Goal: Task Accomplishment & Management: Use online tool/utility

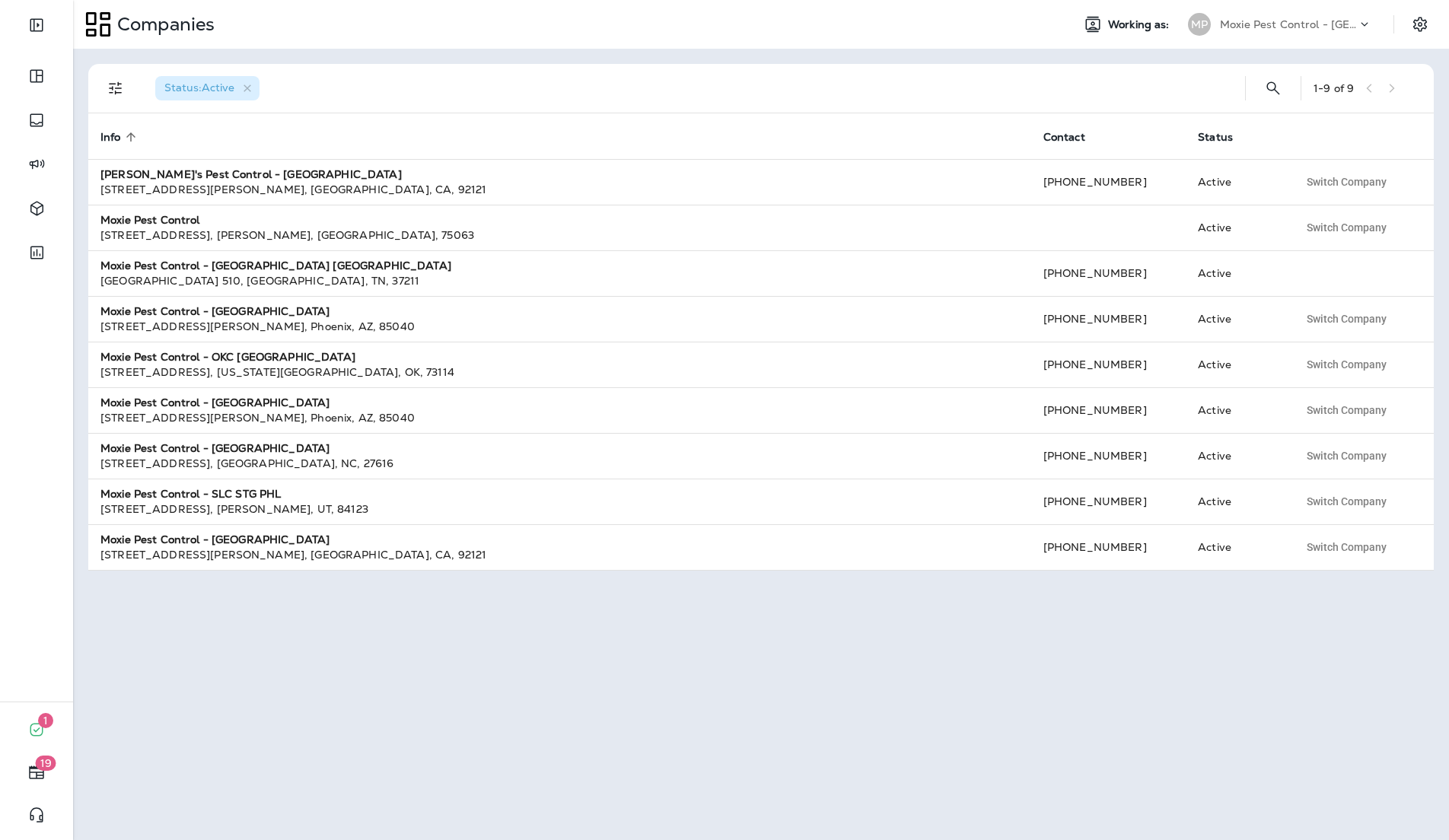
click at [1295, 25] on p "Moxie Pest Control - [GEOGRAPHIC_DATA] [GEOGRAPHIC_DATA]" at bounding box center [1288, 24] width 137 height 12
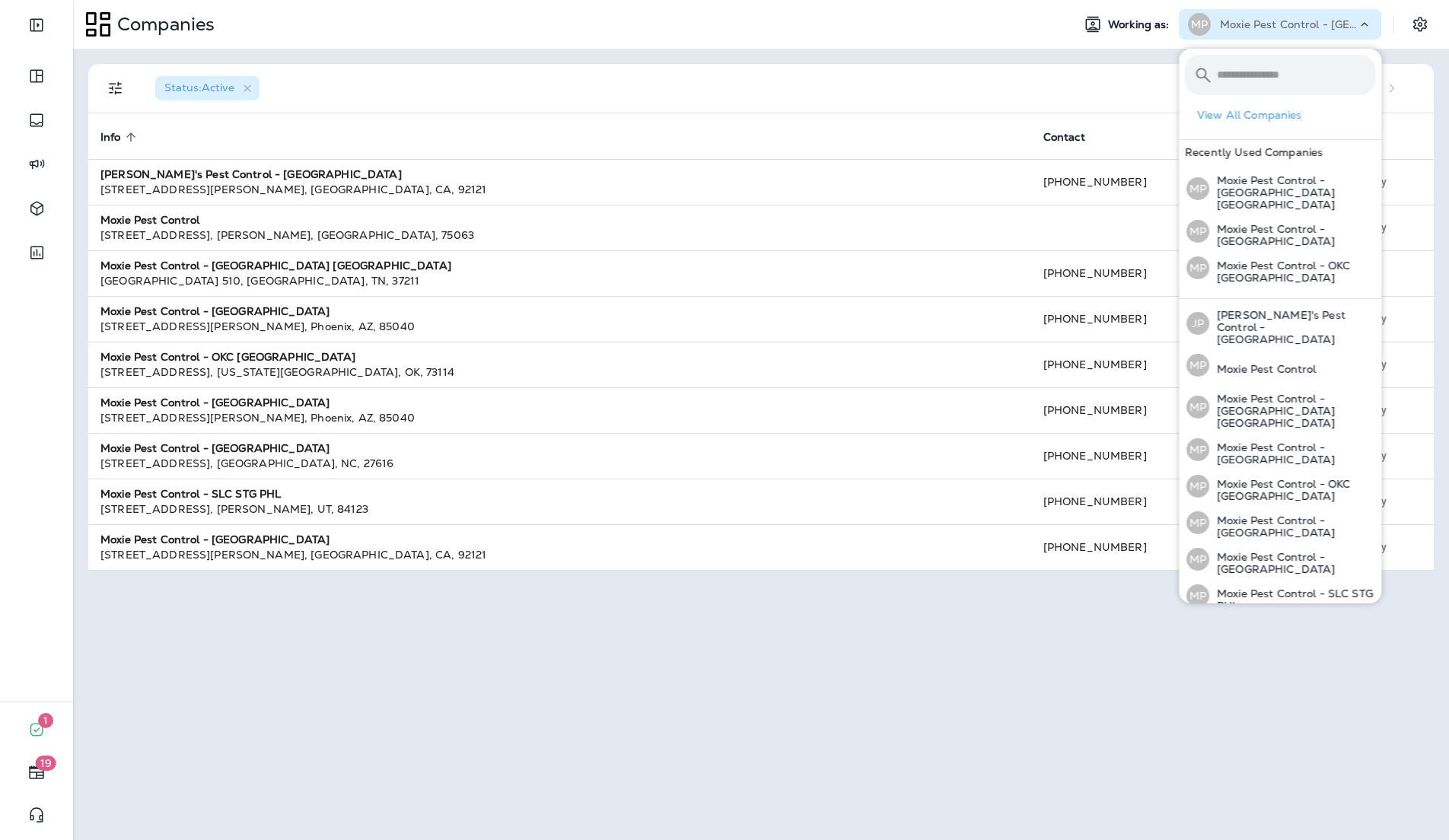
click at [1295, 25] on p "Moxie Pest Control - [GEOGRAPHIC_DATA] [GEOGRAPHIC_DATA]" at bounding box center [1288, 24] width 137 height 12
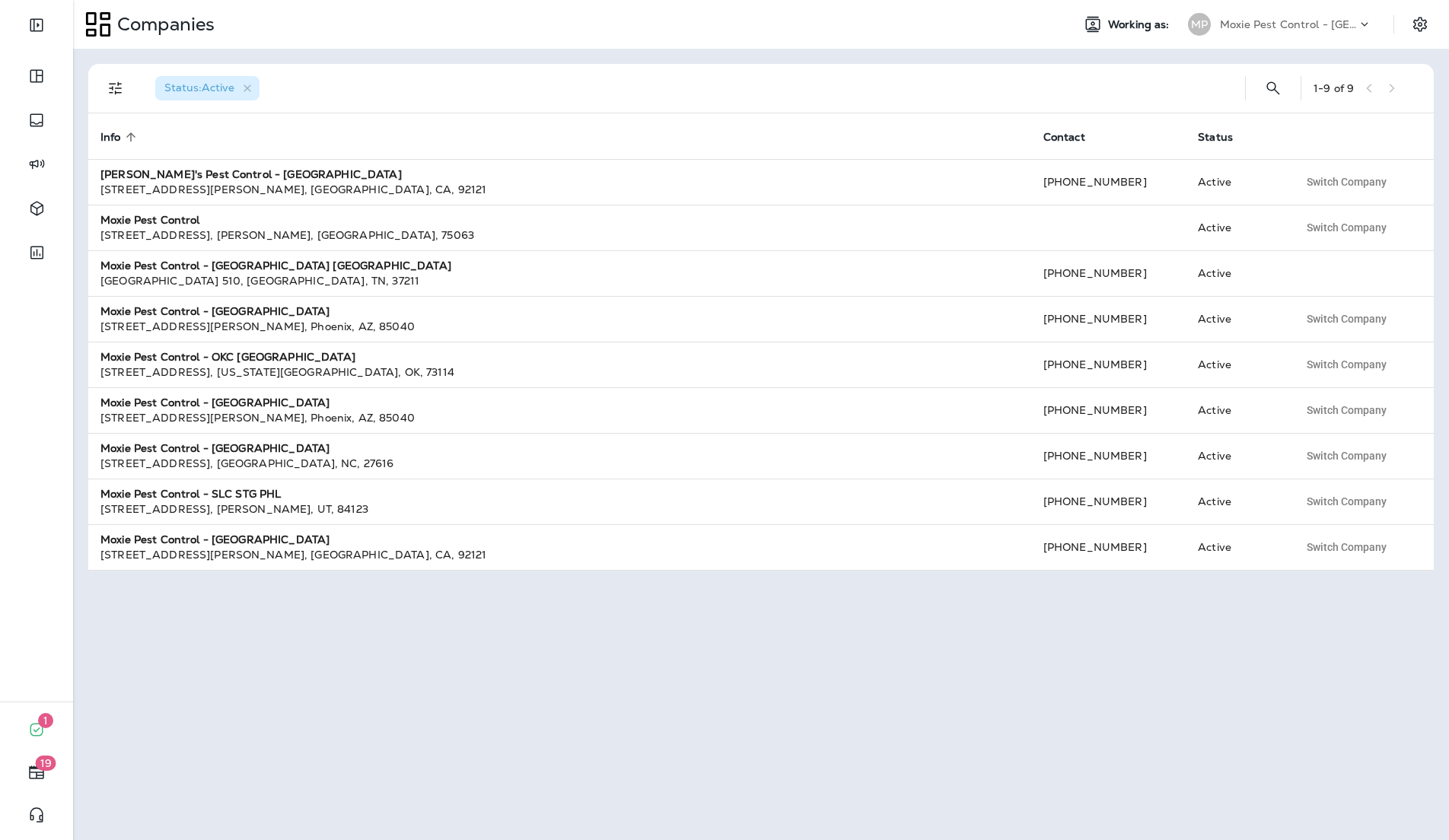
click at [1292, 33] on div "Moxie Pest Control - [GEOGRAPHIC_DATA] [GEOGRAPHIC_DATA]" at bounding box center [1288, 24] width 137 height 23
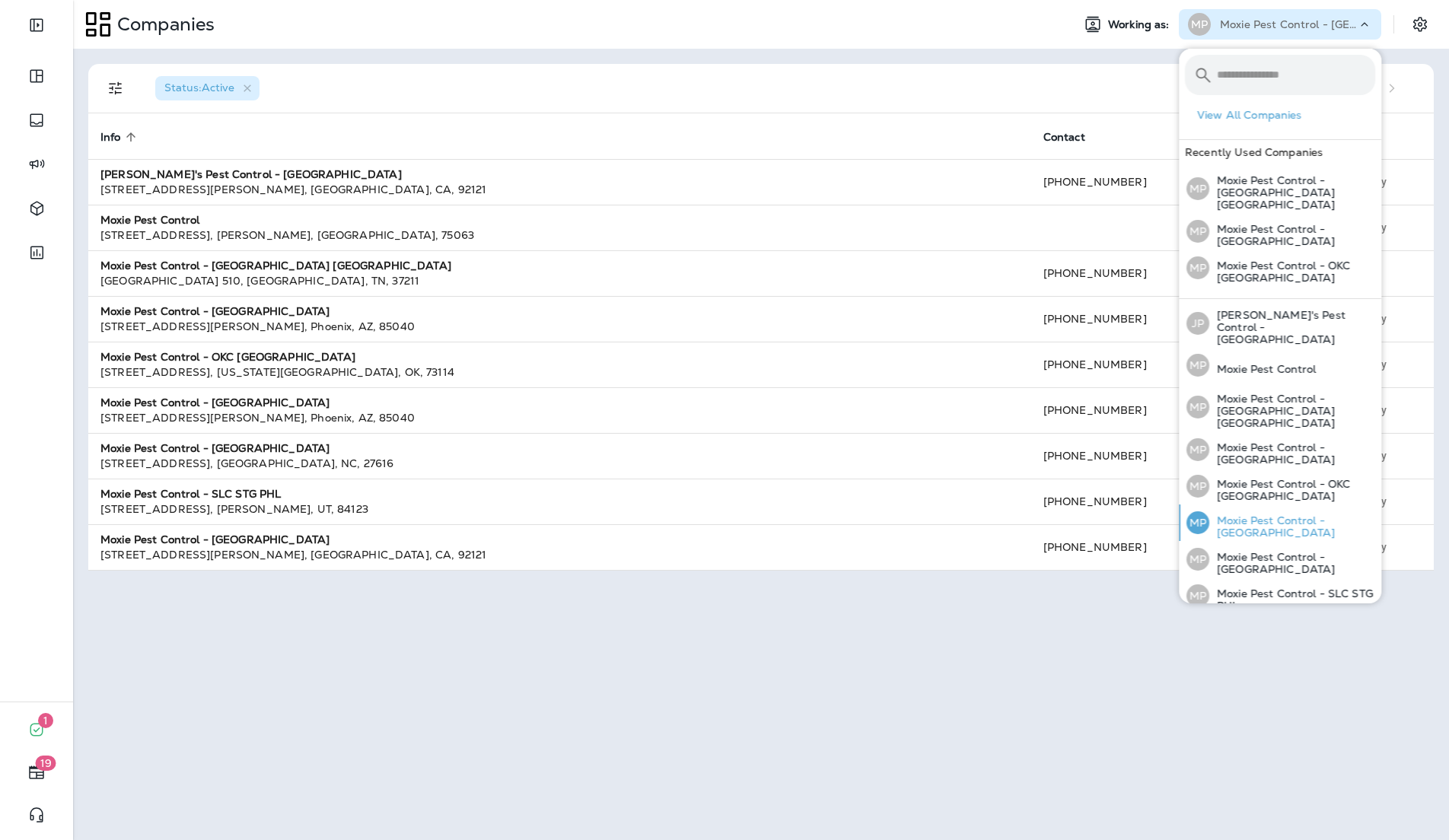
click at [1308, 514] on p "Moxie Pest Control - [GEOGRAPHIC_DATA]" at bounding box center [1292, 527] width 166 height 24
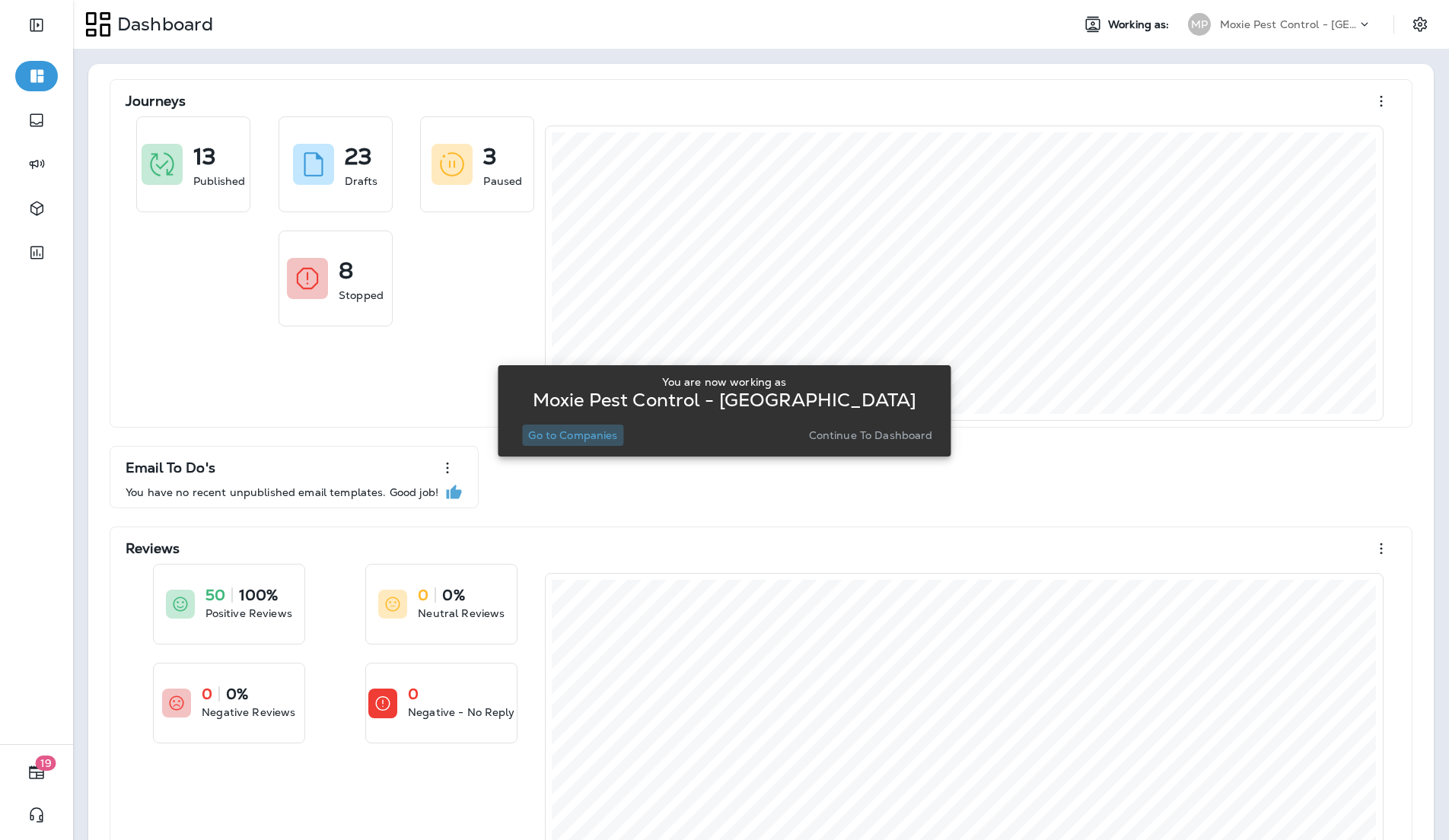
click at [598, 431] on p "Go to Companies" at bounding box center [573, 435] width 89 height 12
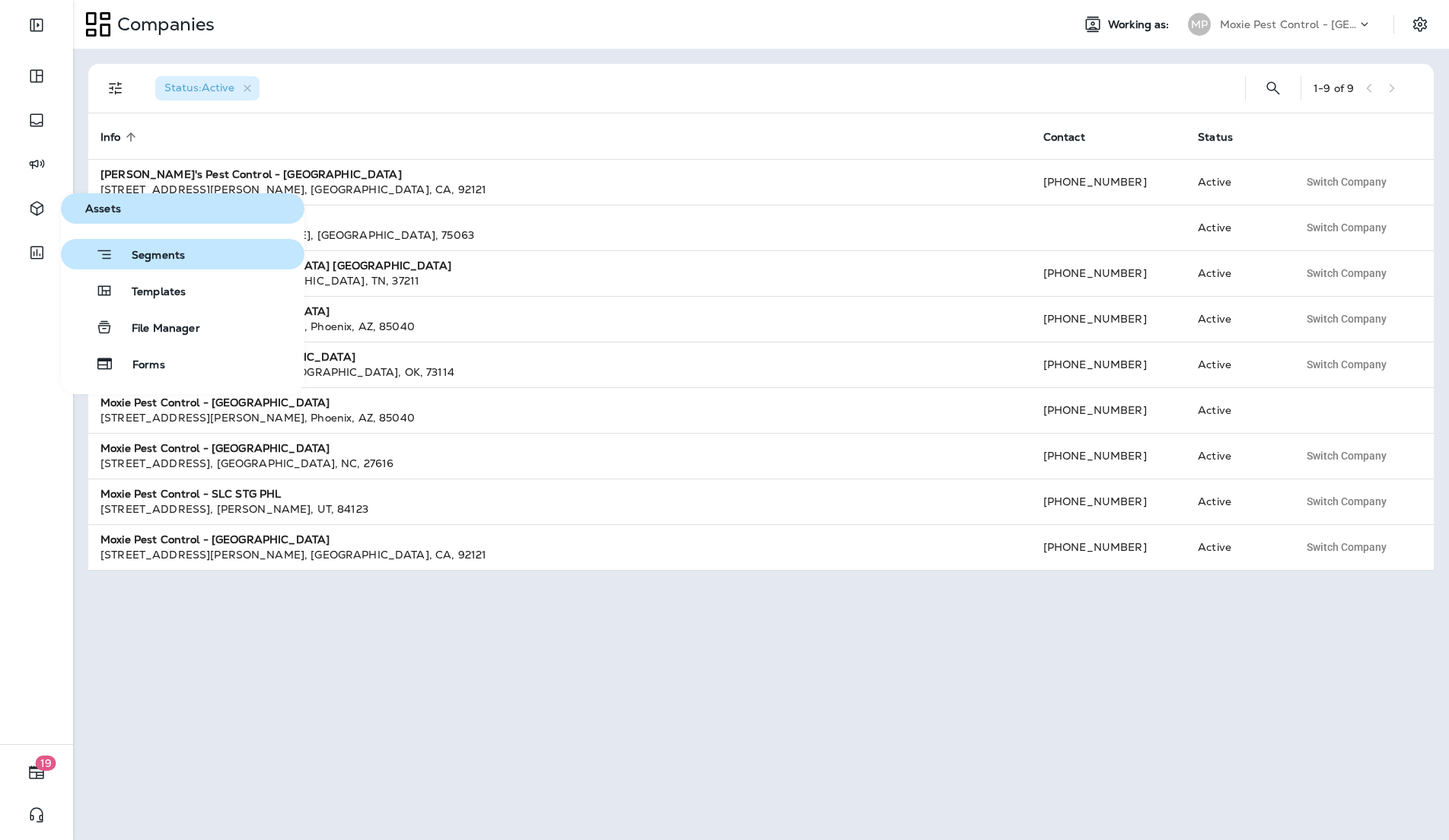
click at [133, 264] on button "Segments" at bounding box center [182, 254] width 243 height 31
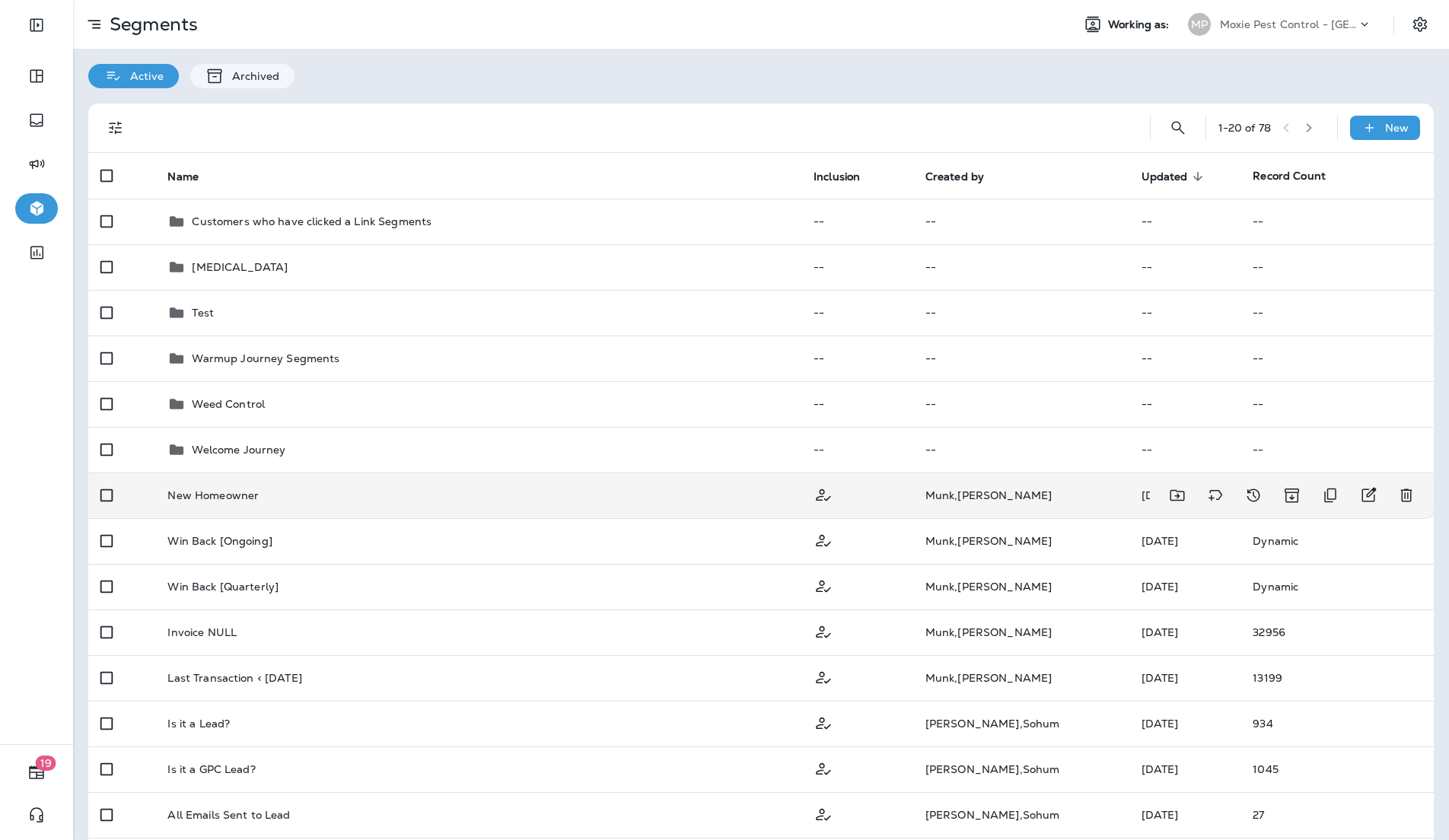
click at [284, 494] on div "New Homeowner" at bounding box center [478, 495] width 622 height 12
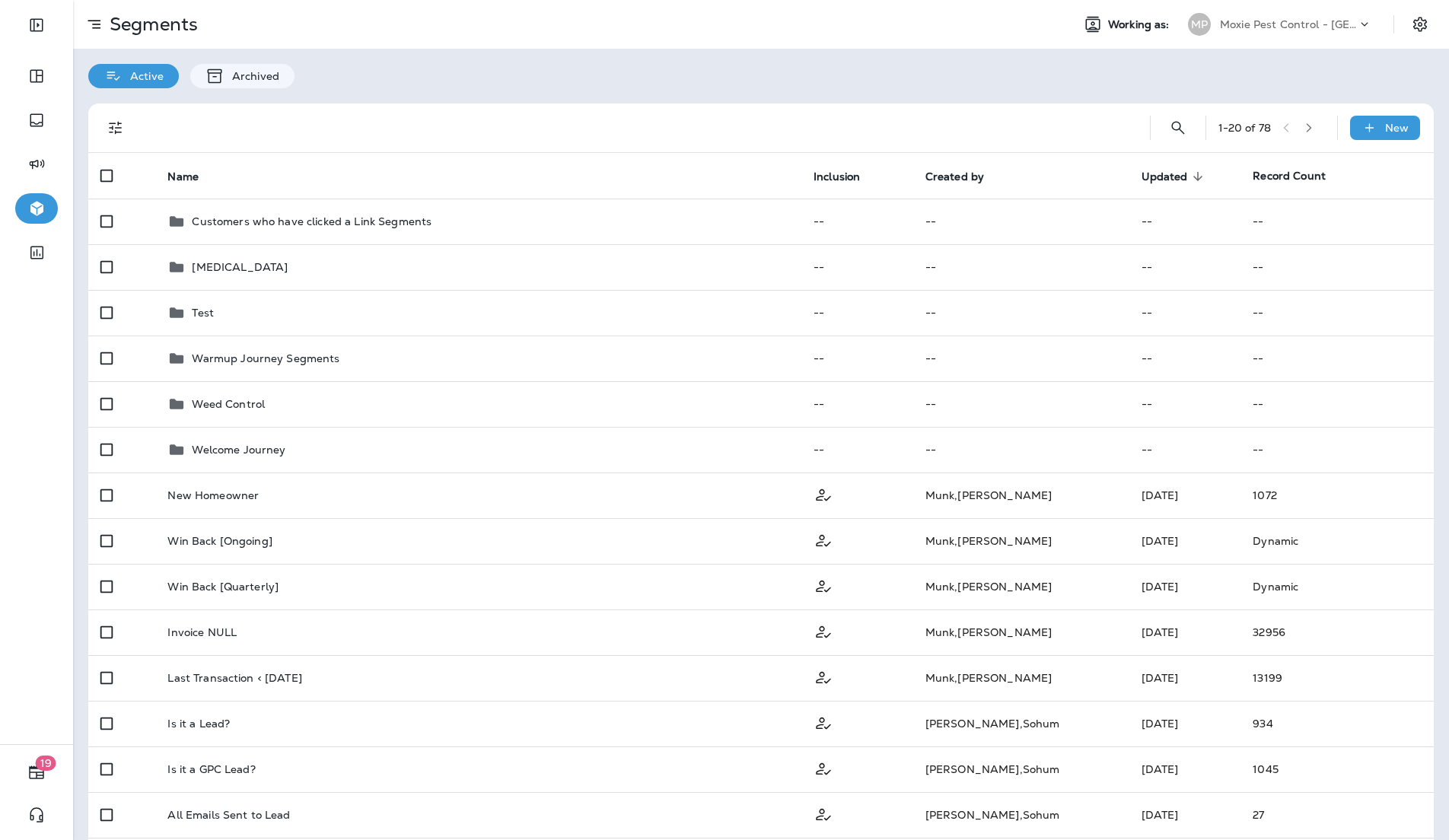
click at [813, 84] on div "Active Archived" at bounding box center [760, 68] width 1376 height 40
click at [884, 48] on div "Active Archived" at bounding box center [760, 68] width 1376 height 40
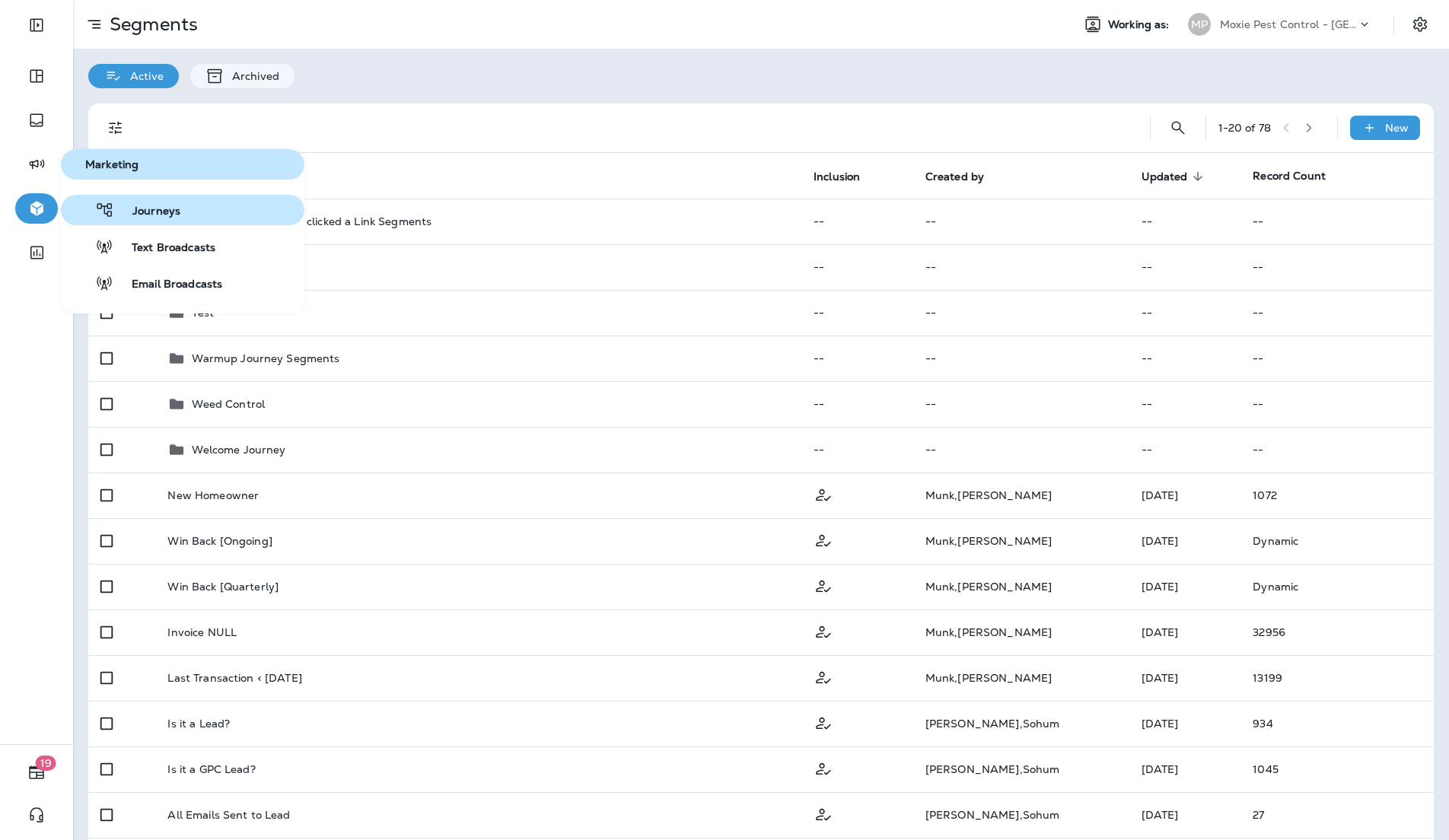
click at [191, 212] on button "Journeys" at bounding box center [182, 210] width 243 height 31
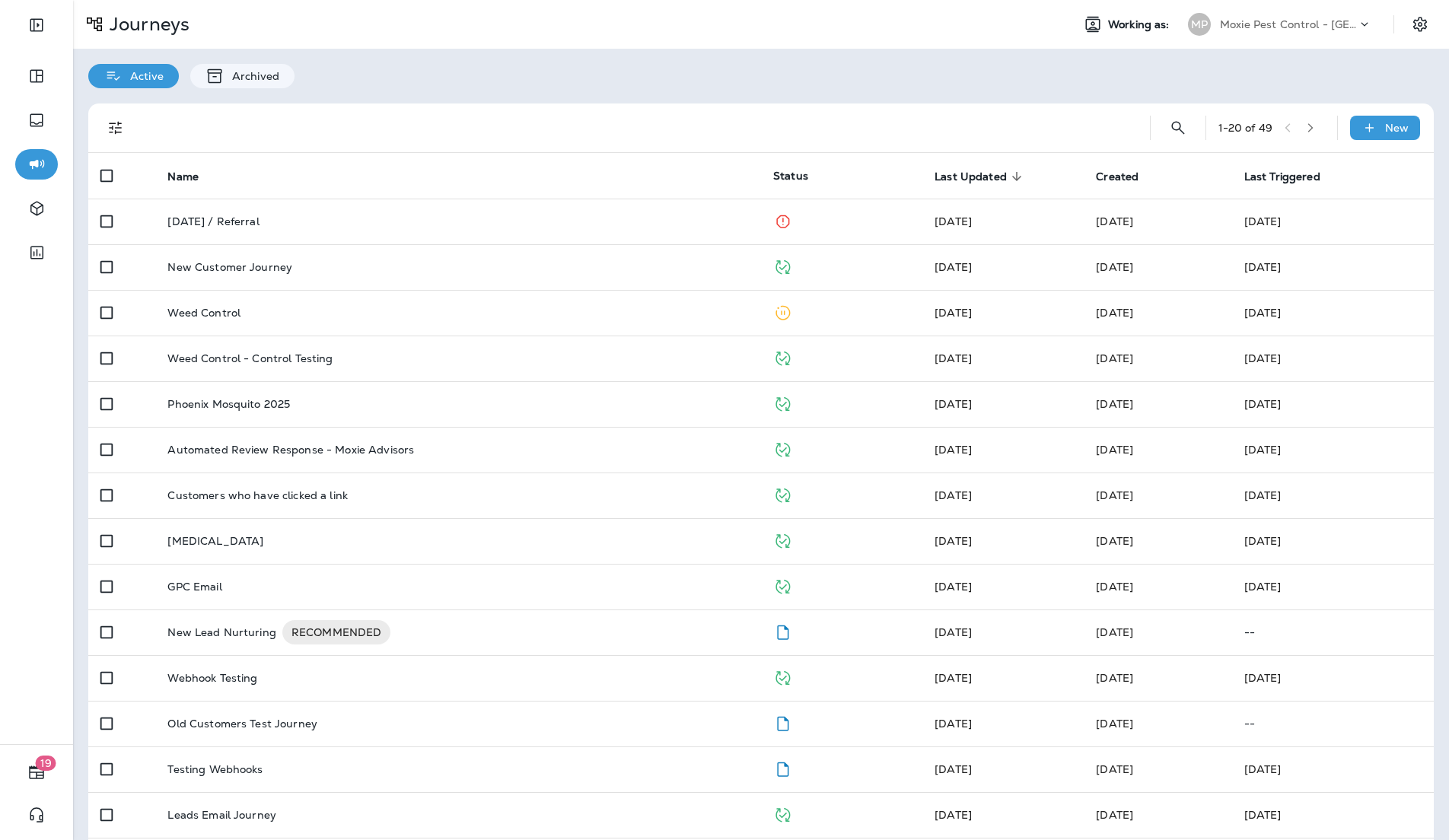
click at [716, 83] on div "Active Archived" at bounding box center [760, 68] width 1376 height 40
click at [573, 60] on div "Active Archived" at bounding box center [760, 68] width 1376 height 40
click at [840, 72] on div "Active Archived" at bounding box center [760, 68] width 1376 height 40
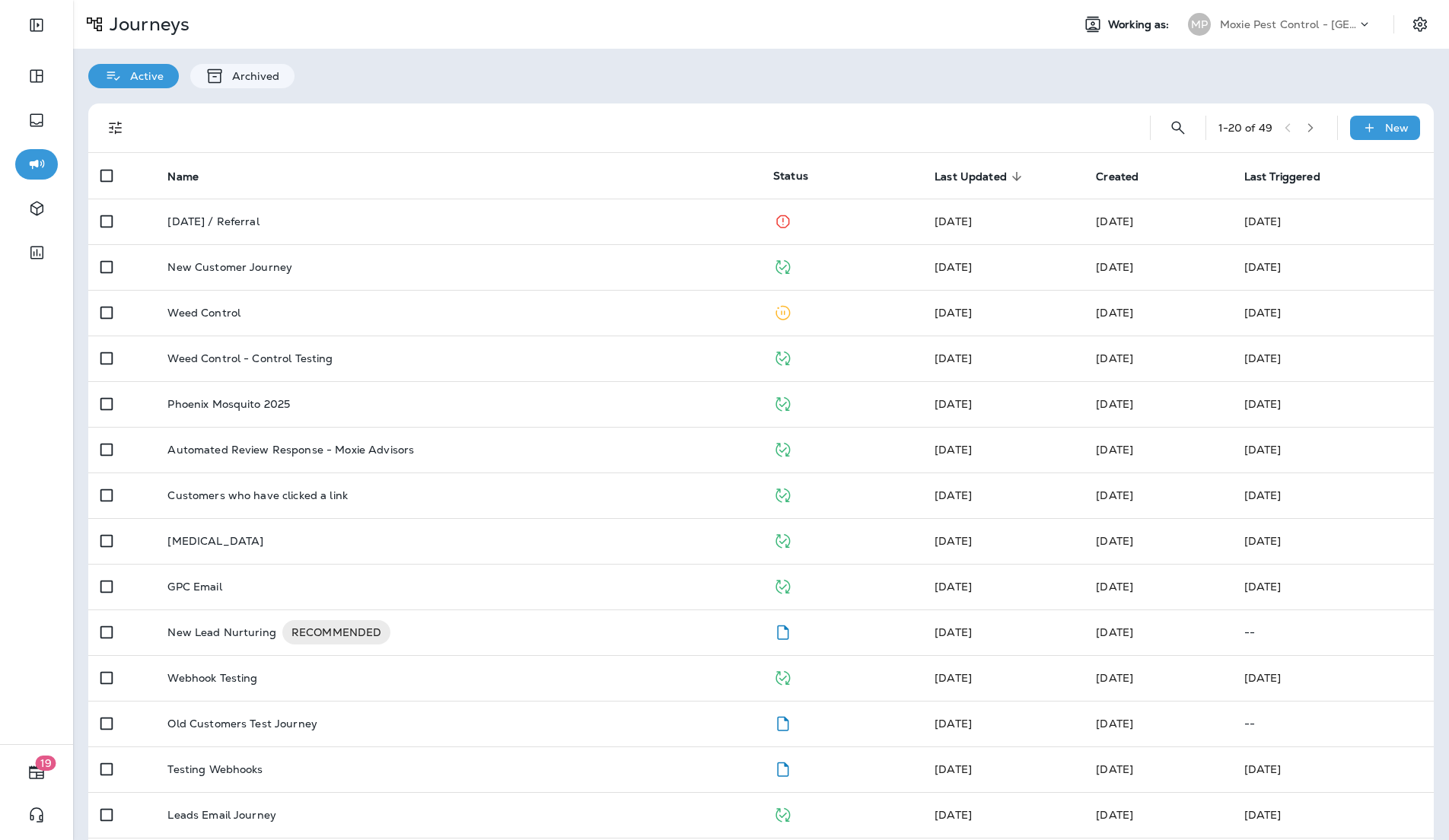
click at [848, 83] on div "Active Archived" at bounding box center [760, 68] width 1376 height 40
click at [848, 86] on div "Active Archived" at bounding box center [760, 68] width 1376 height 40
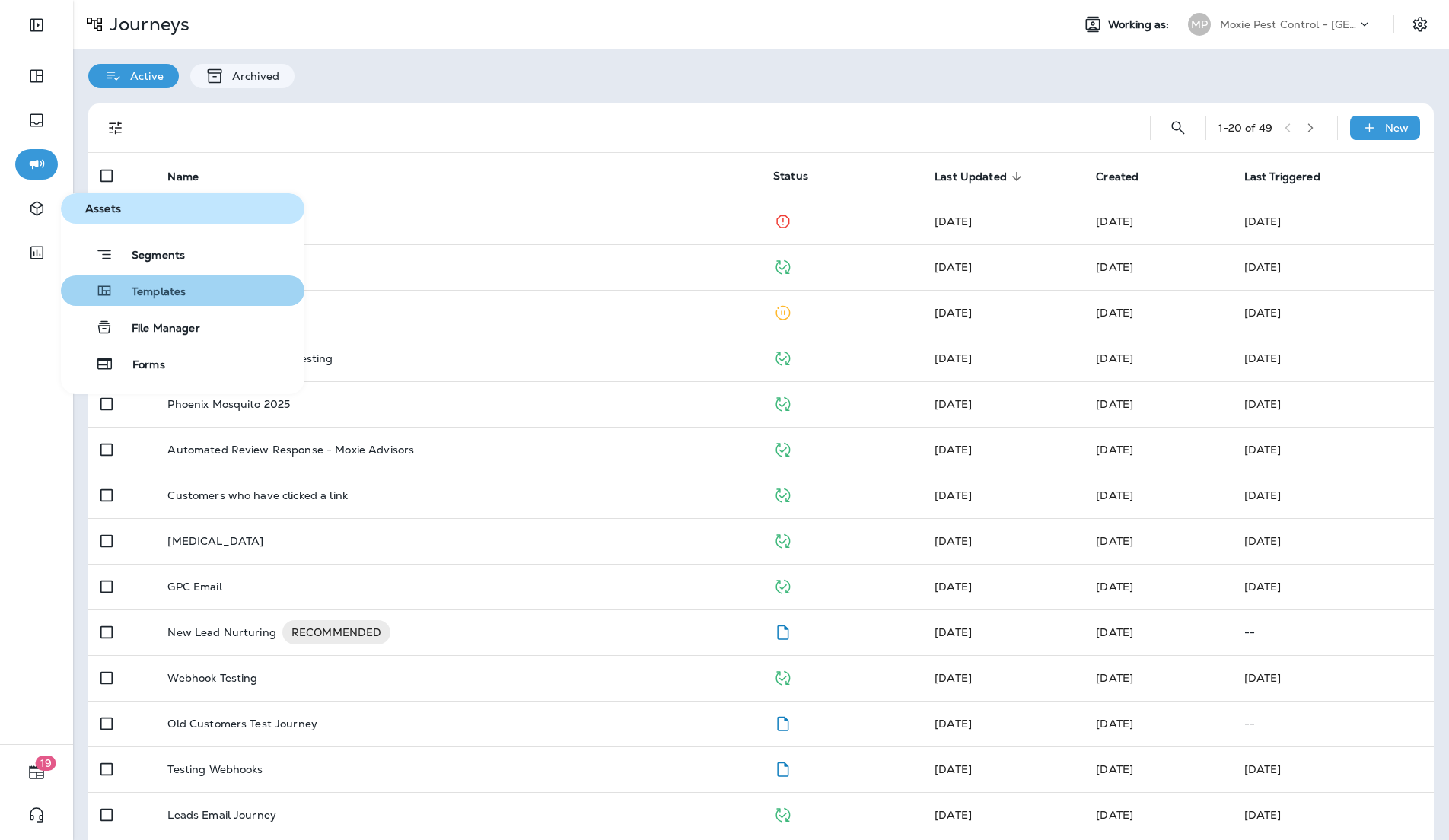
click at [204, 301] on button "Templates" at bounding box center [182, 291] width 243 height 31
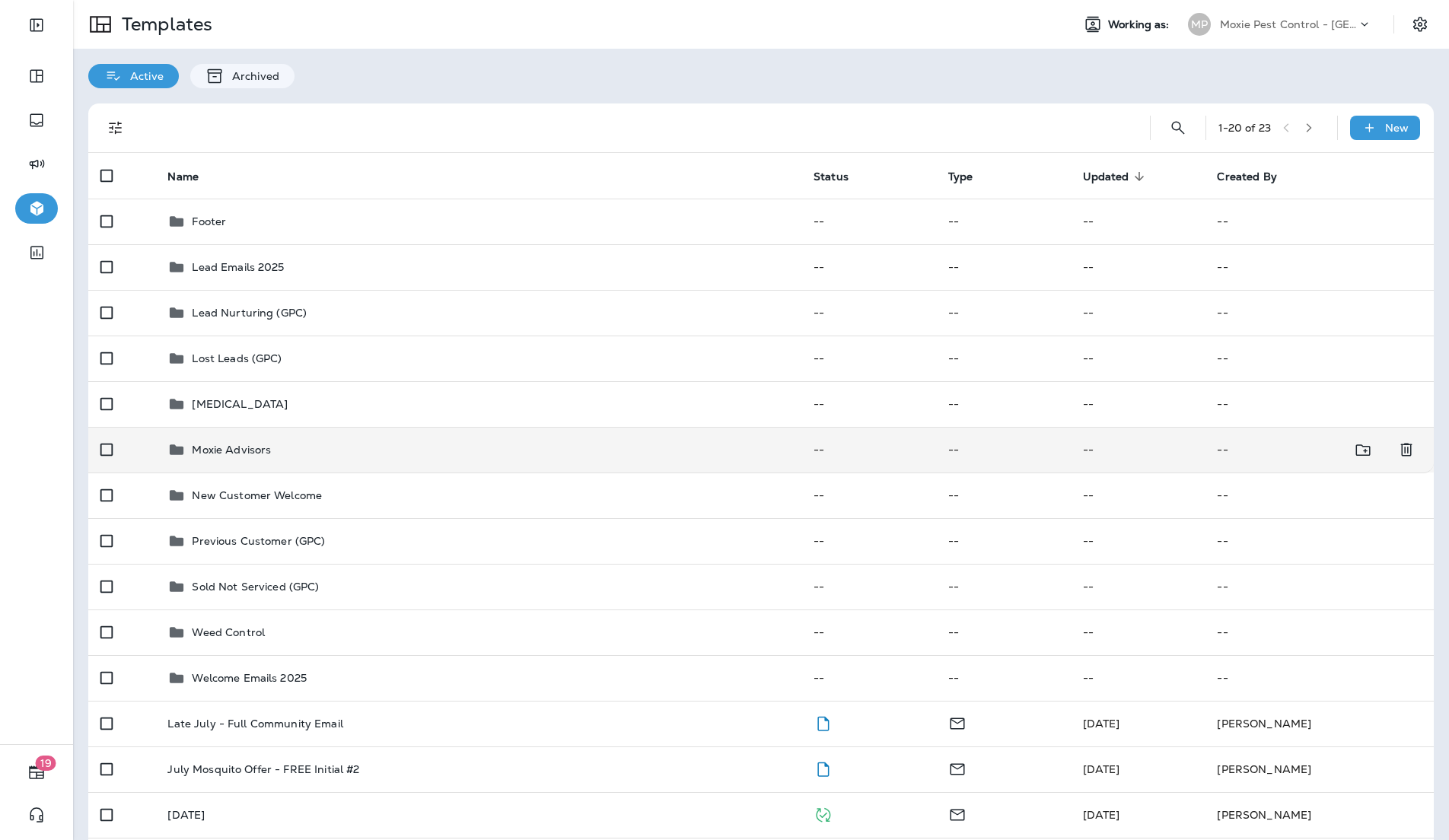
click at [506, 430] on td "Moxie Advisors" at bounding box center [478, 450] width 646 height 46
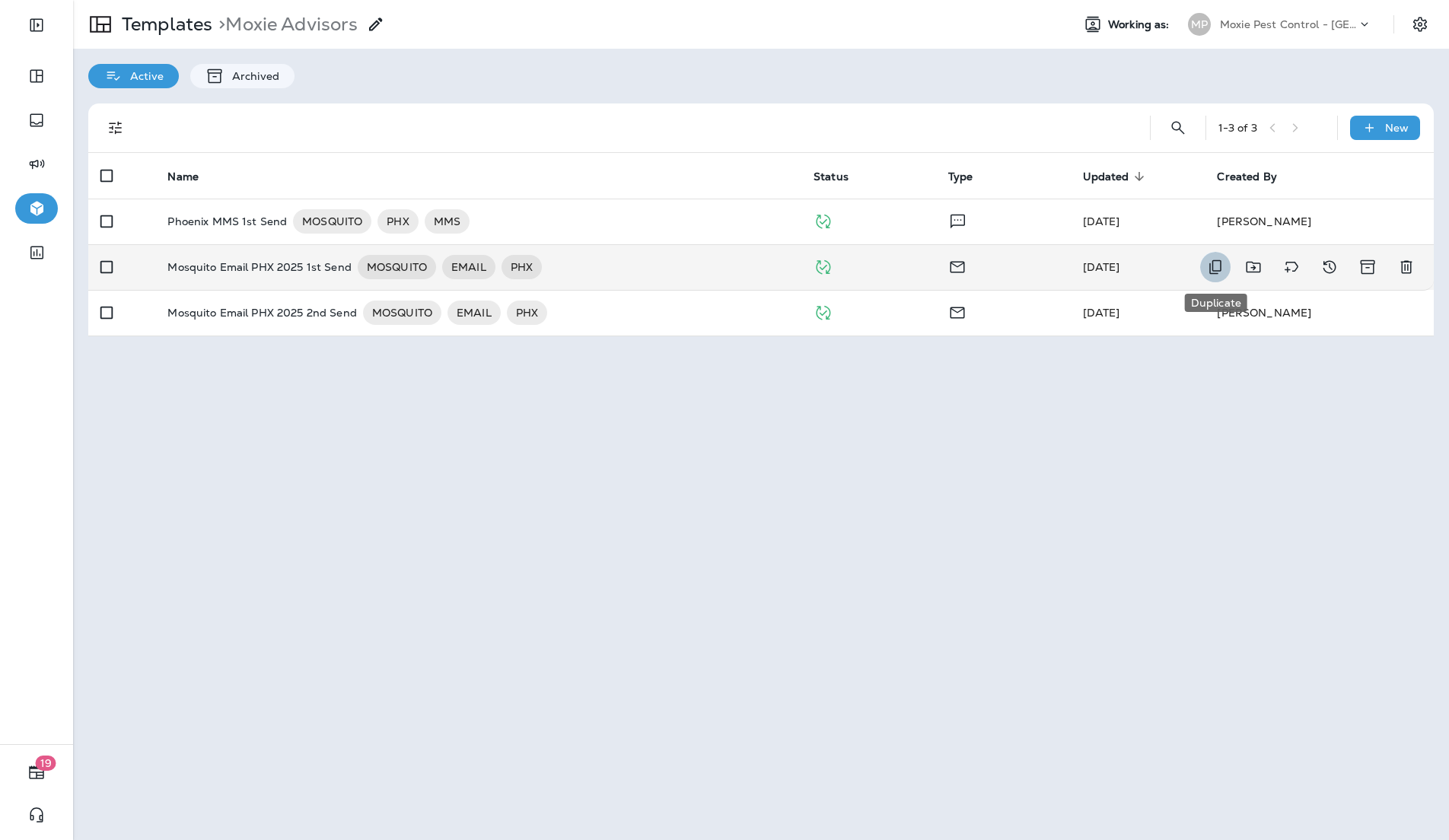
click at [1212, 267] on icon "Duplicate" at bounding box center [1215, 267] width 12 height 15
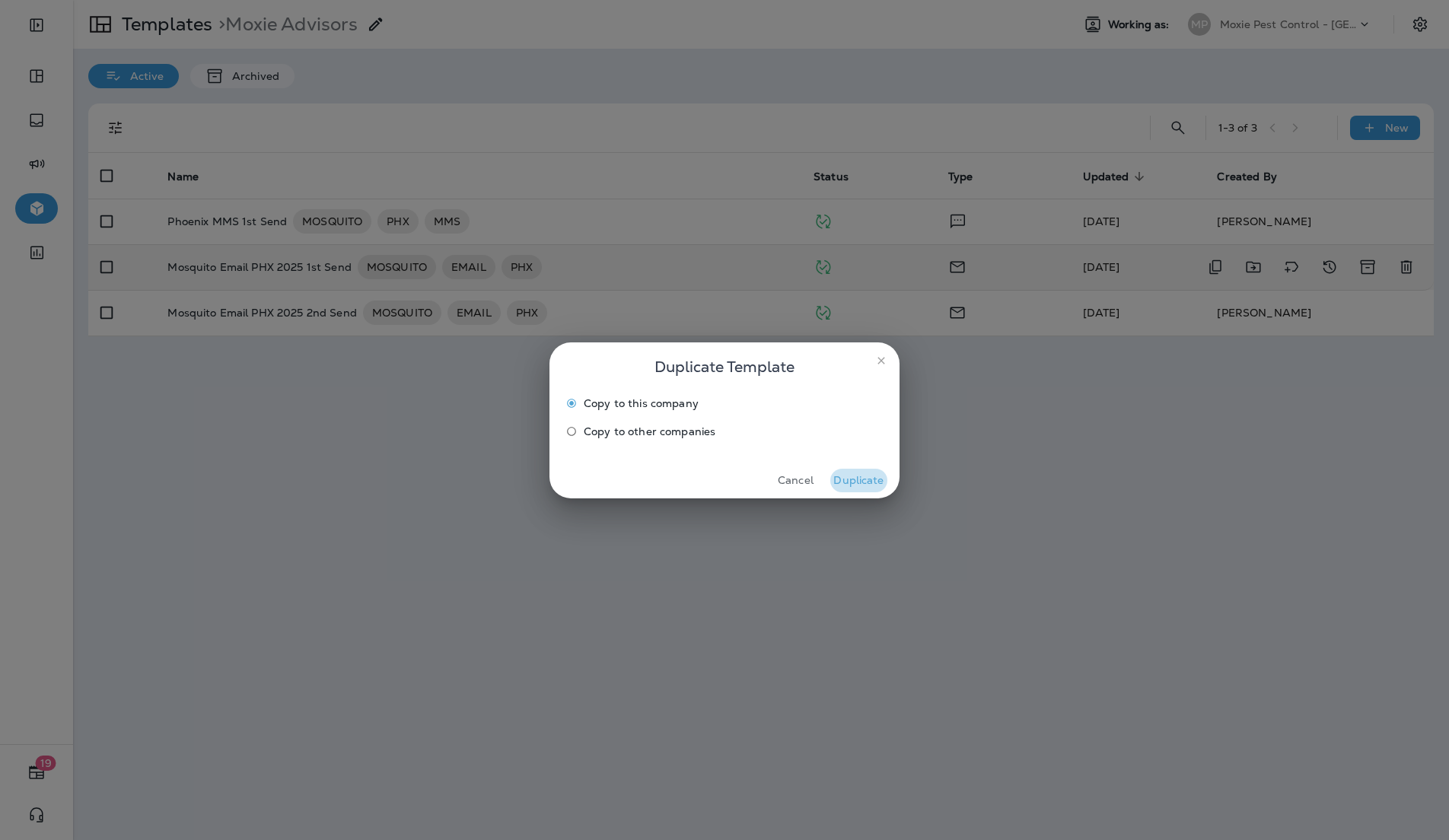
click at [872, 484] on button "Duplicate" at bounding box center [859, 480] width 57 height 23
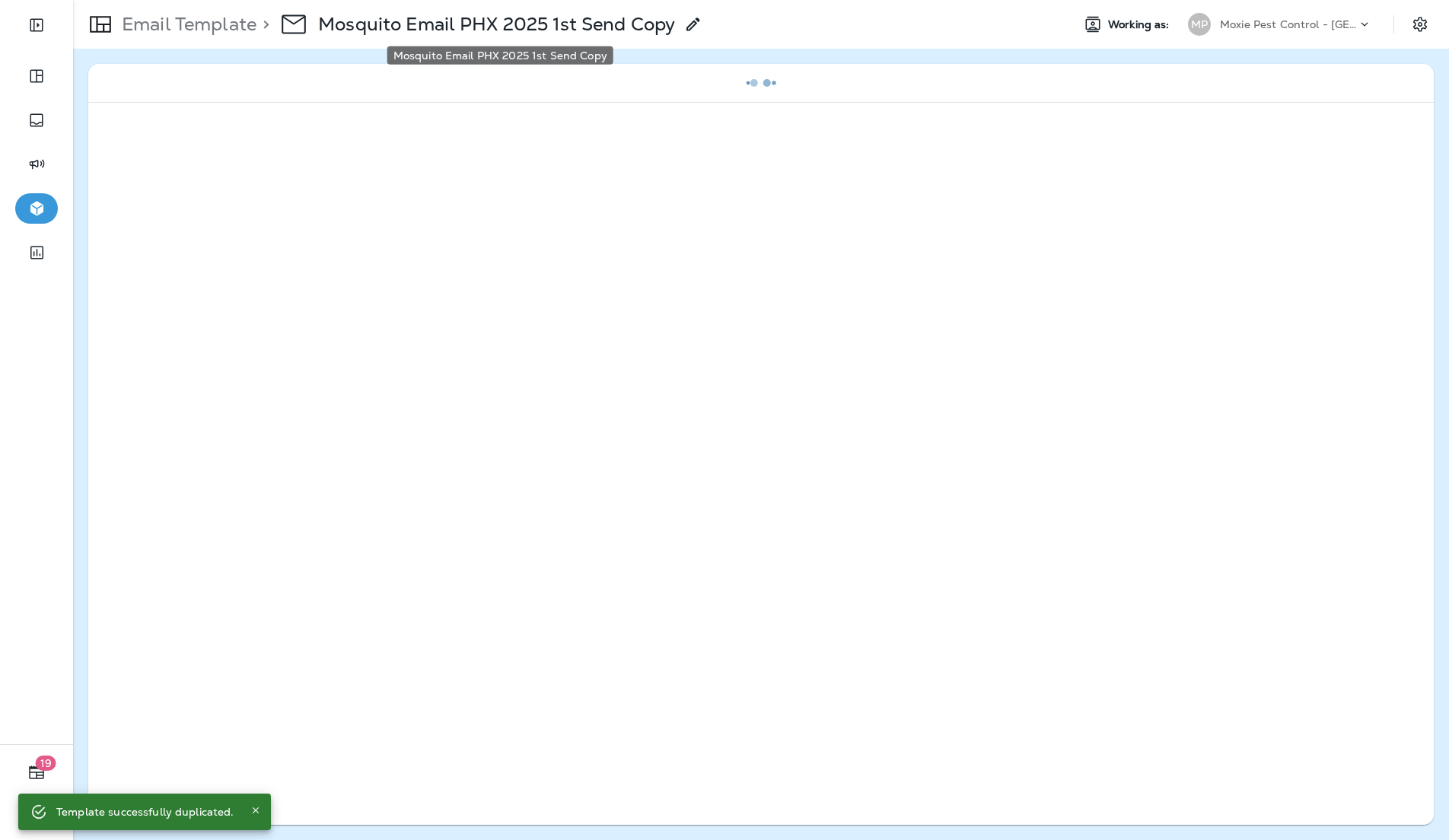
click at [516, 23] on p "Mosquito Email PHX 2025 1st Send Copy" at bounding box center [497, 24] width 357 height 23
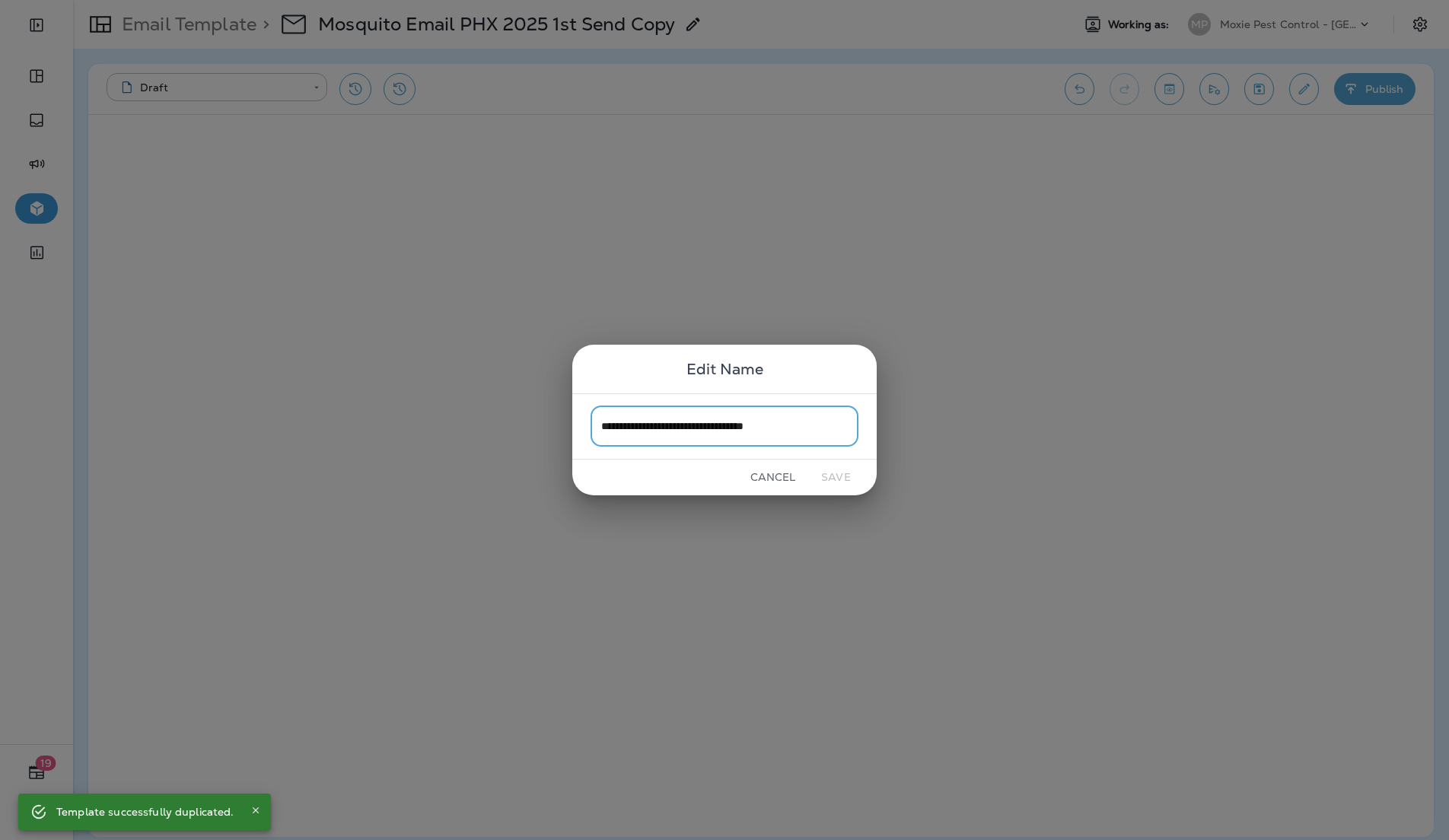
click at [736, 433] on input "**********" at bounding box center [724, 426] width 268 height 40
click at [839, 428] on input "**********" at bounding box center [724, 426] width 268 height 40
click at [710, 425] on input "**********" at bounding box center [724, 426] width 268 height 40
type input "**********"
click at [833, 474] on button "Save" at bounding box center [836, 477] width 57 height 23
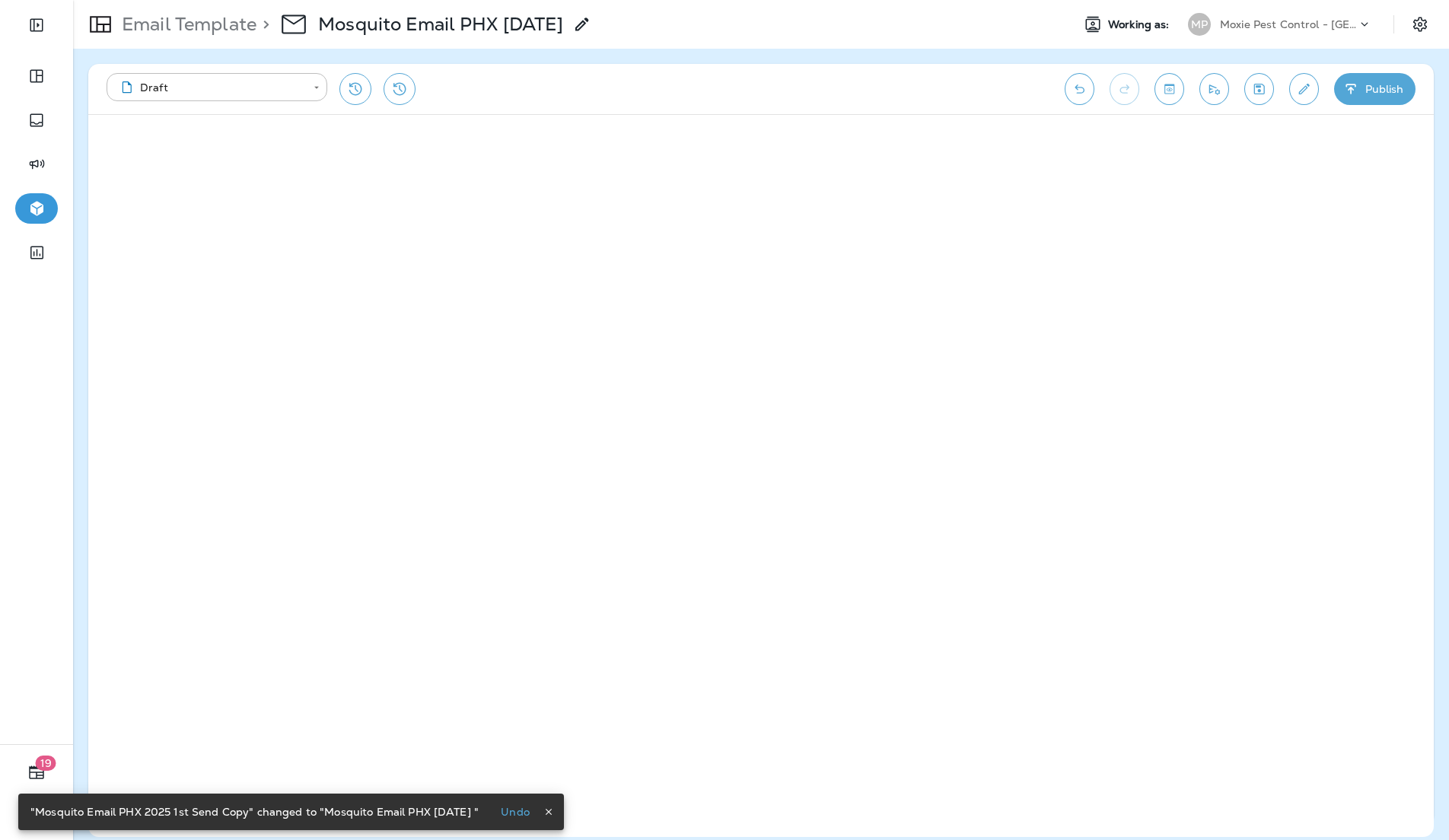
click at [230, 27] on p "Email Template" at bounding box center [186, 24] width 141 height 23
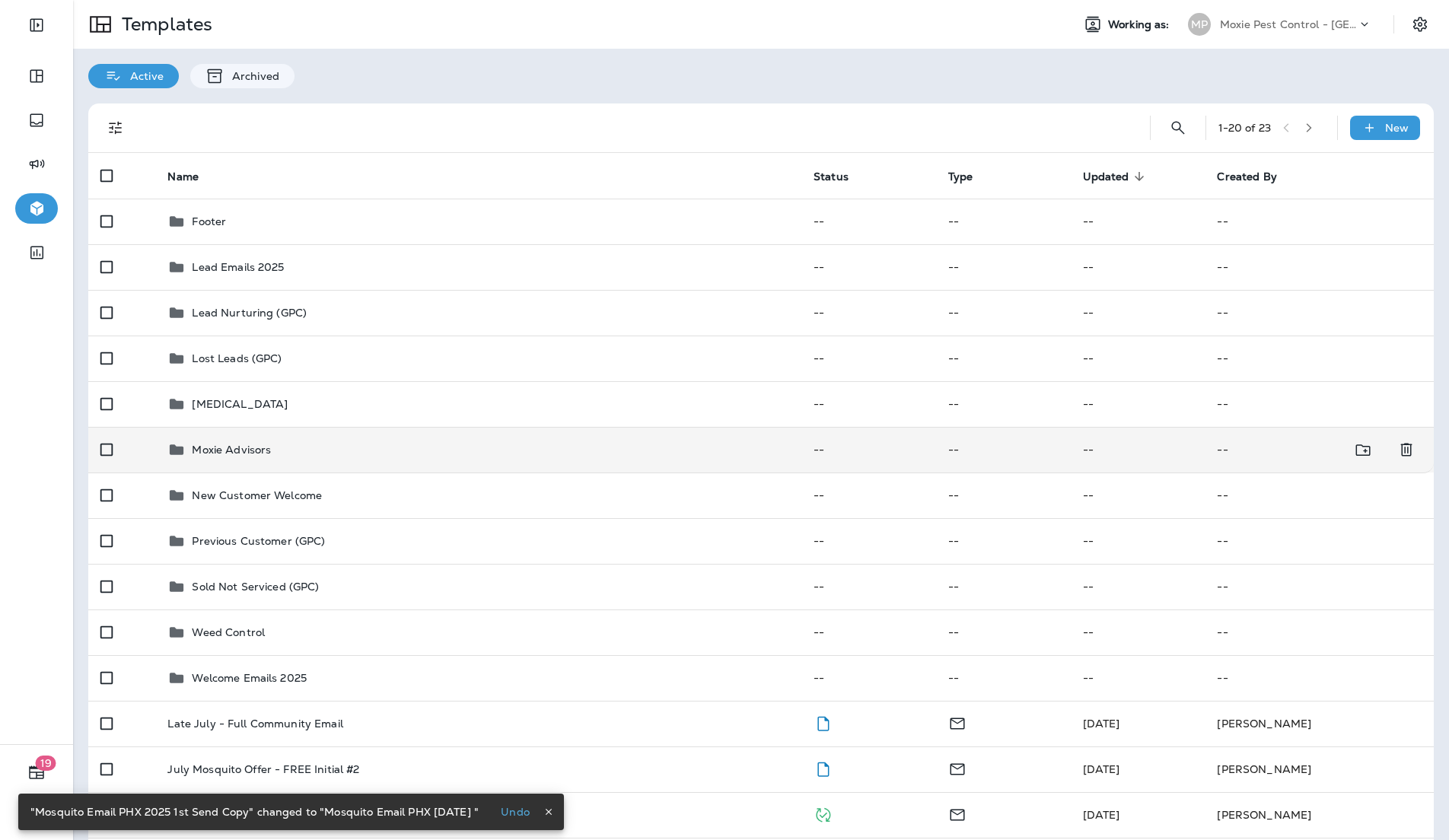
click at [283, 444] on div "Moxie Advisors" at bounding box center [478, 449] width 622 height 19
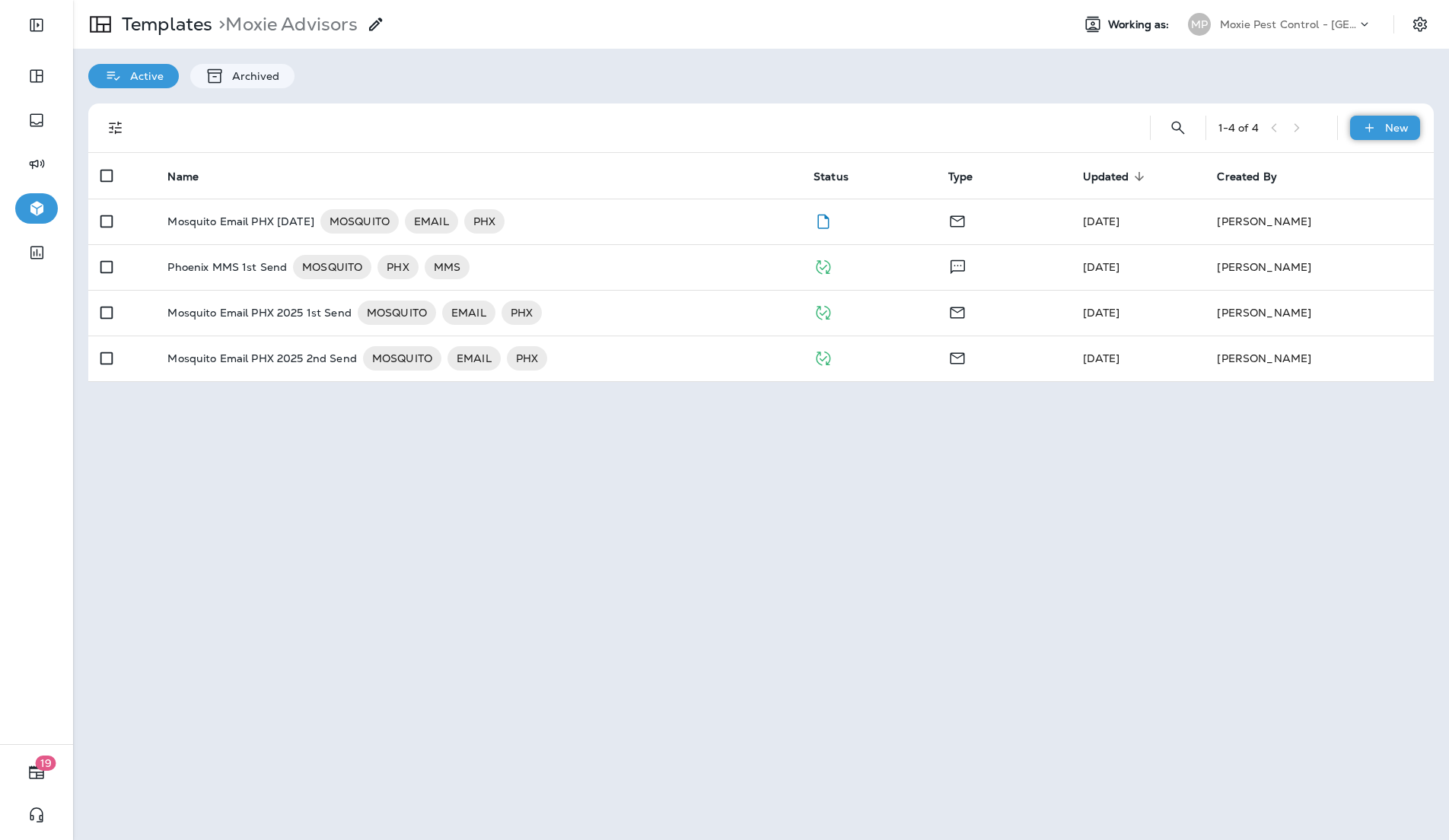
click at [1361, 131] on icon at bounding box center [1369, 128] width 16 height 15
click at [1361, 206] on li "New Folder" at bounding box center [1374, 204] width 128 height 36
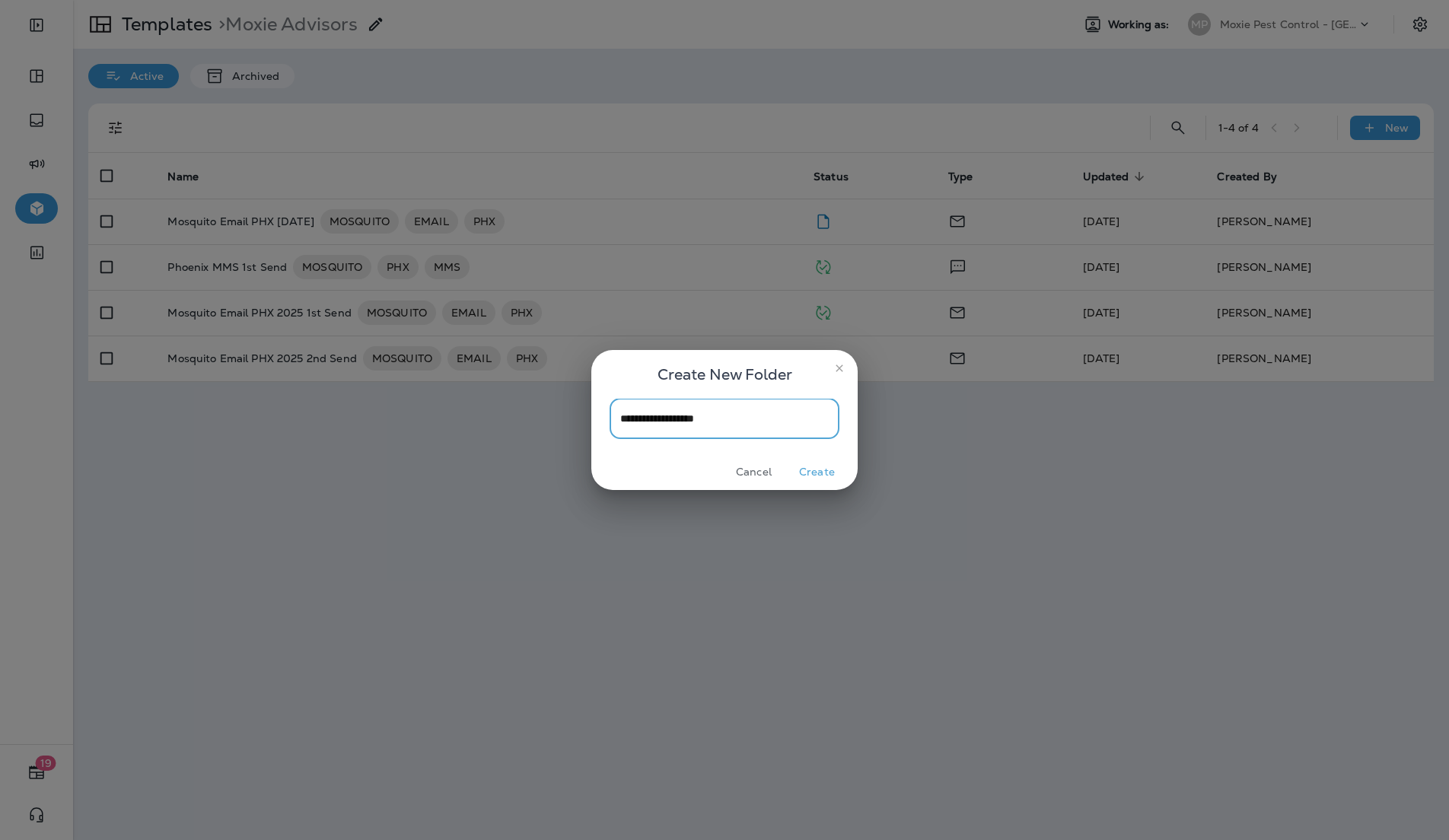
drag, startPoint x: 646, startPoint y: 422, endPoint x: 723, endPoint y: 409, distance: 78.1
click at [646, 422] on input "**********" at bounding box center [724, 419] width 230 height 40
type input "**********"
click at [825, 472] on button "Create" at bounding box center [817, 472] width 57 height 23
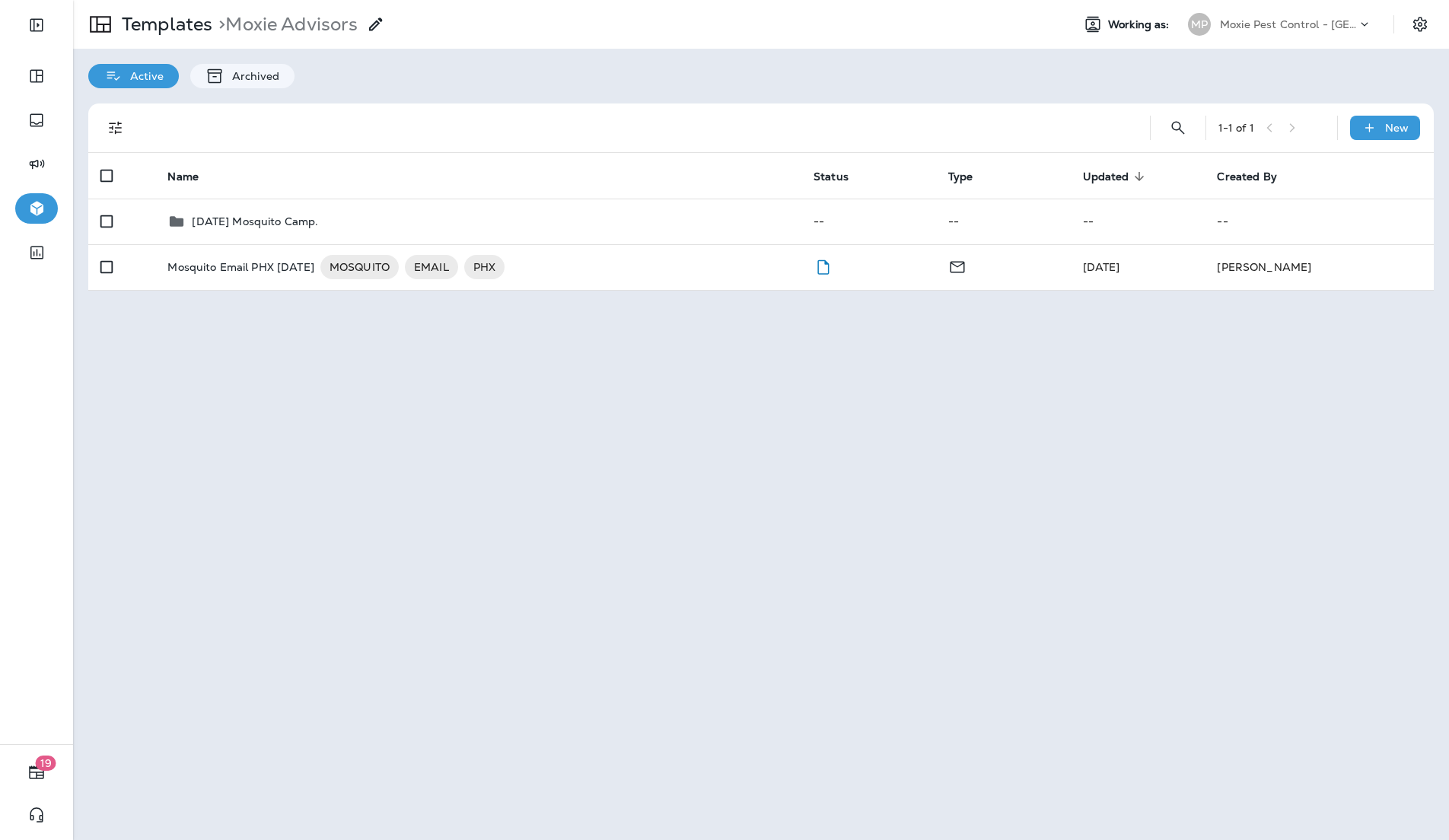
drag, startPoint x: 284, startPoint y: 313, endPoint x: 454, endPoint y: 6, distance: 350.9
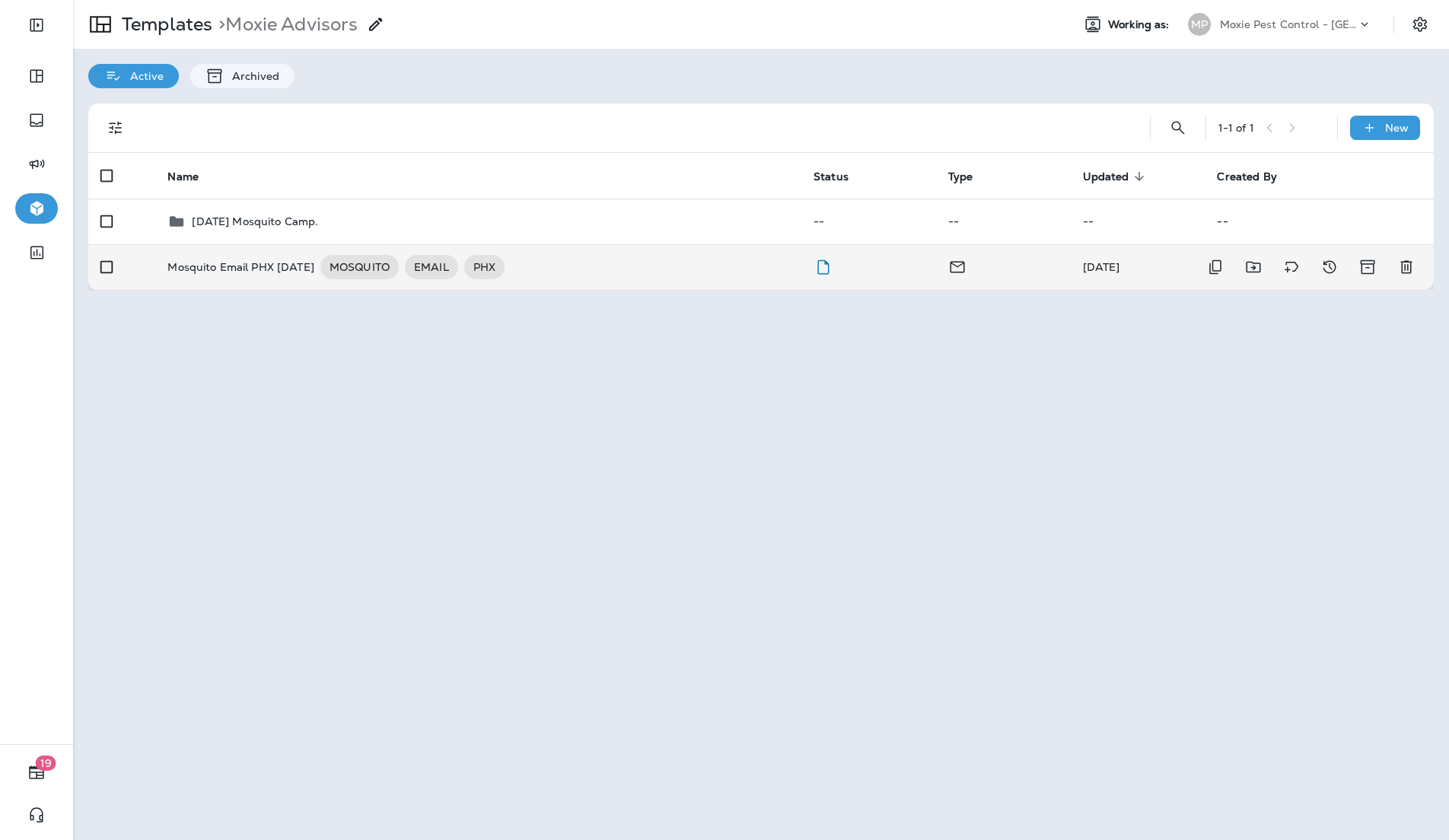
click at [289, 272] on p "Mosquito Email PHX [DATE]" at bounding box center [241, 267] width 147 height 24
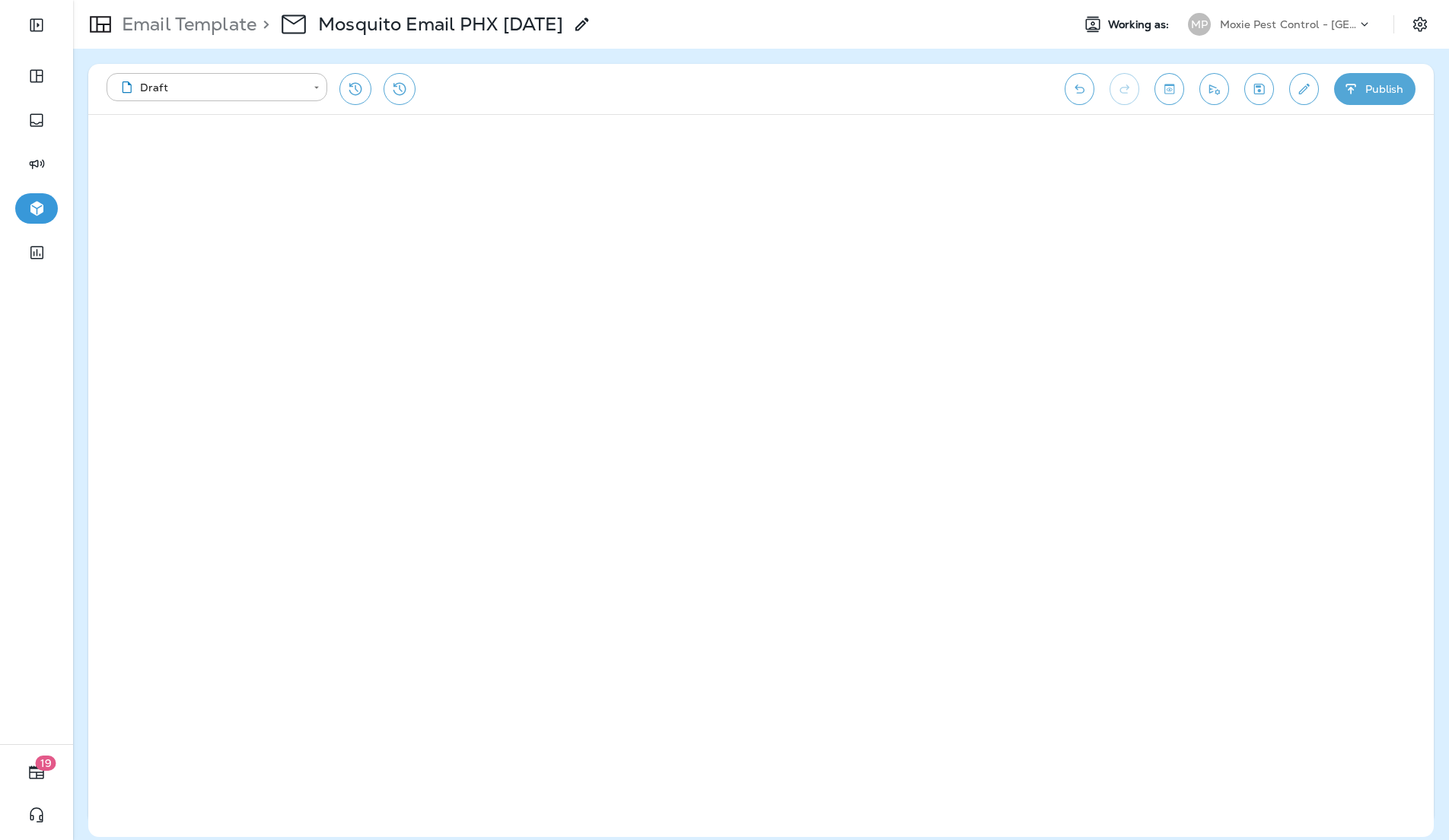
click at [1179, 99] on div "**********" at bounding box center [761, 89] width 1346 height 50
click at [1169, 92] on icon "Toggle preview" at bounding box center [1170, 89] width 16 height 15
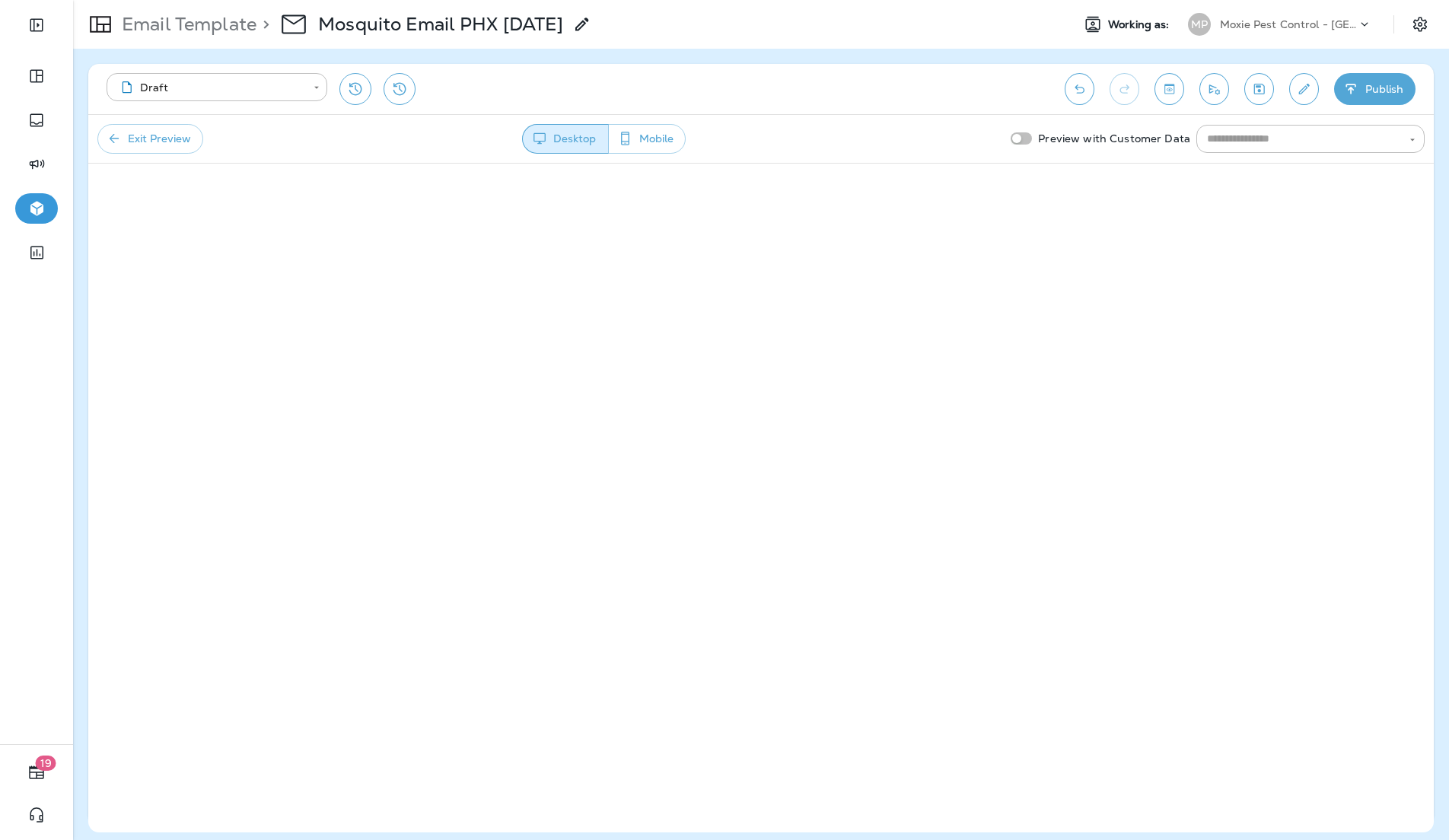
click at [175, 131] on button "Exit Preview" at bounding box center [150, 139] width 106 height 30
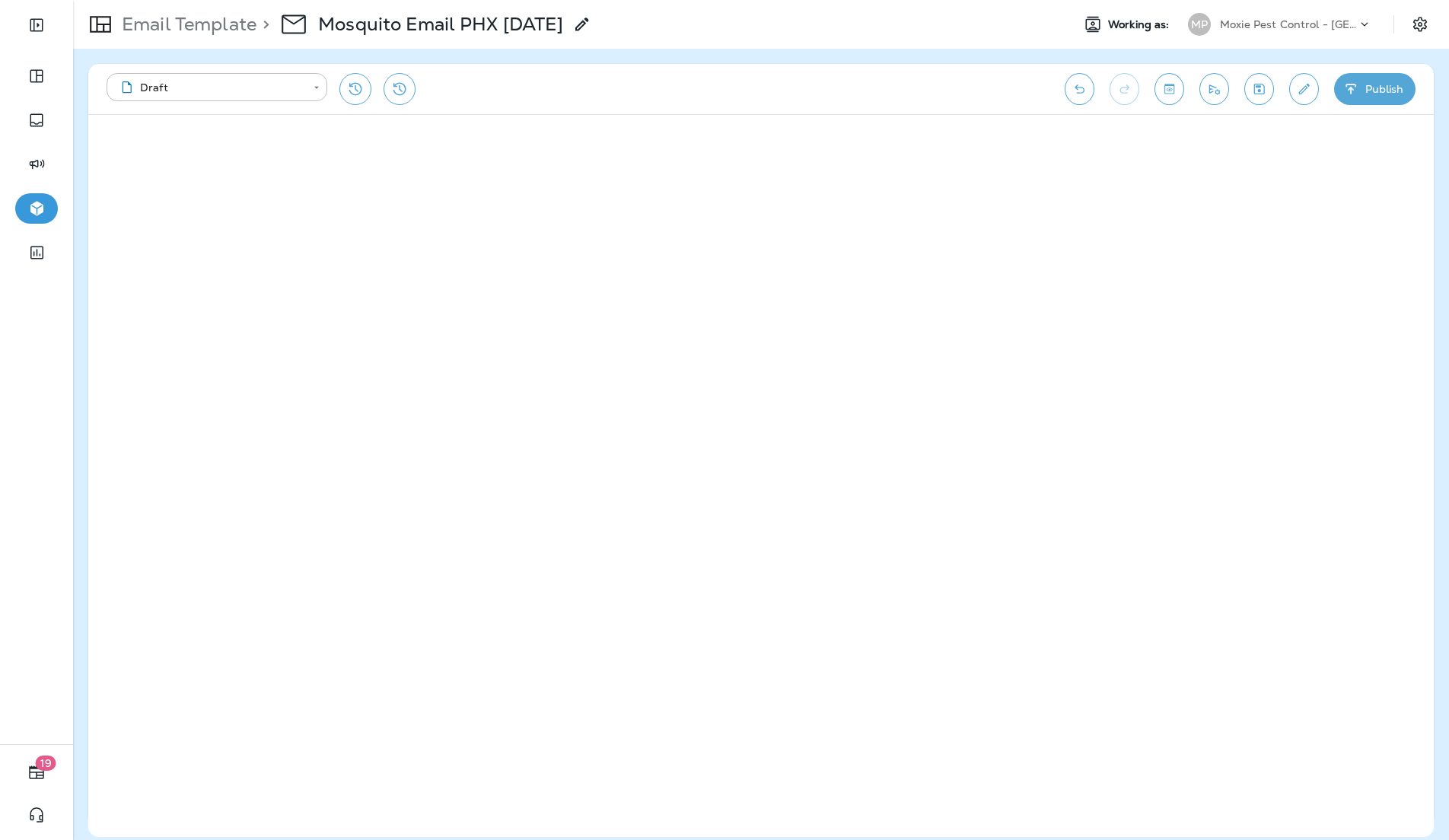
click at [1255, 99] on button "Save" at bounding box center [1258, 89] width 30 height 32
click at [1287, 19] on p "Moxie Pest Control - [GEOGRAPHIC_DATA]" at bounding box center [1288, 24] width 137 height 12
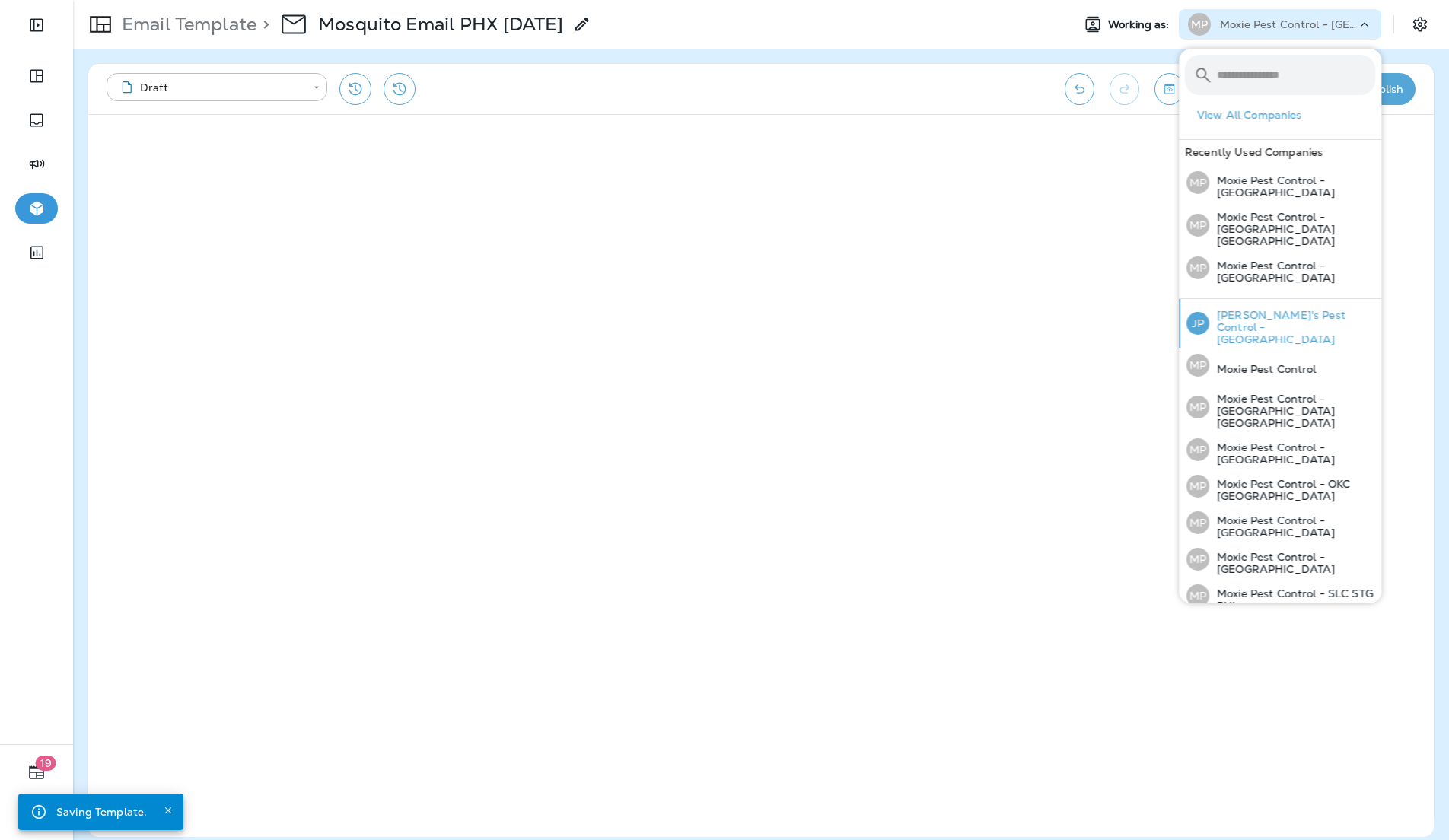
click at [1285, 309] on p "[PERSON_NAME]'s Pest Control - [GEOGRAPHIC_DATA]" at bounding box center [1292, 326] width 166 height 36
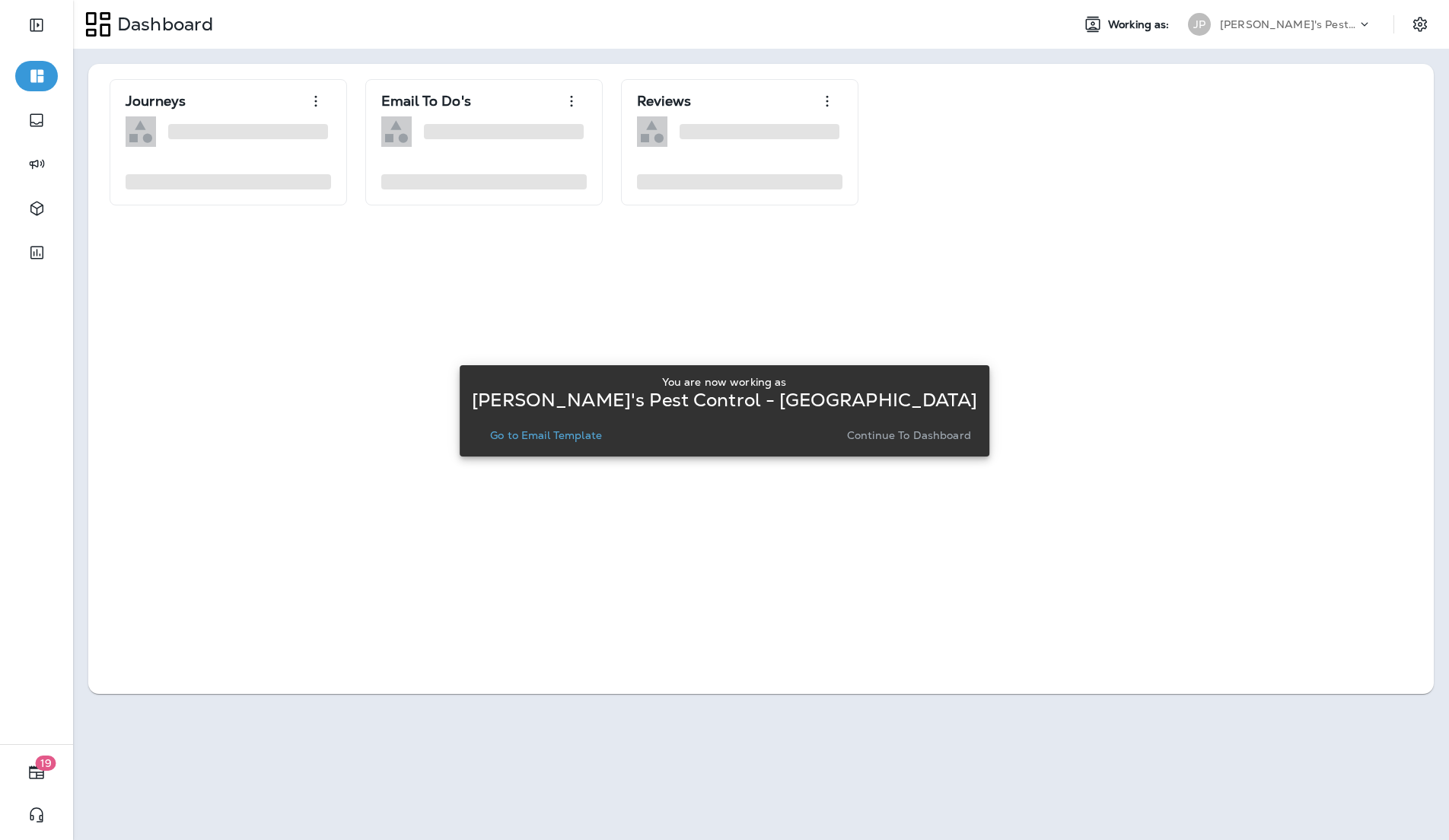
click at [599, 433] on p "Go to Email Template" at bounding box center [546, 435] width 111 height 12
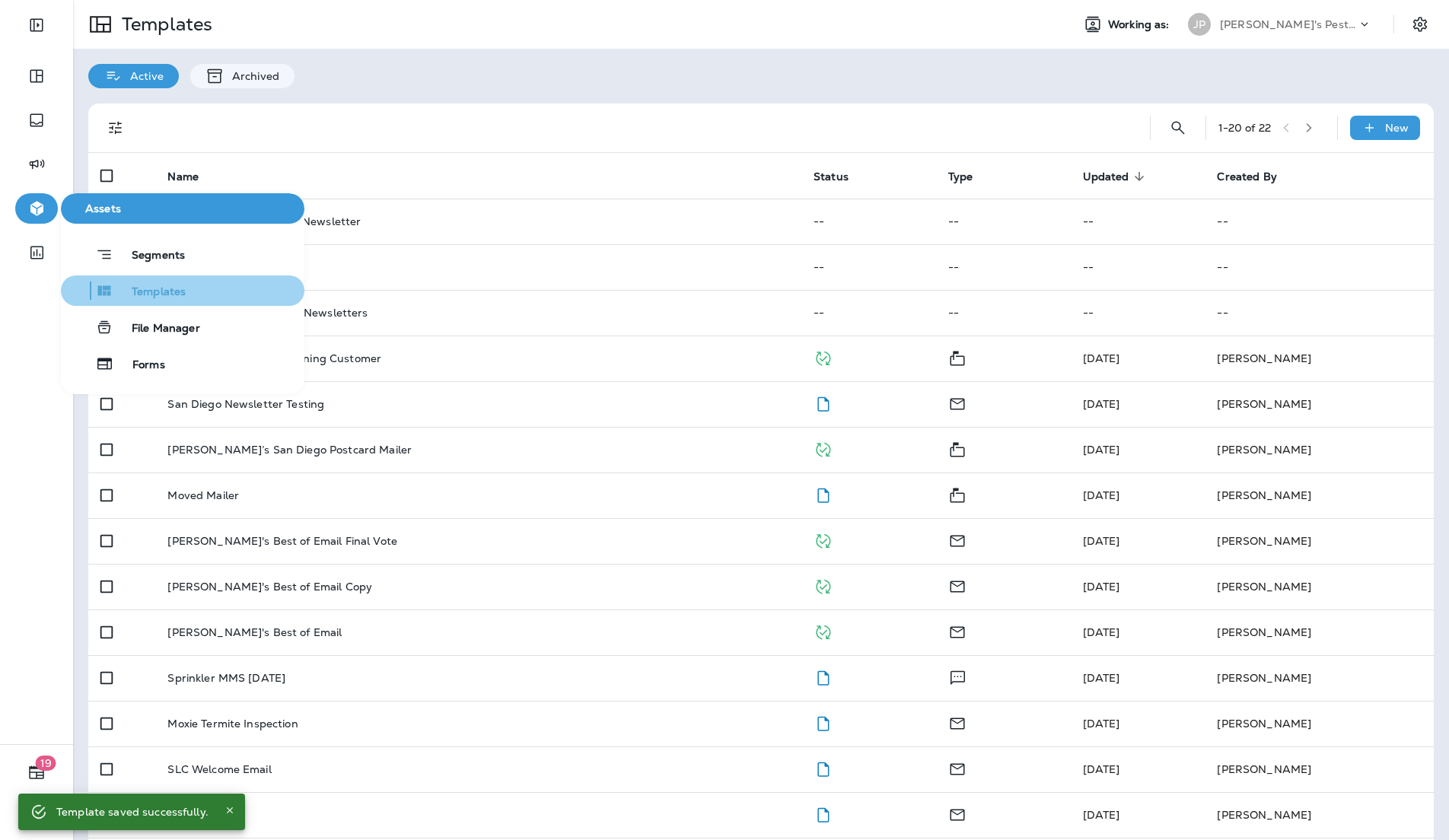
click at [171, 296] on span "Templates" at bounding box center [149, 292] width 73 height 15
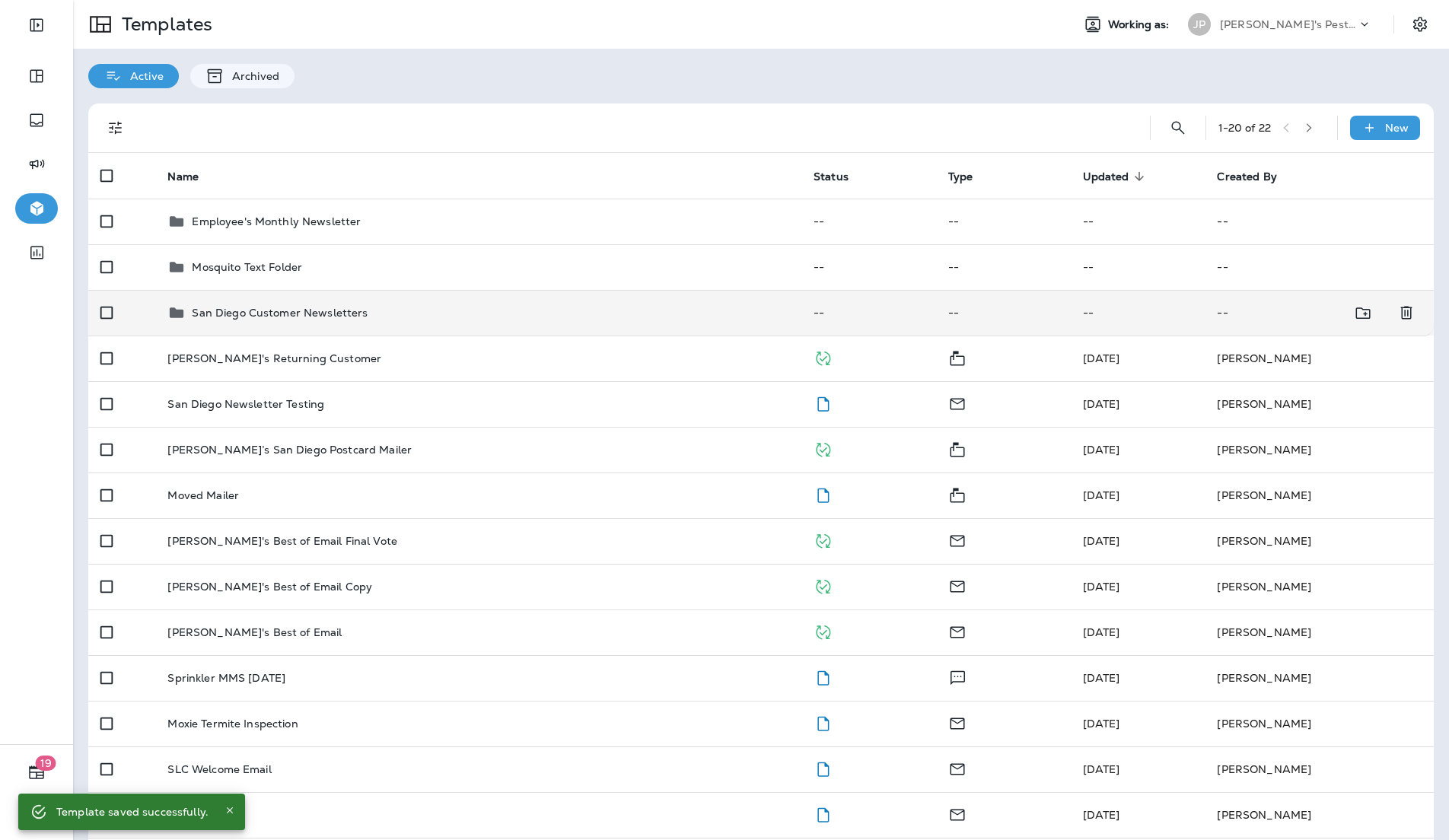
click at [307, 321] on div "San Diego Customer Newsletters" at bounding box center [279, 313] width 176 height 19
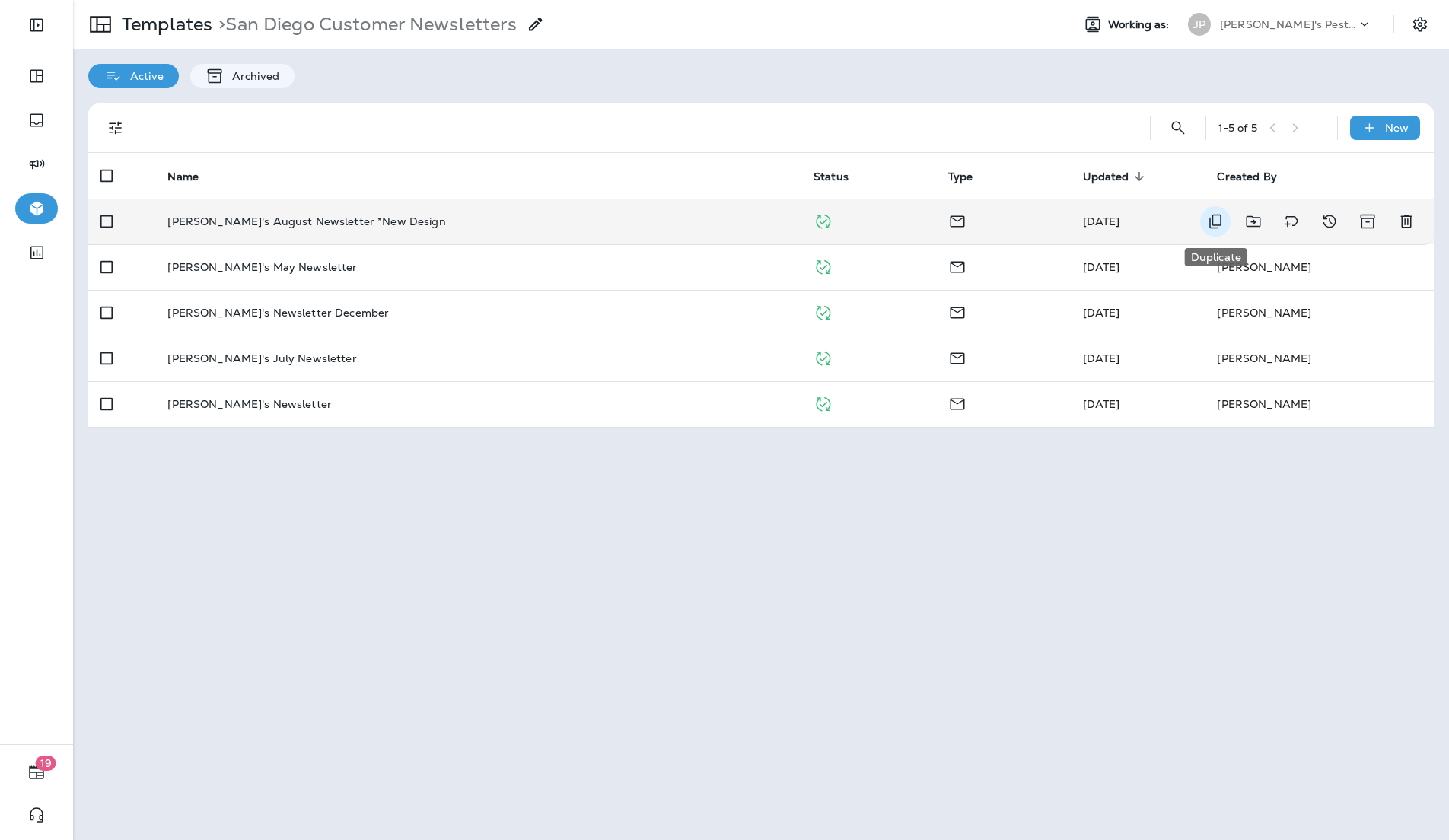
click at [1217, 220] on icon "Duplicate" at bounding box center [1215, 221] width 19 height 19
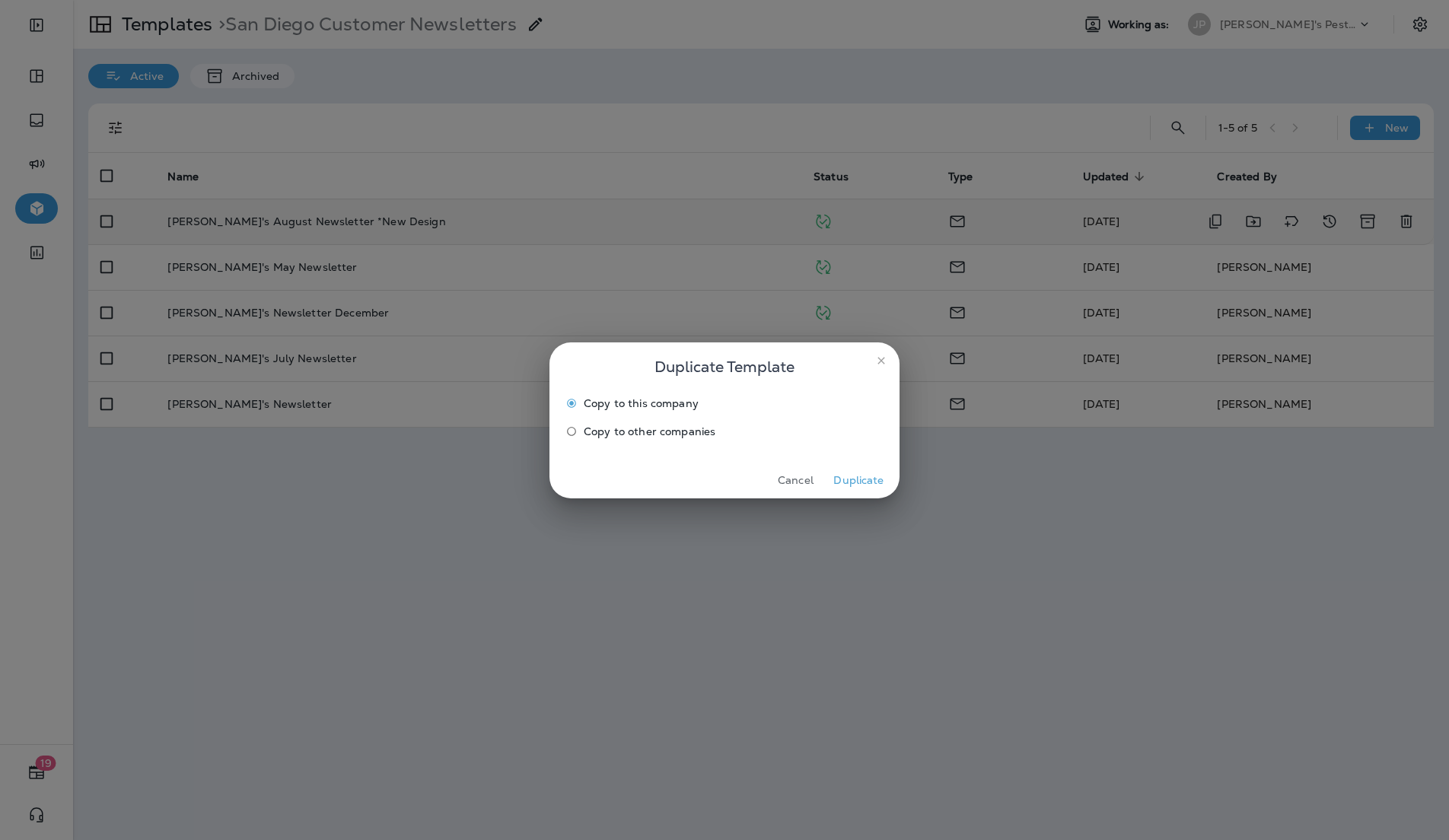
click at [620, 430] on span "Copy to other companies" at bounding box center [649, 431] width 132 height 12
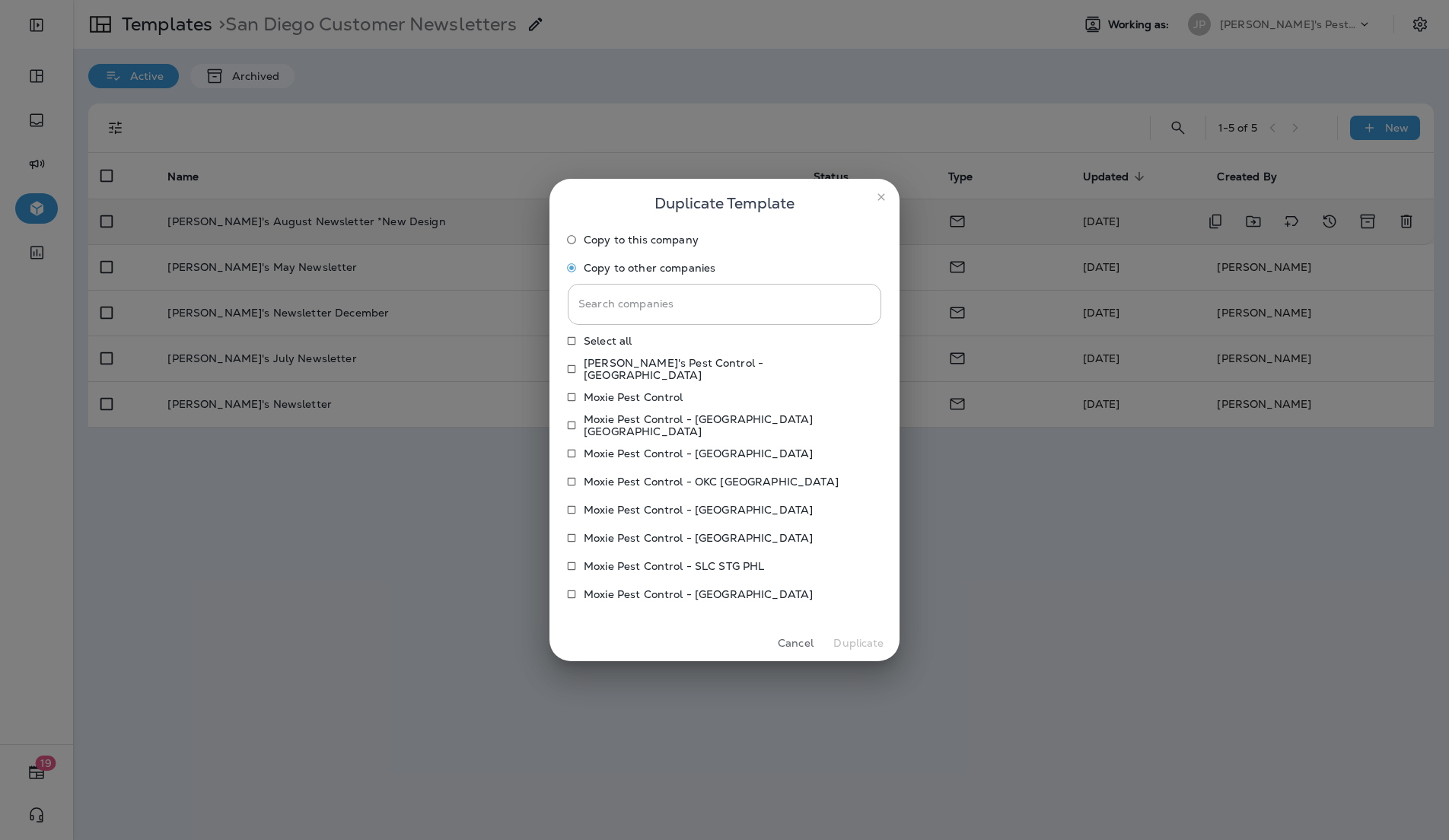
click at [703, 505] on p "Moxie Pest Control - [GEOGRAPHIC_DATA]" at bounding box center [699, 510] width 229 height 12
click at [853, 657] on div "Cancel Duplicate" at bounding box center [724, 643] width 350 height 36
click at [854, 645] on button "Duplicate" at bounding box center [859, 643] width 57 height 23
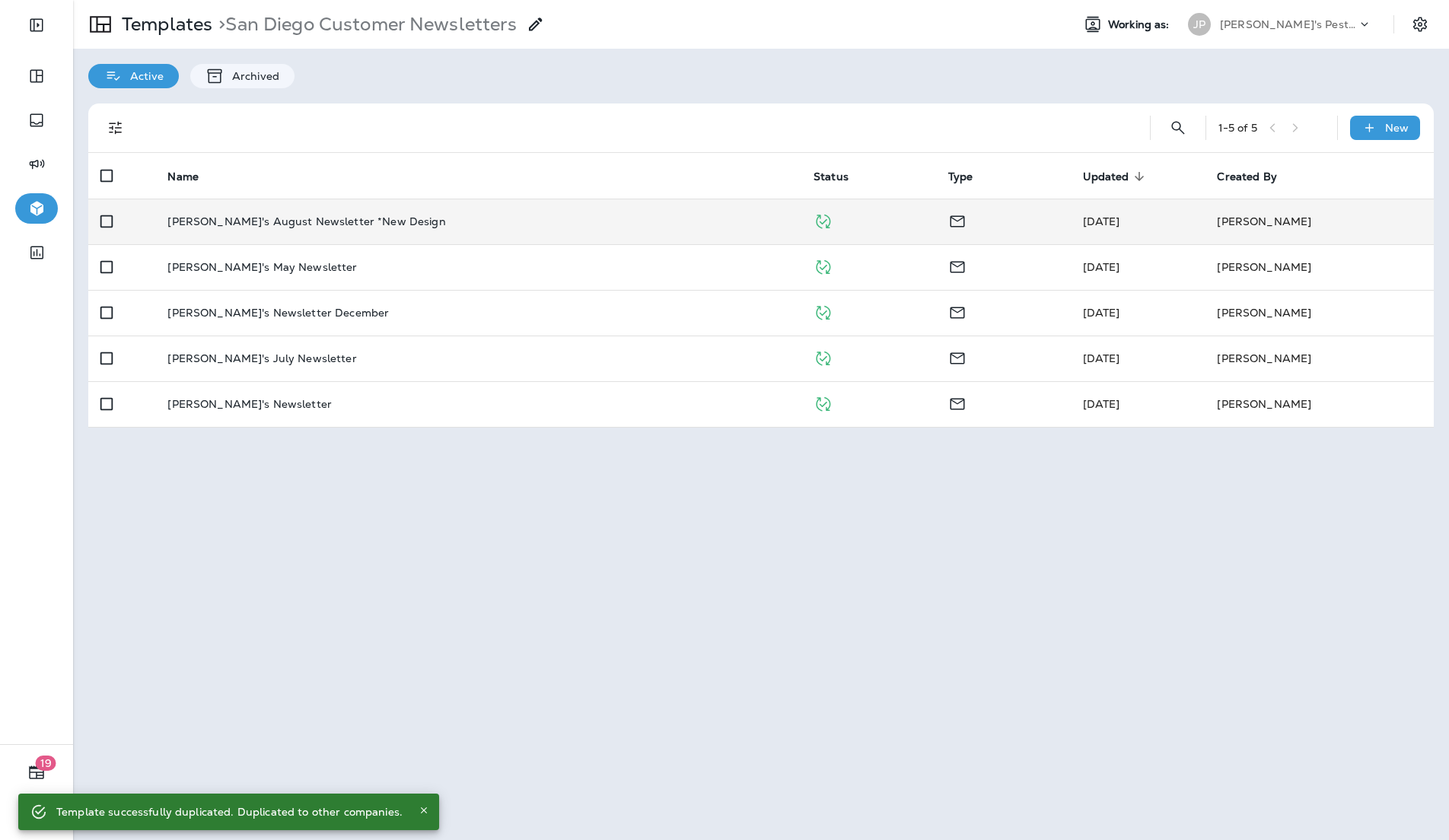
click at [1250, 27] on p "[PERSON_NAME]'s Pest Control - [GEOGRAPHIC_DATA]" at bounding box center [1288, 24] width 137 height 12
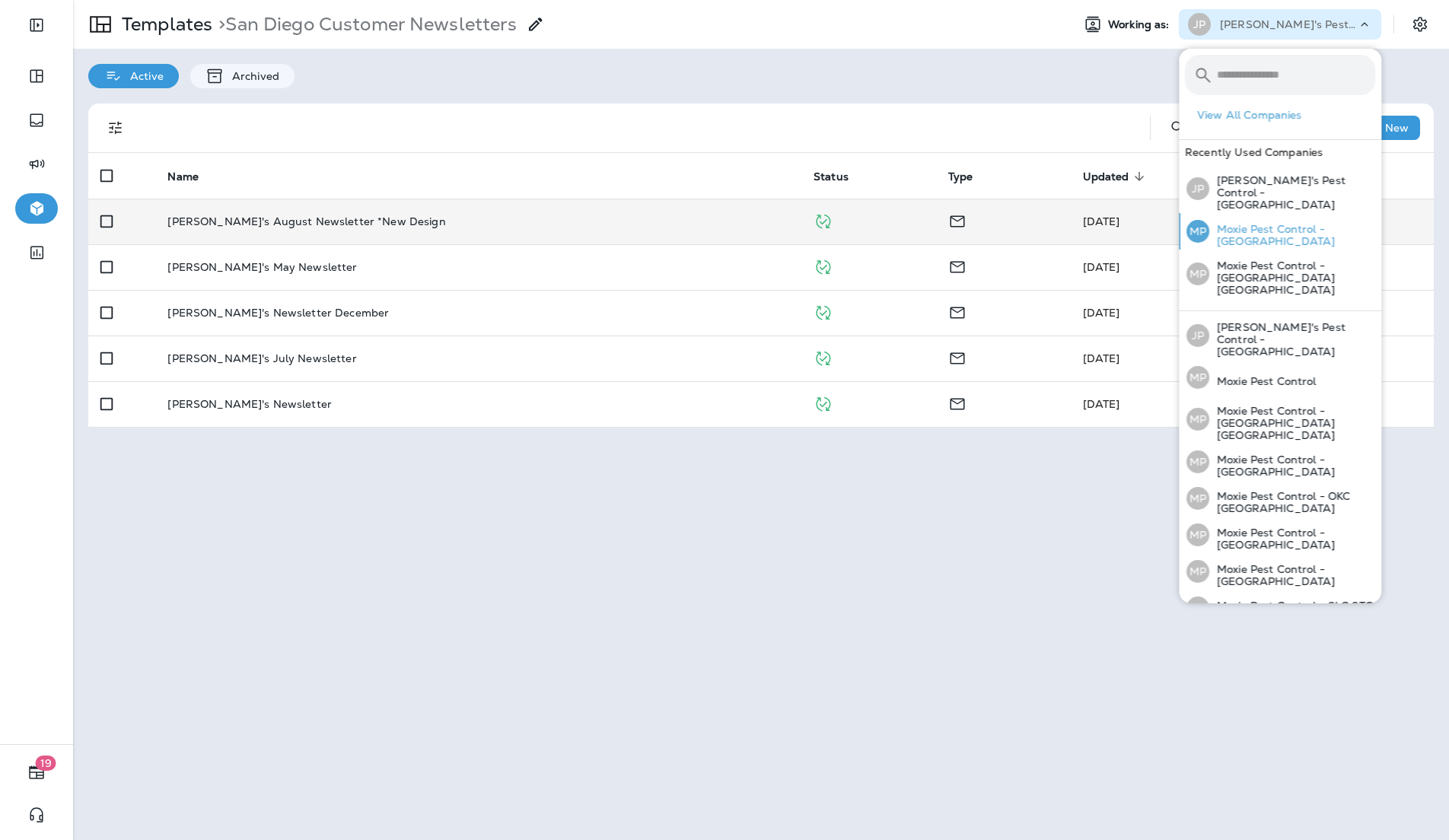
click at [1254, 225] on p "Moxie Pest Control - [GEOGRAPHIC_DATA]" at bounding box center [1292, 235] width 166 height 24
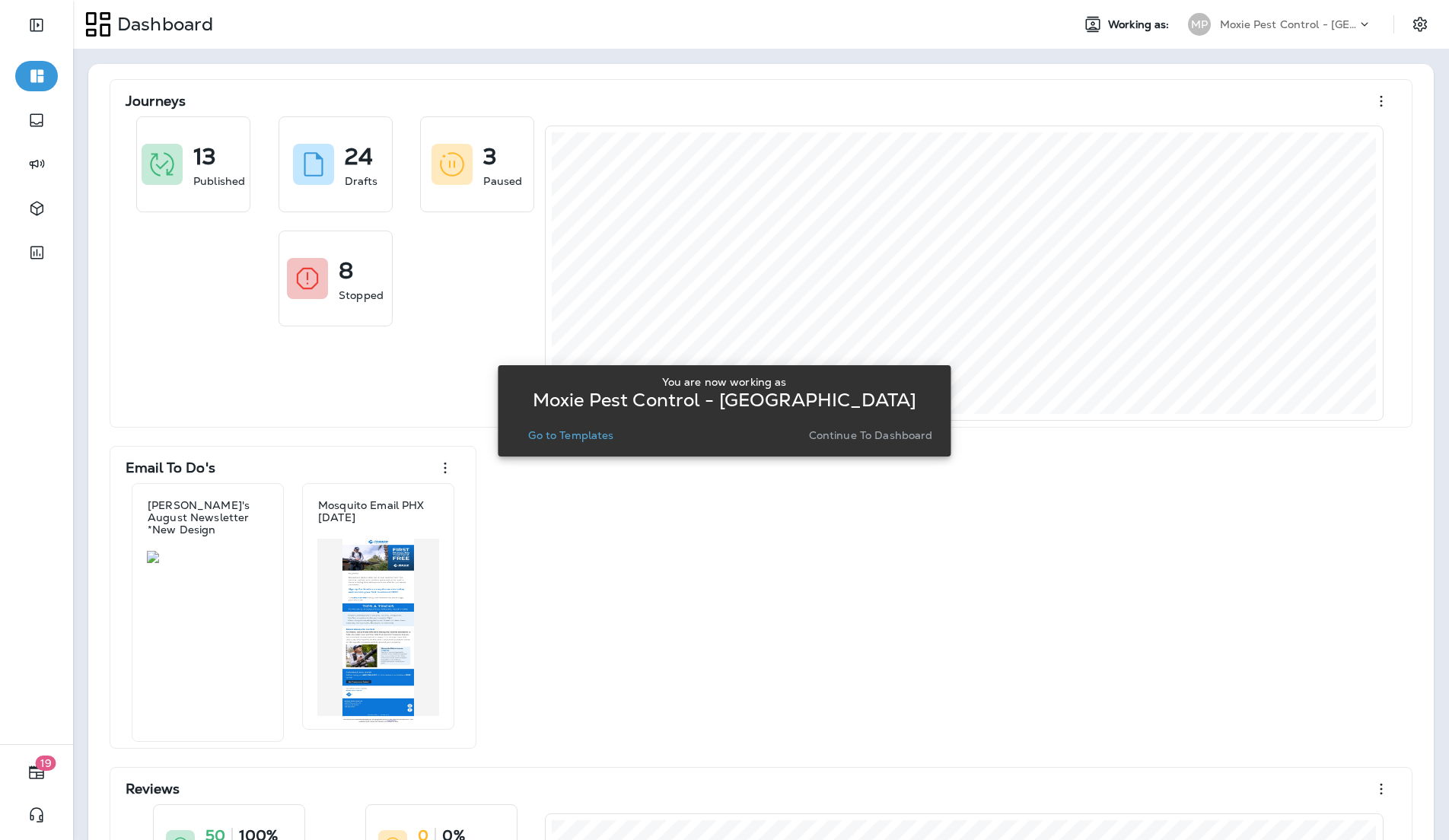
click at [563, 440] on p "Go to Templates" at bounding box center [571, 435] width 86 height 12
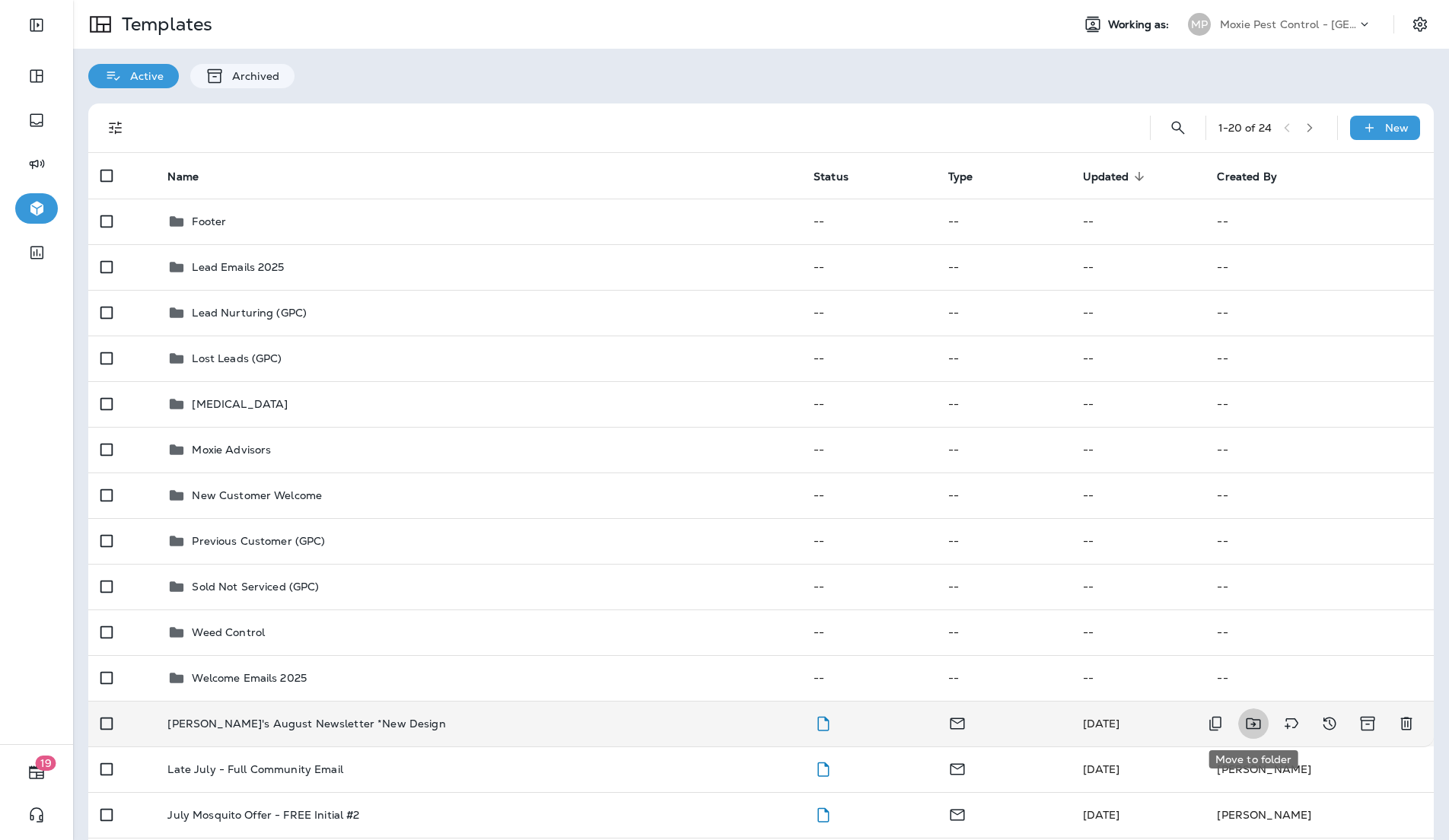
click at [1246, 728] on icon "Move to folder" at bounding box center [1253, 724] width 15 height 11
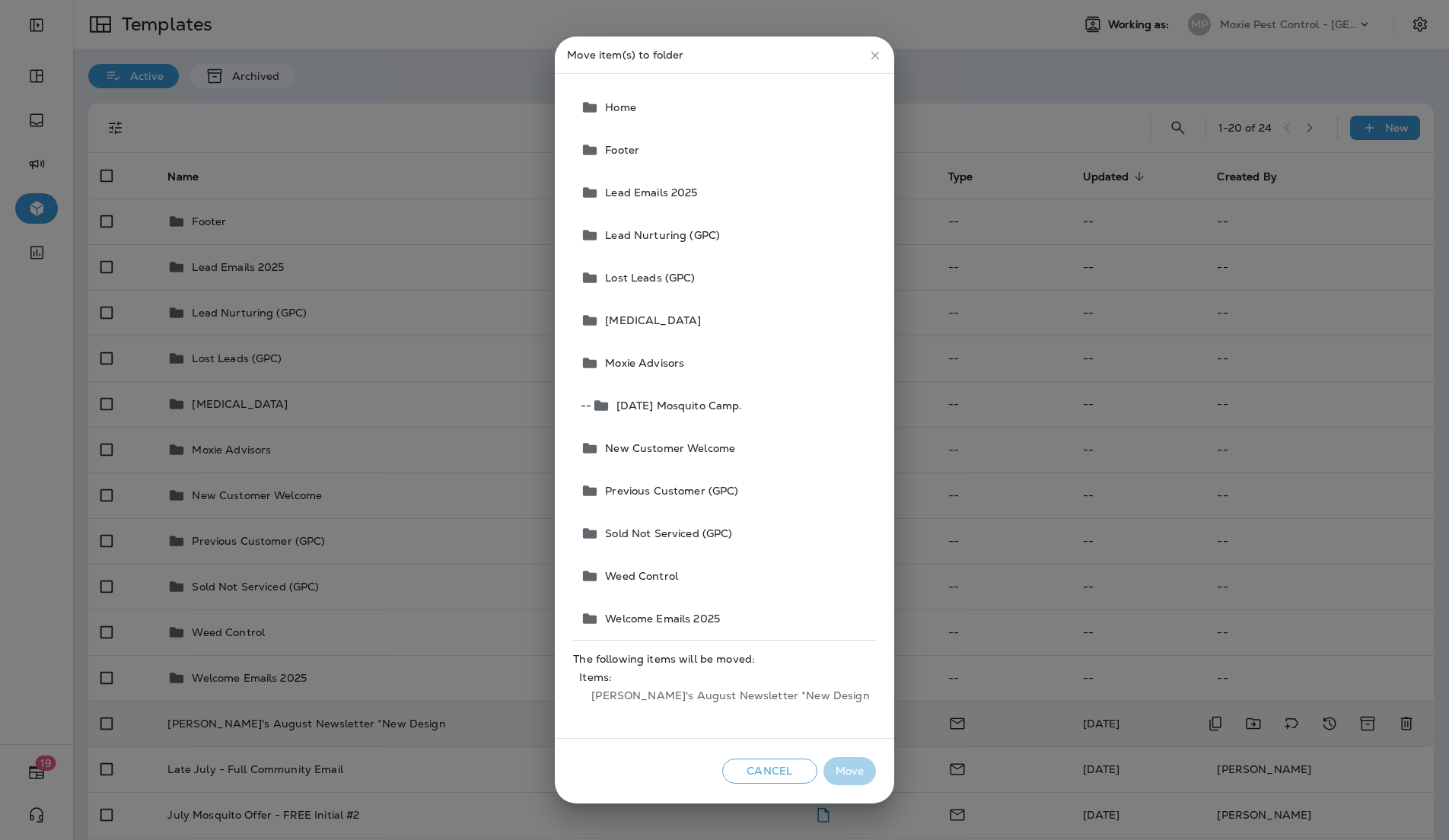
click at [677, 364] on span "Moxie Advisors" at bounding box center [641, 363] width 86 height 12
click at [831, 785] on div "Cancel Move" at bounding box center [724, 771] width 338 height 65
click at [823, 769] on button "Move" at bounding box center [849, 771] width 52 height 28
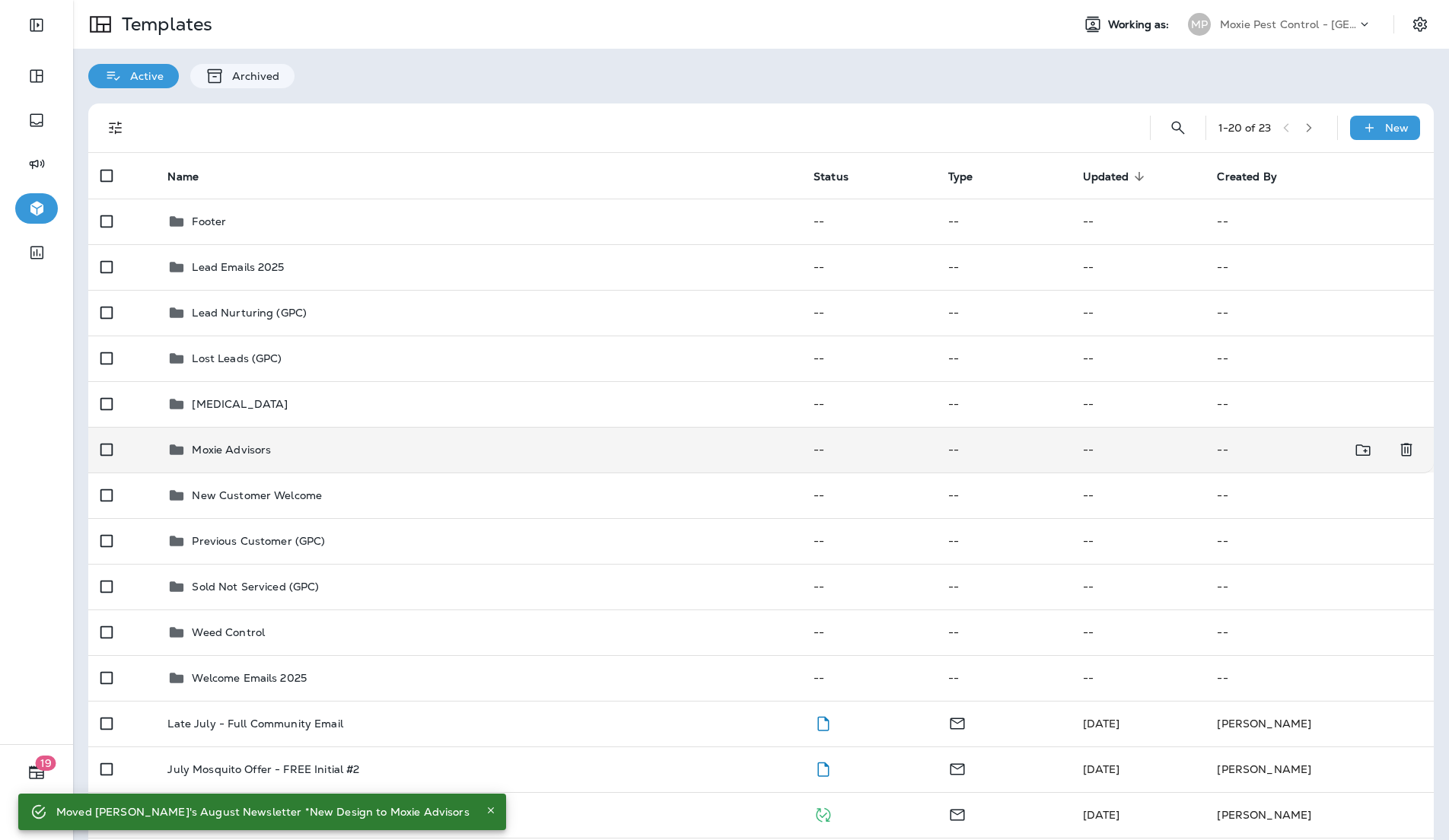
click at [275, 454] on div "Moxie Advisors" at bounding box center [478, 449] width 622 height 19
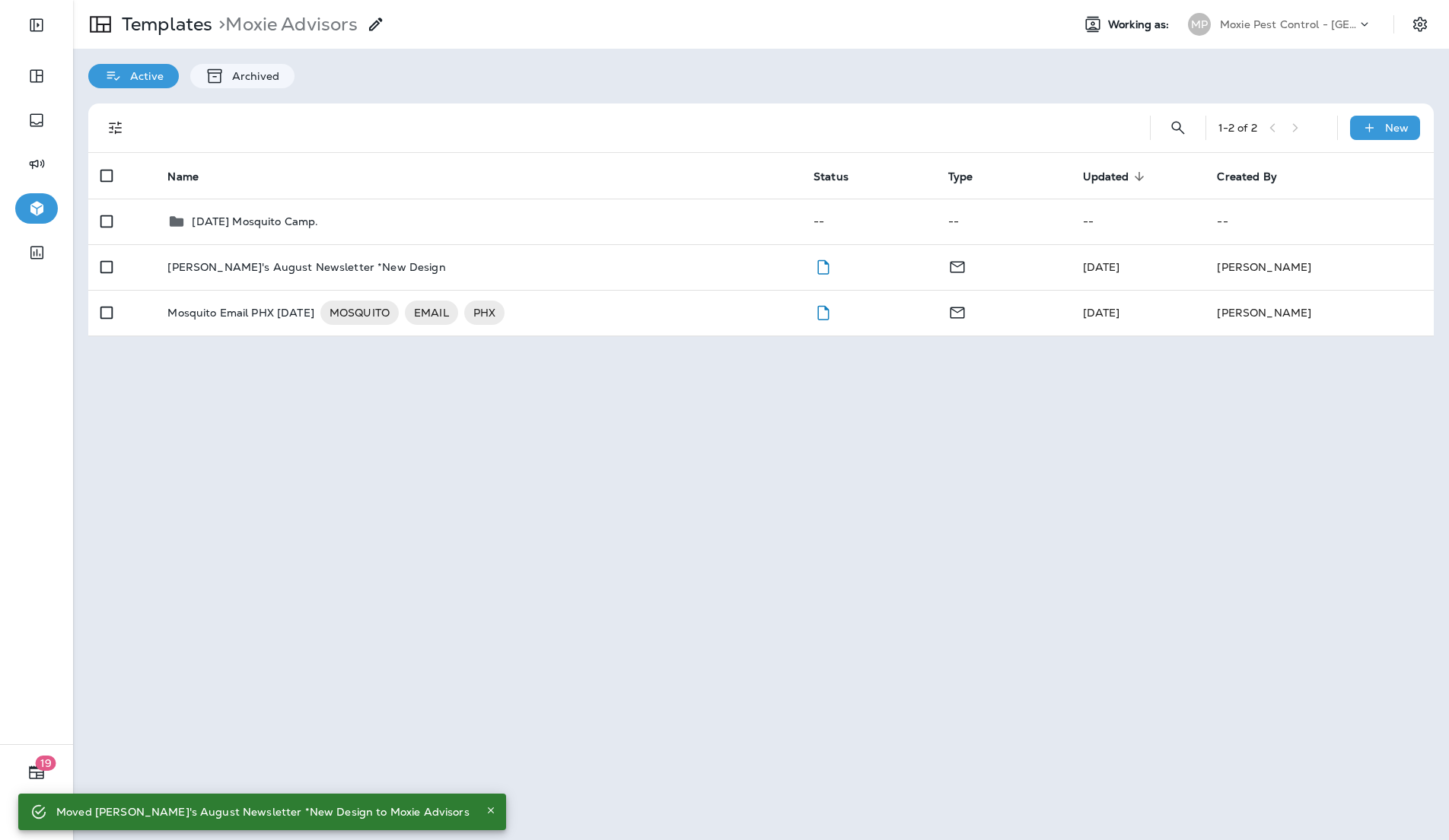
click at [533, 256] on td "[PERSON_NAME]'s August Newsletter *New Design" at bounding box center [478, 267] width 646 height 46
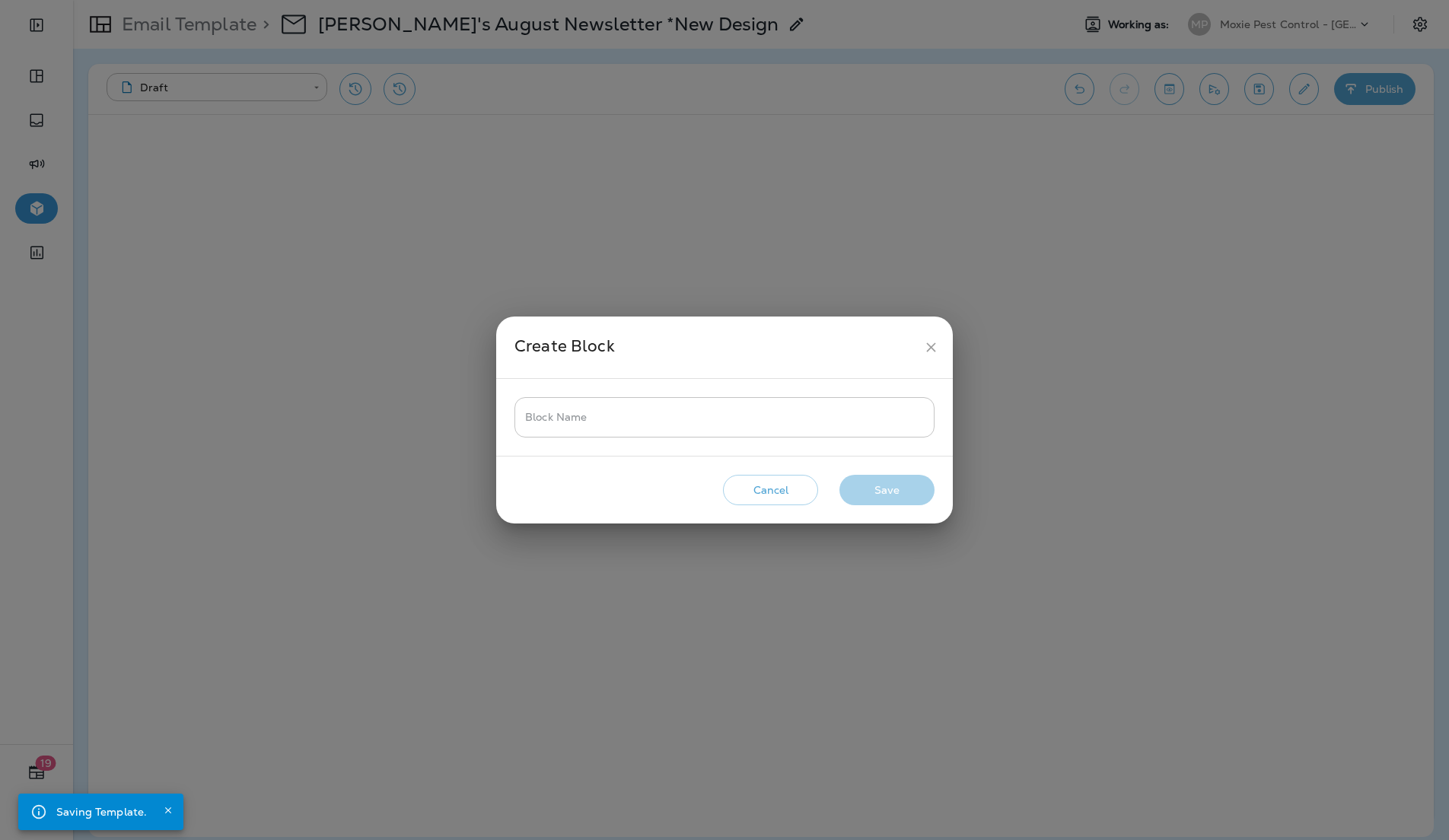
click at [664, 418] on input "Block Name" at bounding box center [724, 418] width 420 height 40
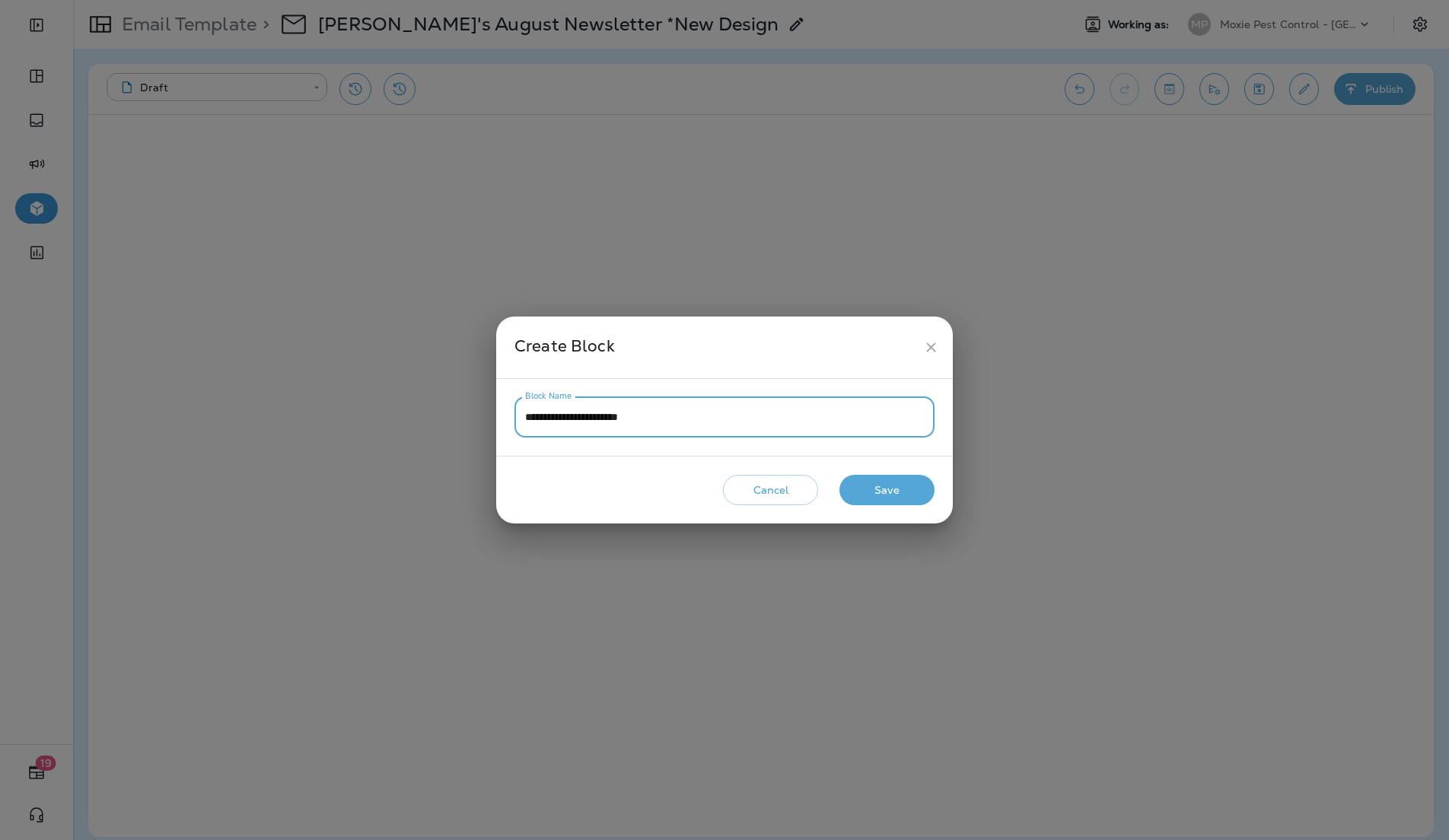
type input "**********"
click at [878, 496] on button "Save" at bounding box center [887, 490] width 95 height 32
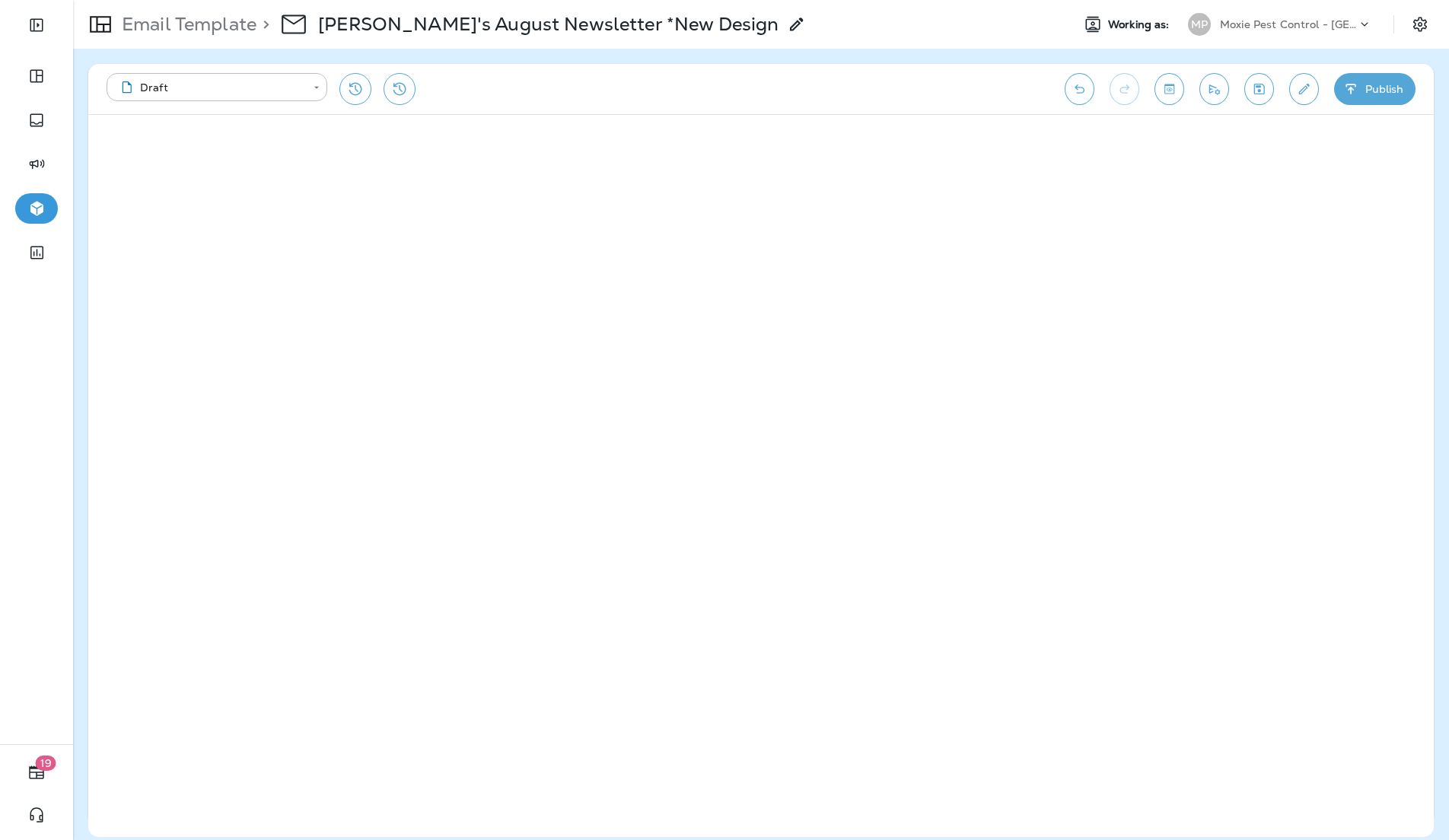
click at [1334, 31] on div "Moxie Pest Control - [GEOGRAPHIC_DATA]" at bounding box center [1288, 24] width 137 height 23
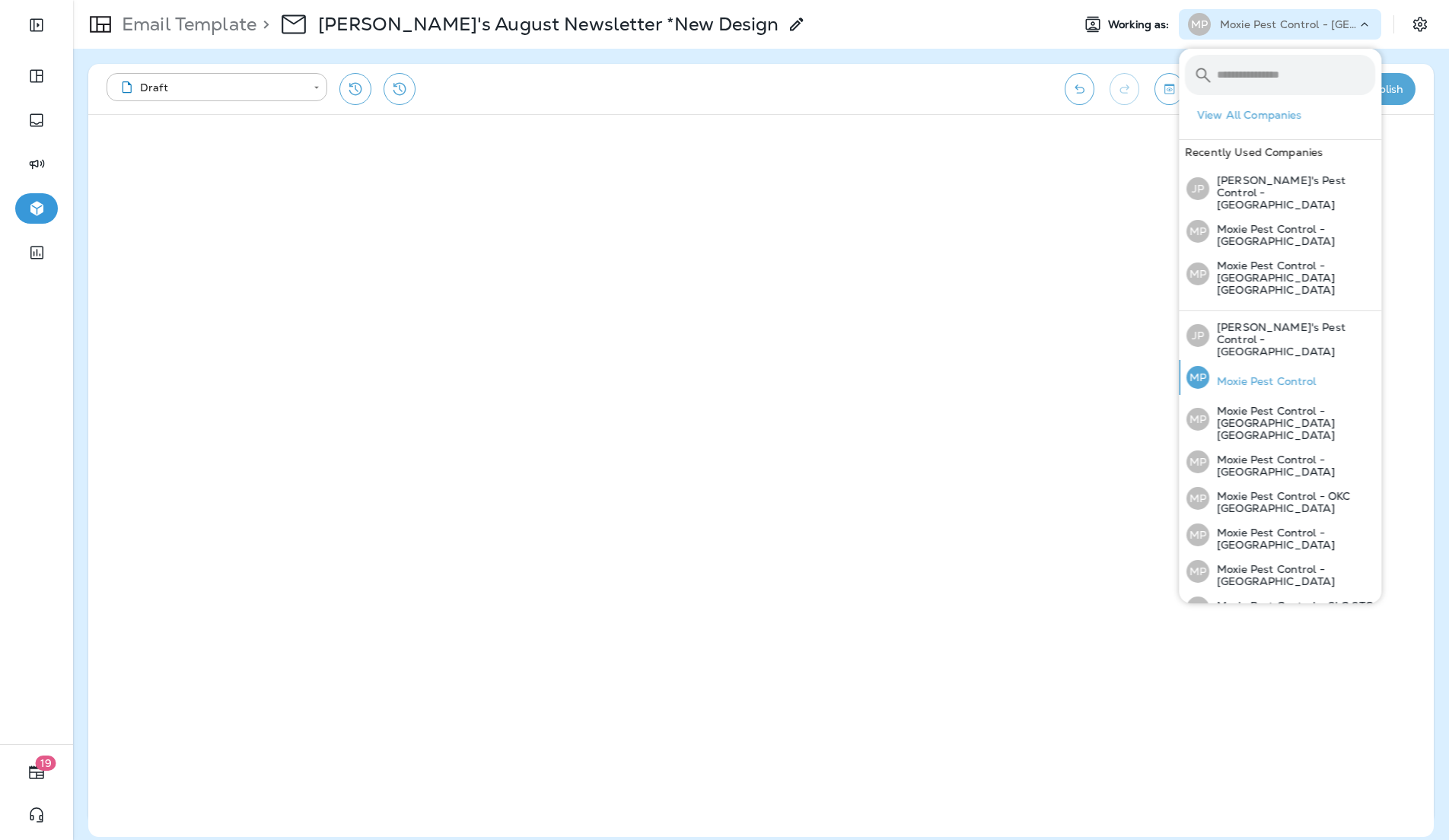
click at [1266, 375] on p "Moxie Pest Control" at bounding box center [1262, 380] width 107 height 12
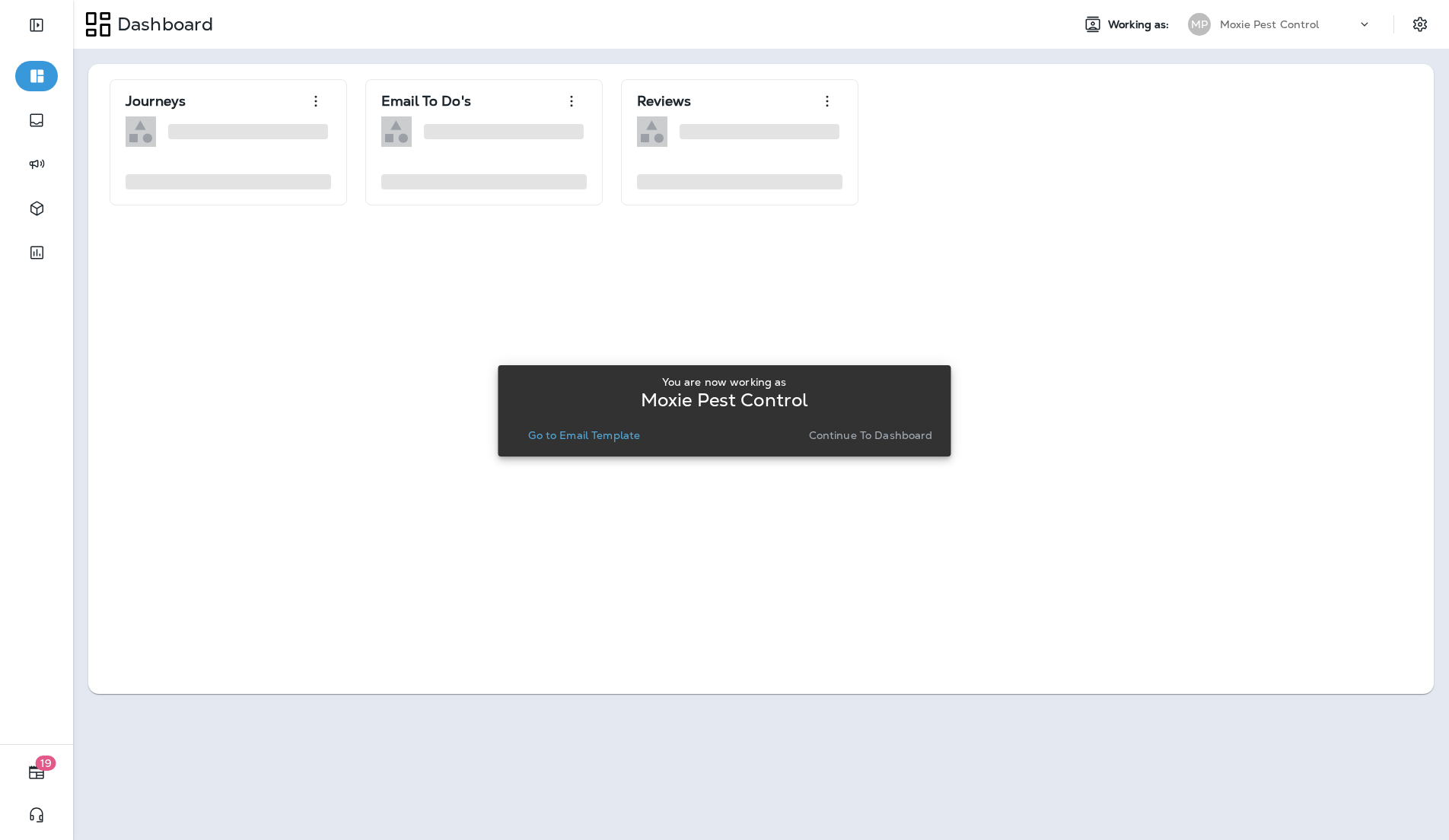
click at [575, 429] on p "Go to Email Template" at bounding box center [584, 435] width 111 height 12
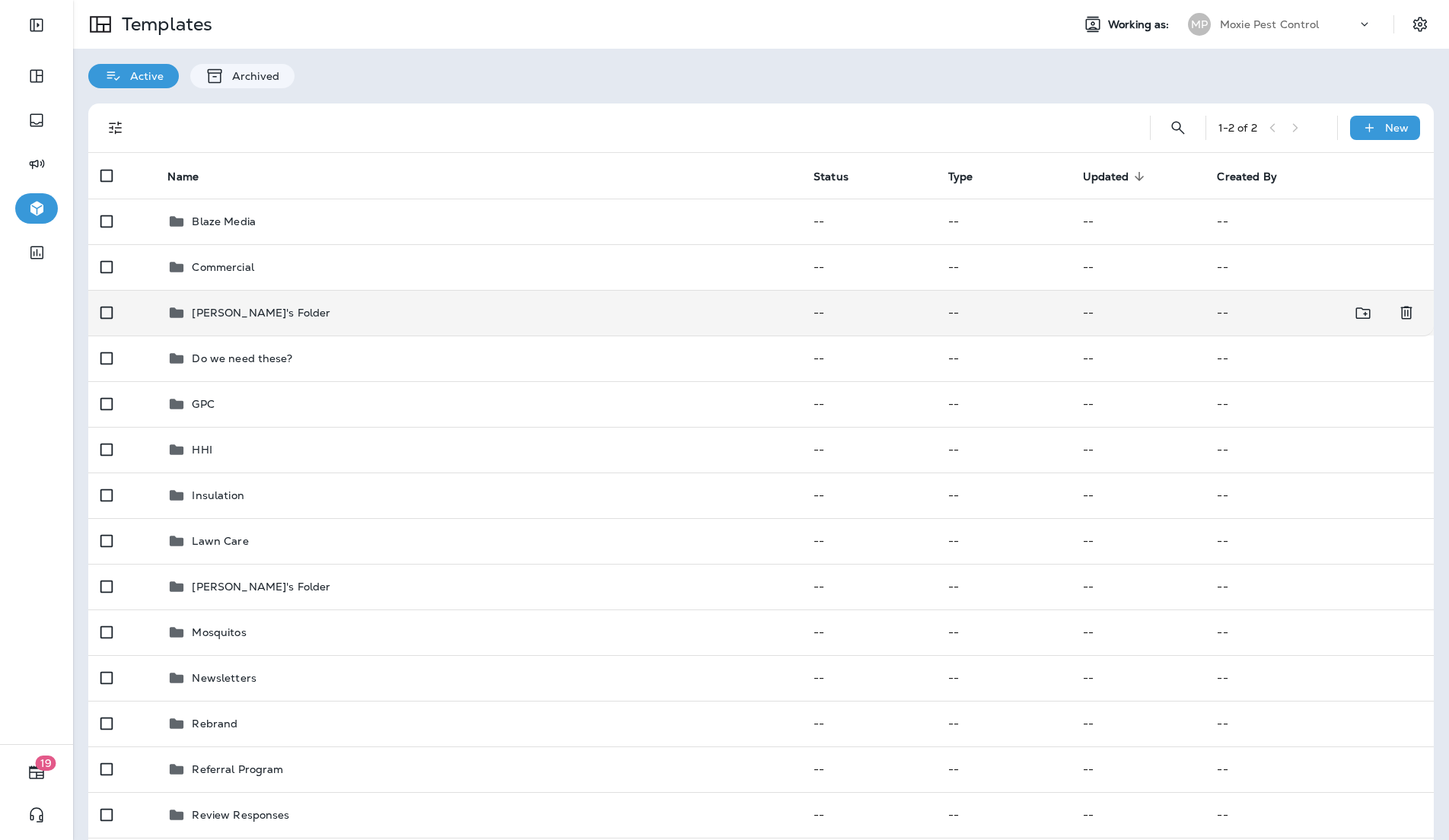
click at [279, 321] on div "[PERSON_NAME]'s Folder" at bounding box center [478, 313] width 622 height 19
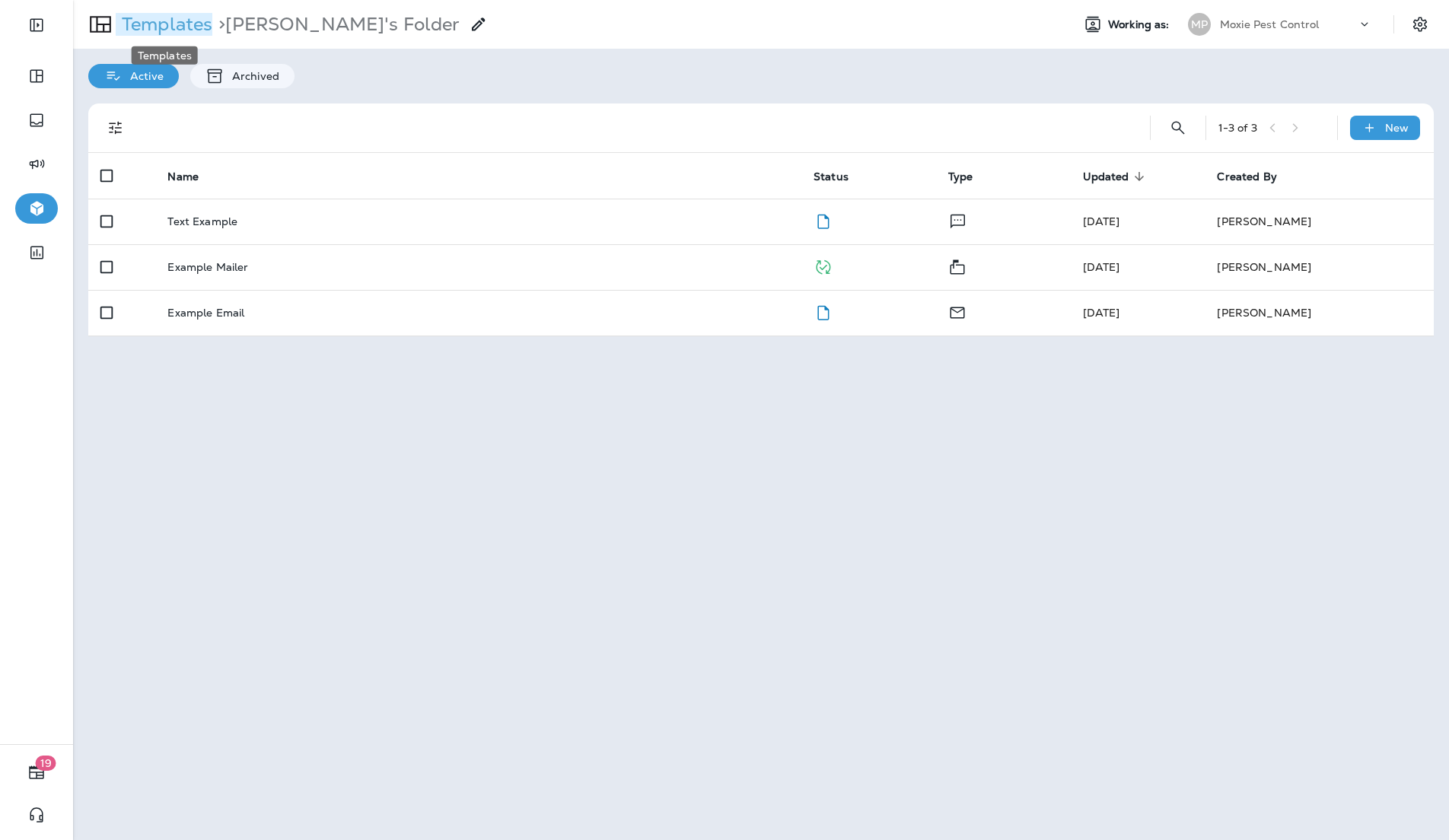
click at [186, 29] on p "Templates" at bounding box center [164, 24] width 97 height 23
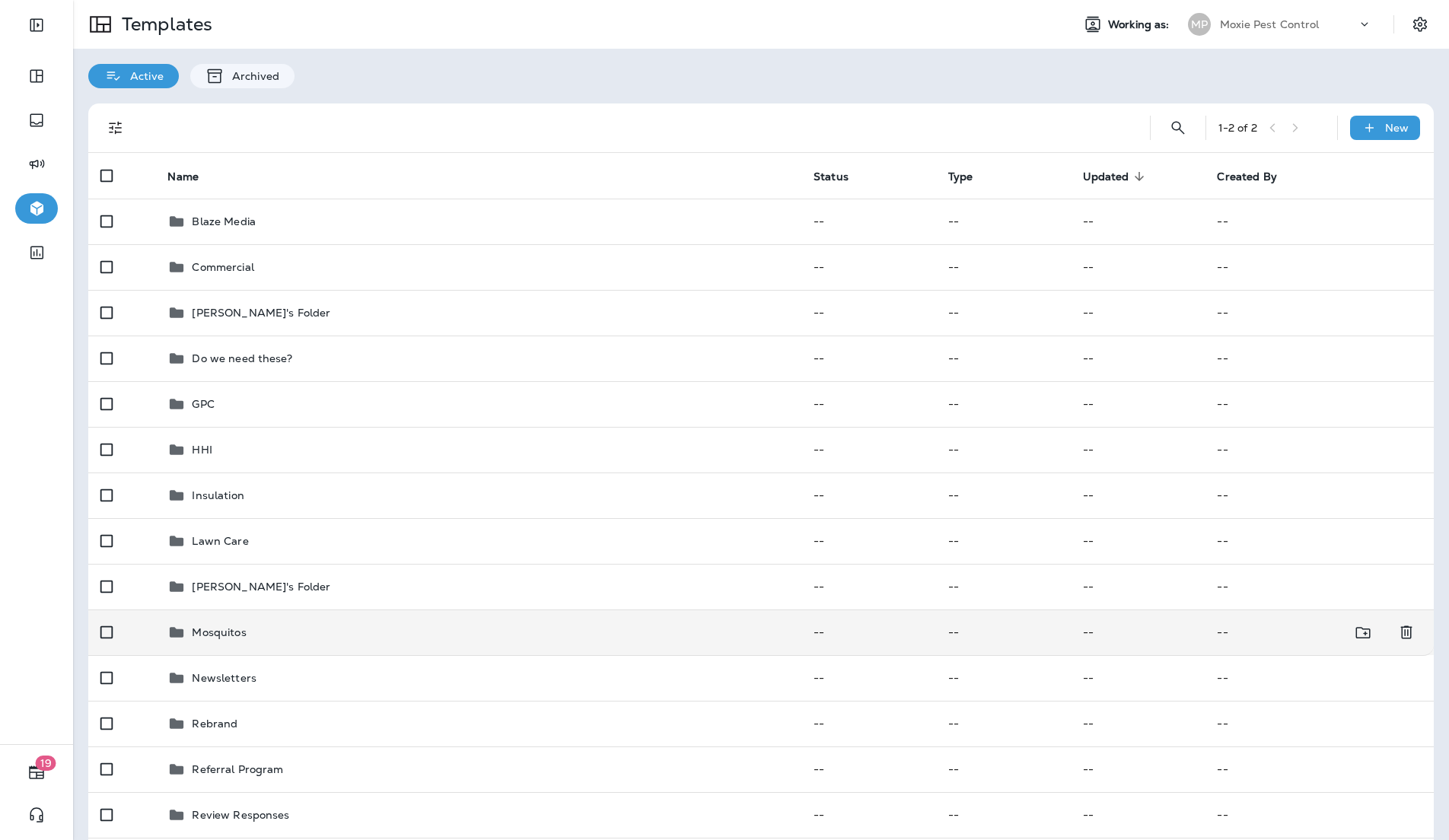
click at [330, 636] on div "Mosquitos" at bounding box center [478, 632] width 622 height 19
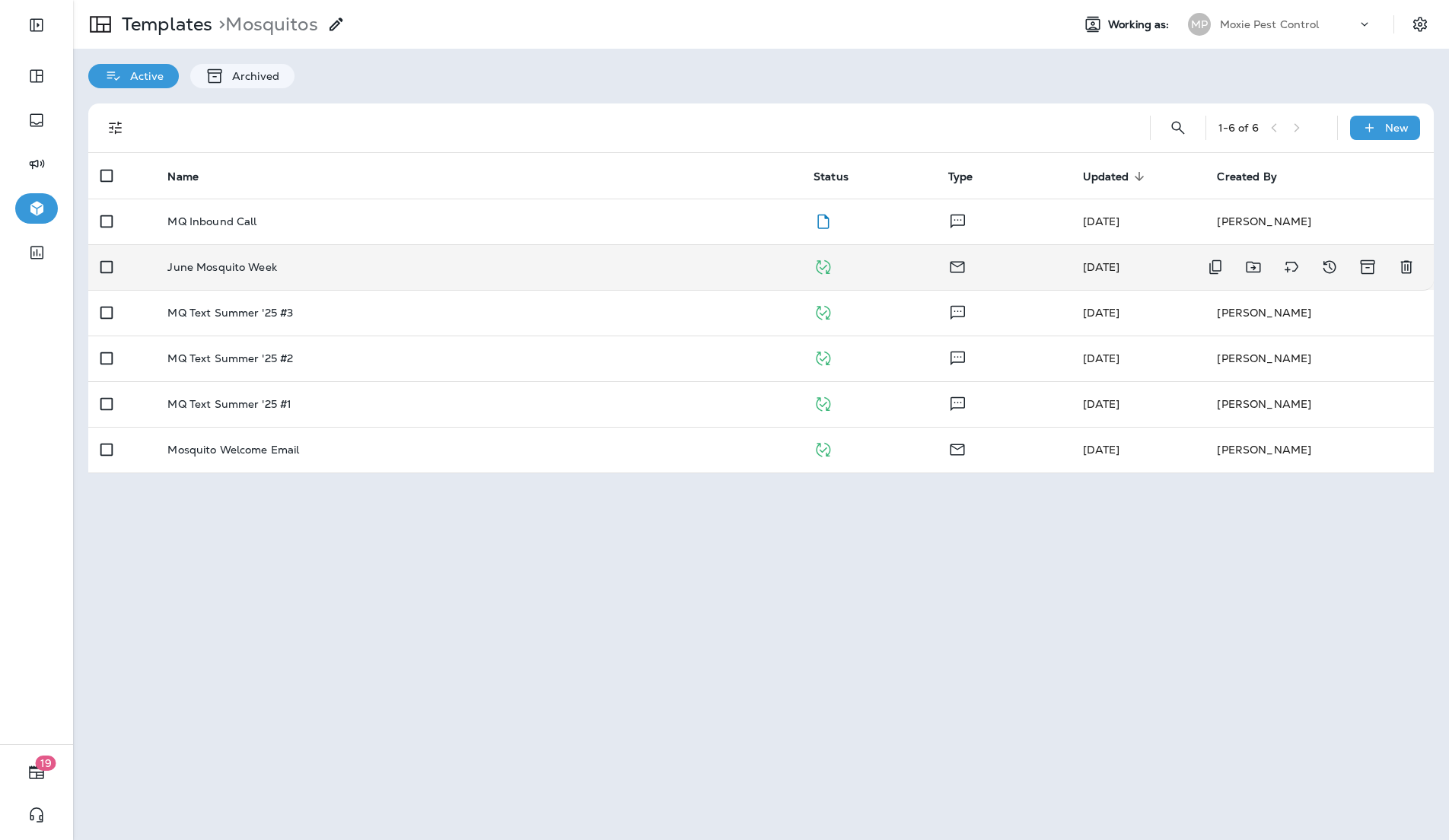
click at [273, 268] on p "June Mosquito Week" at bounding box center [222, 267] width 110 height 12
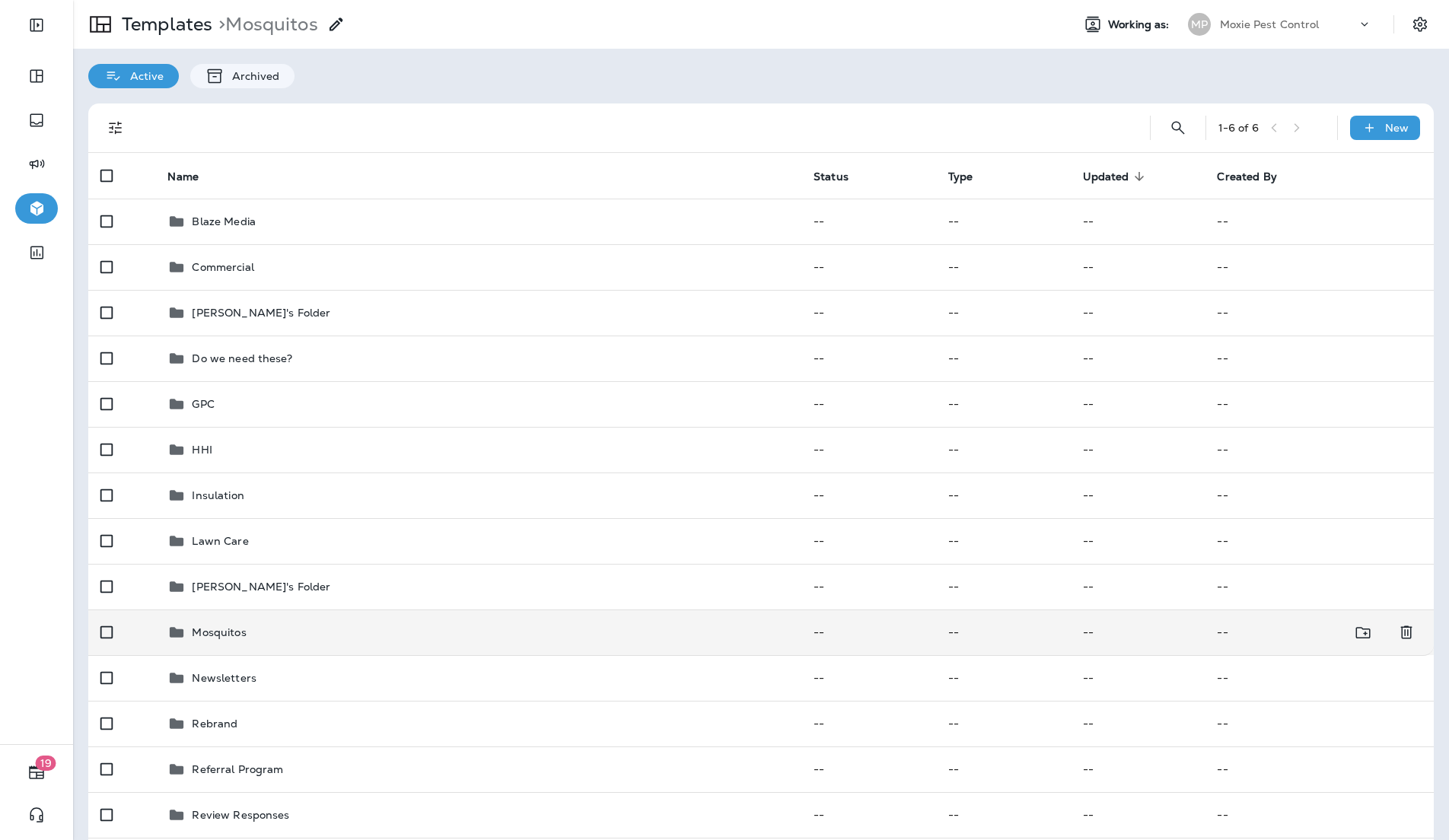
click at [408, 626] on div "Mosquitos" at bounding box center [478, 632] width 622 height 19
click at [242, 628] on p "Mosquitos" at bounding box center [218, 632] width 54 height 12
click at [207, 632] on p "Mosquitos" at bounding box center [218, 632] width 54 height 12
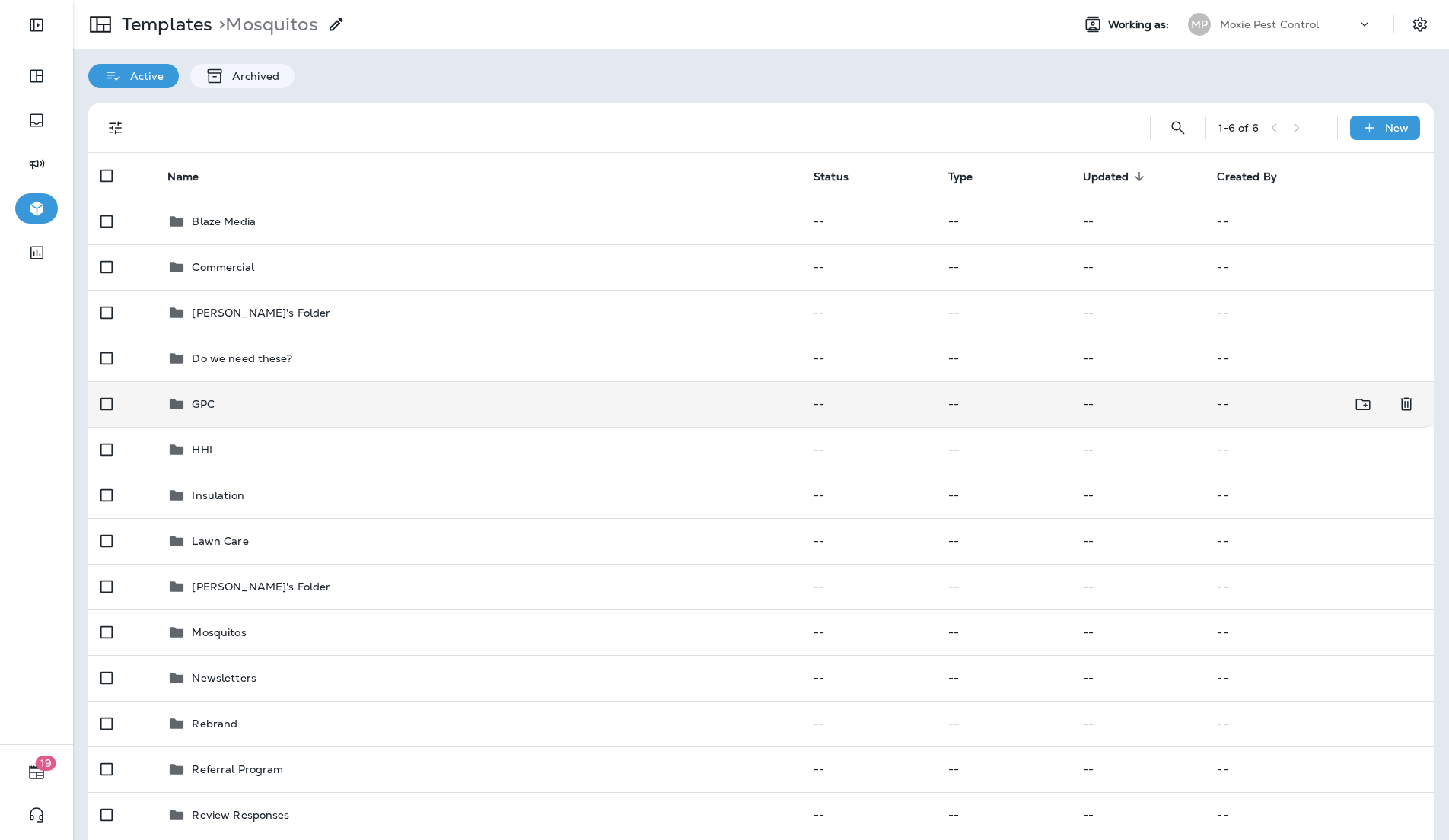
click at [224, 407] on div "GPC" at bounding box center [478, 404] width 622 height 19
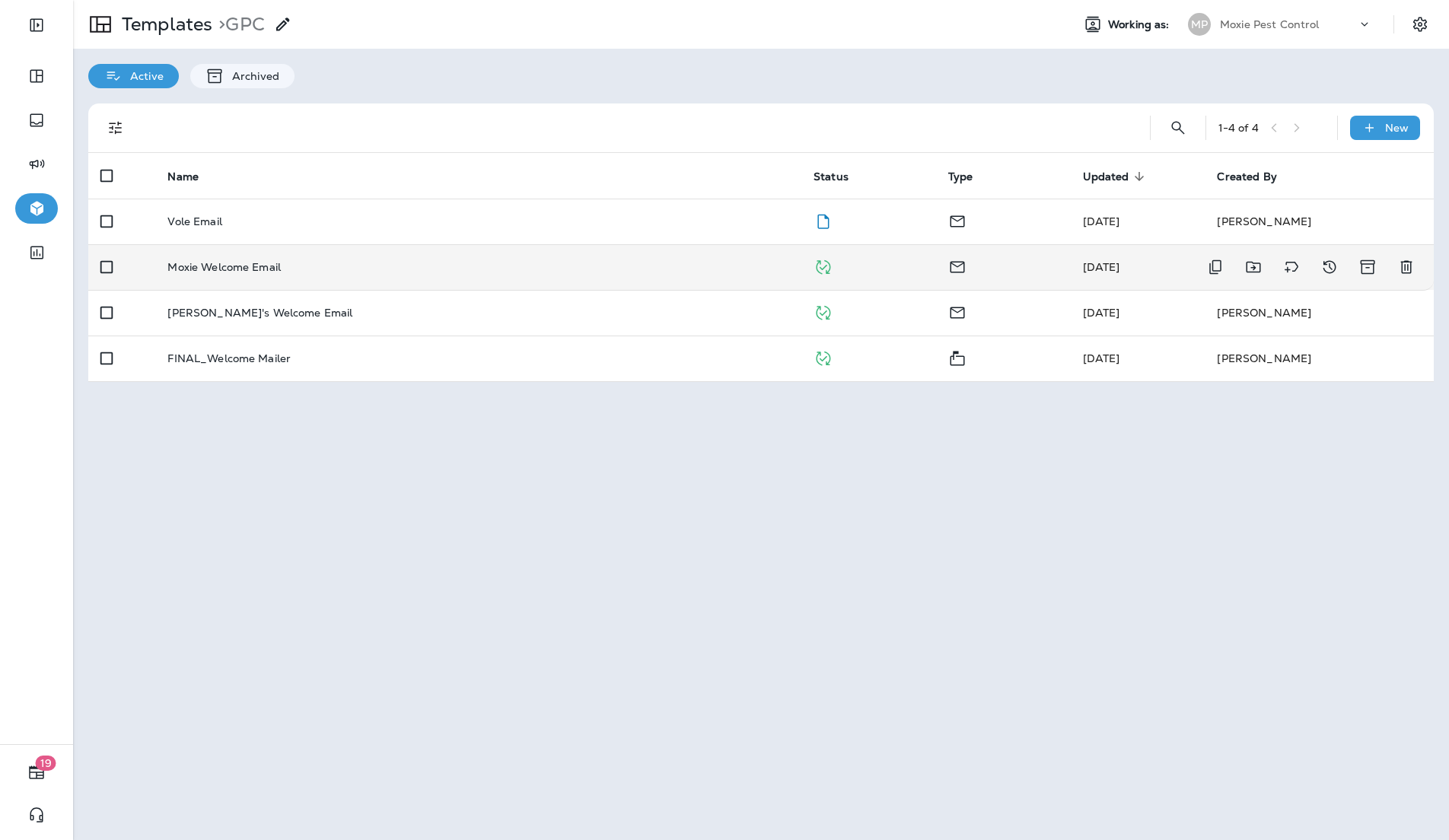
click at [271, 268] on p "Moxie Welcome Email" at bounding box center [224, 267] width 113 height 12
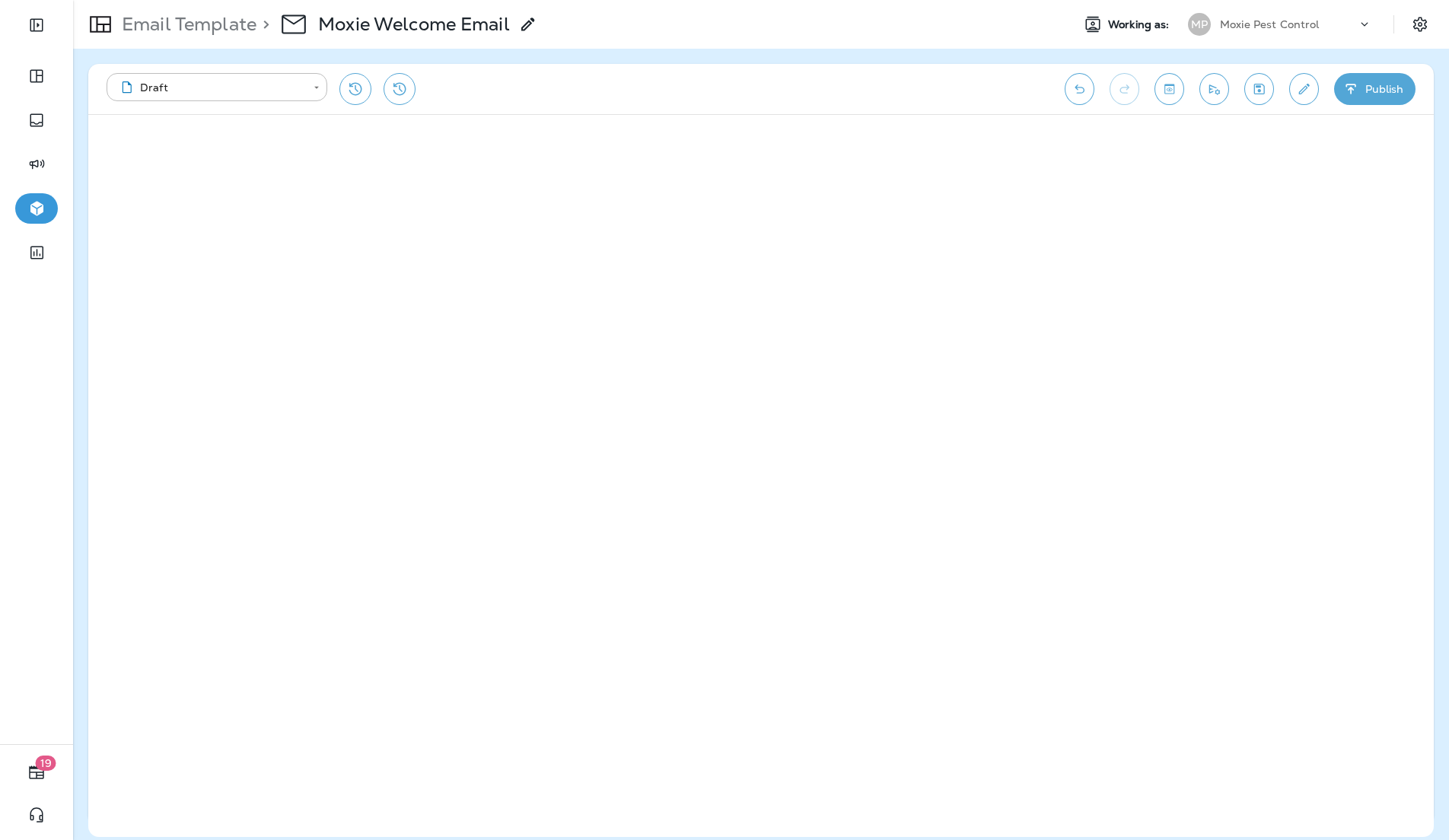
drag, startPoint x: 191, startPoint y: 36, endPoint x: 195, endPoint y: 45, distance: 9.8
click at [191, 36] on div "Email Template > Moxie Welcome Email" at bounding box center [304, 24] width 464 height 43
click at [174, 33] on p "Email Template" at bounding box center [186, 24] width 141 height 23
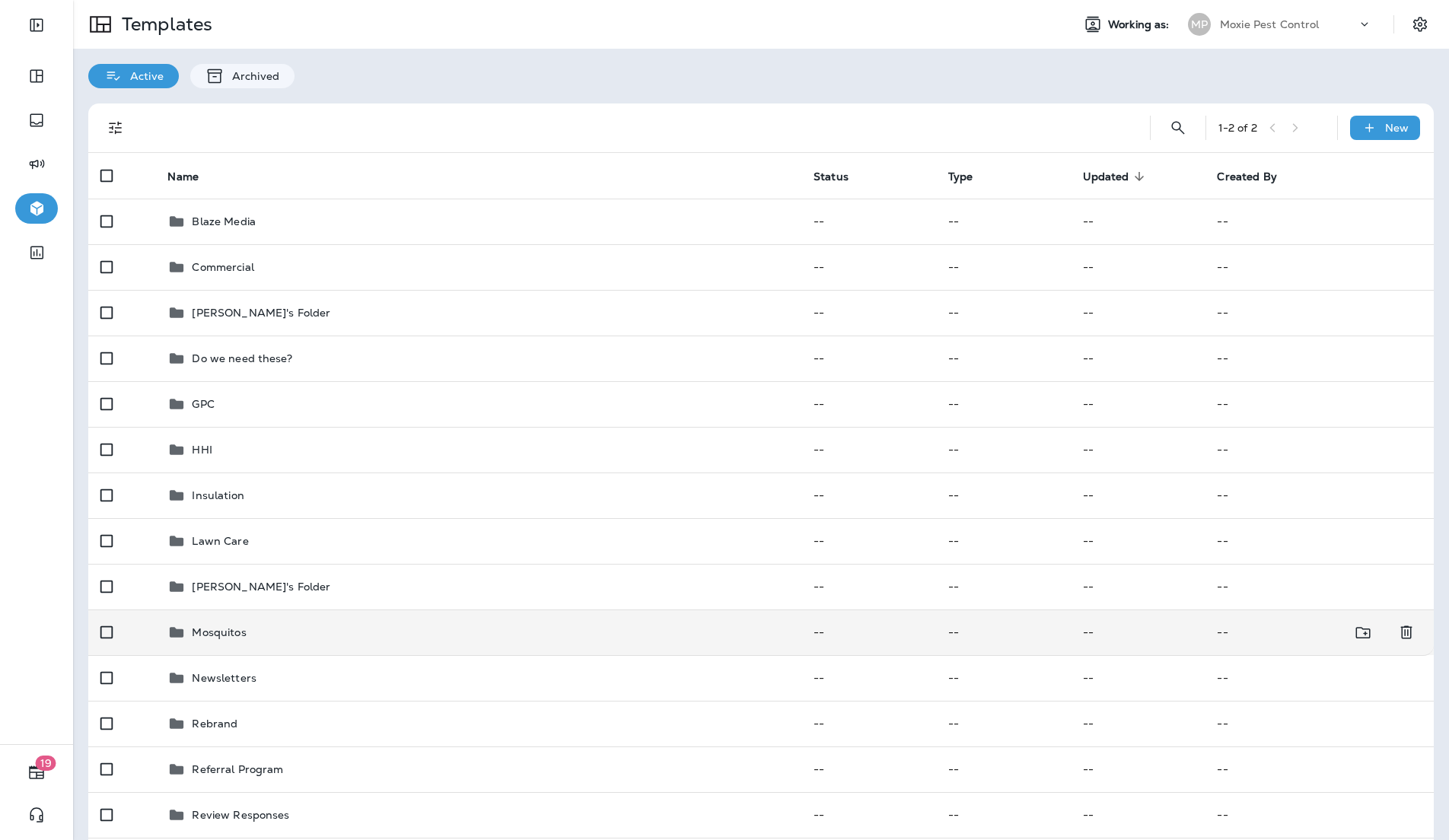
click at [308, 624] on div "Mosquitos" at bounding box center [478, 632] width 622 height 19
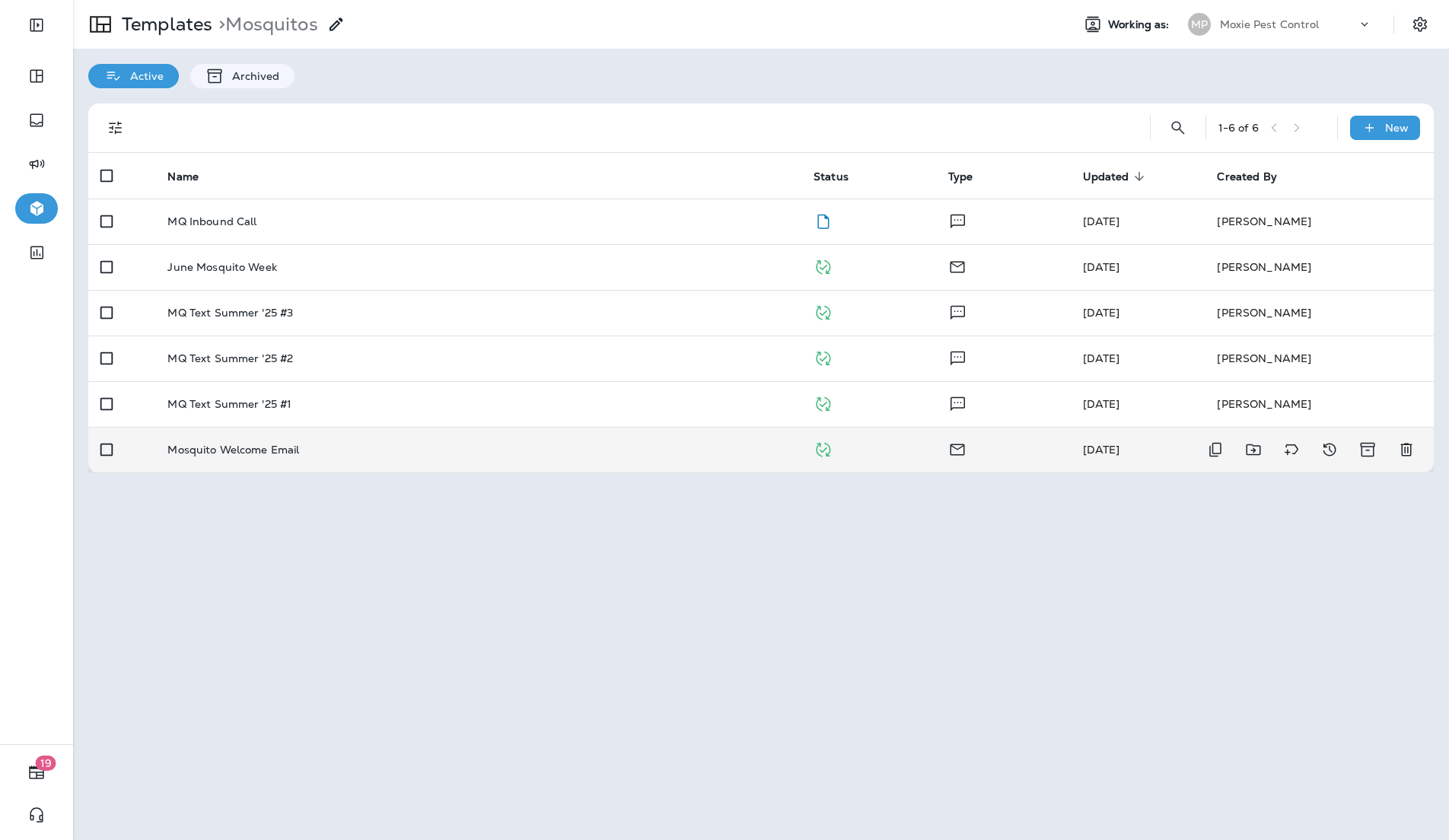
click at [288, 453] on p "Mosquito Welcome Email" at bounding box center [233, 449] width 132 height 12
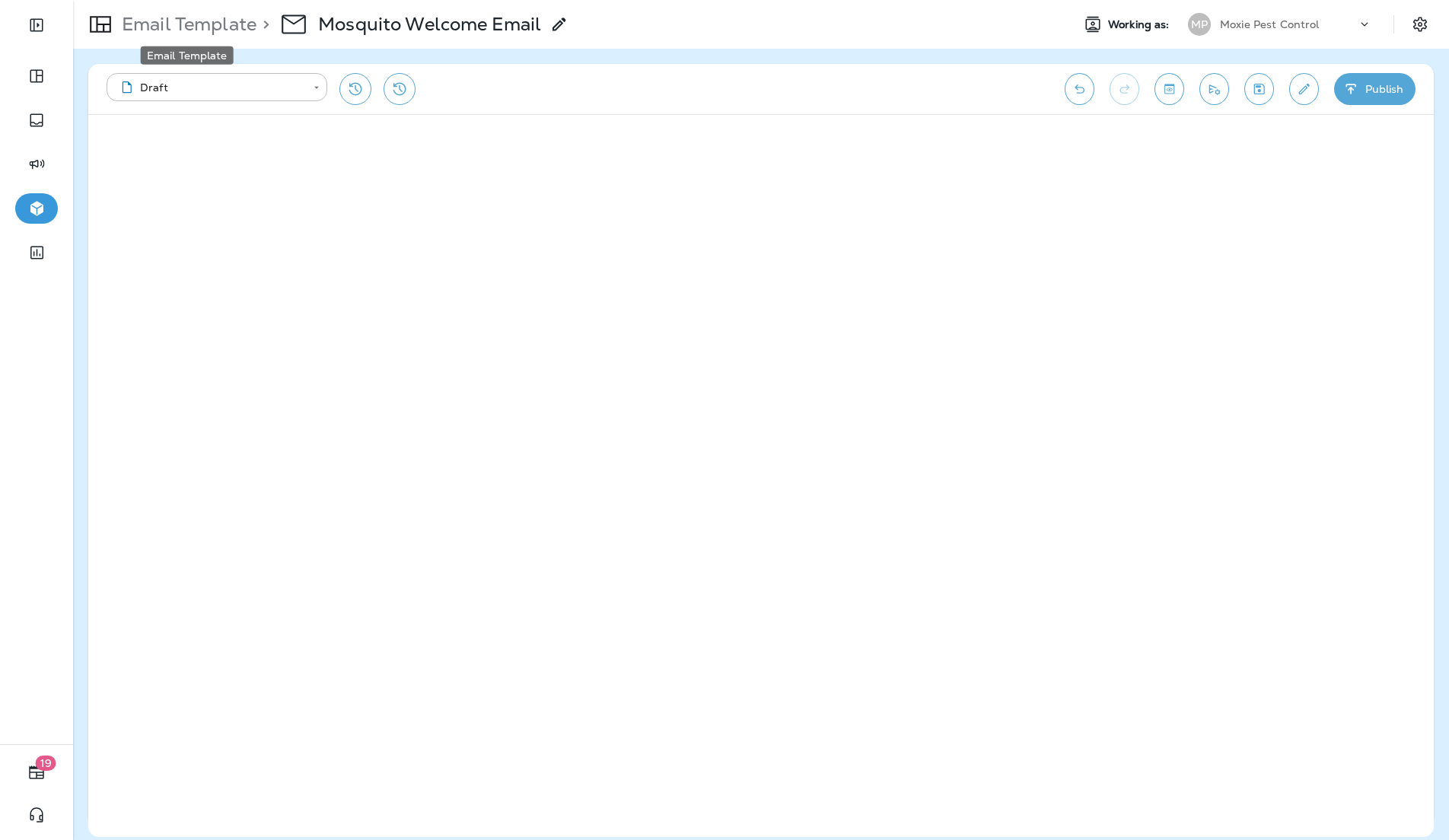
click at [129, 21] on p "Email Template" at bounding box center [186, 24] width 141 height 23
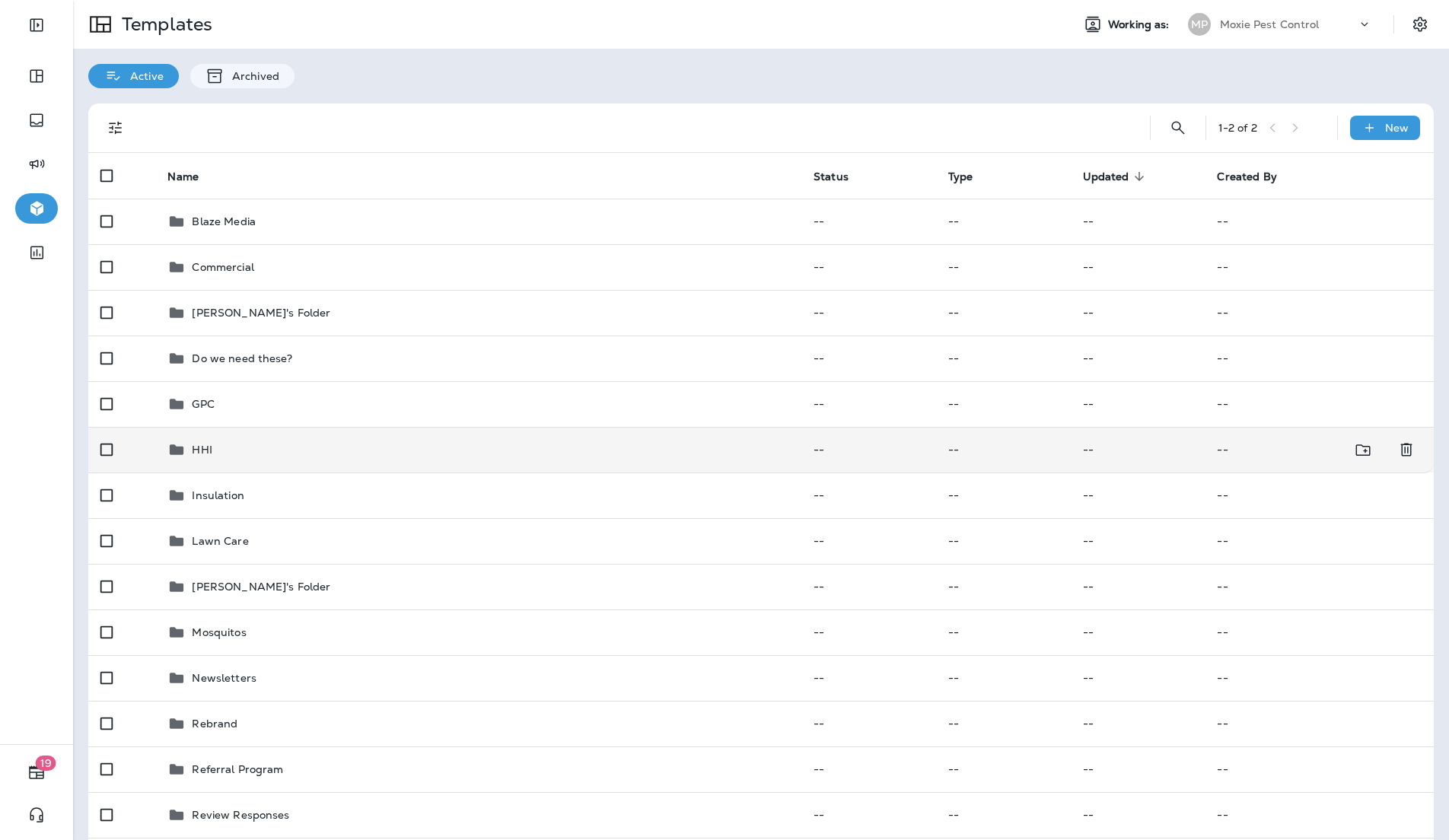
scroll to position [242, 0]
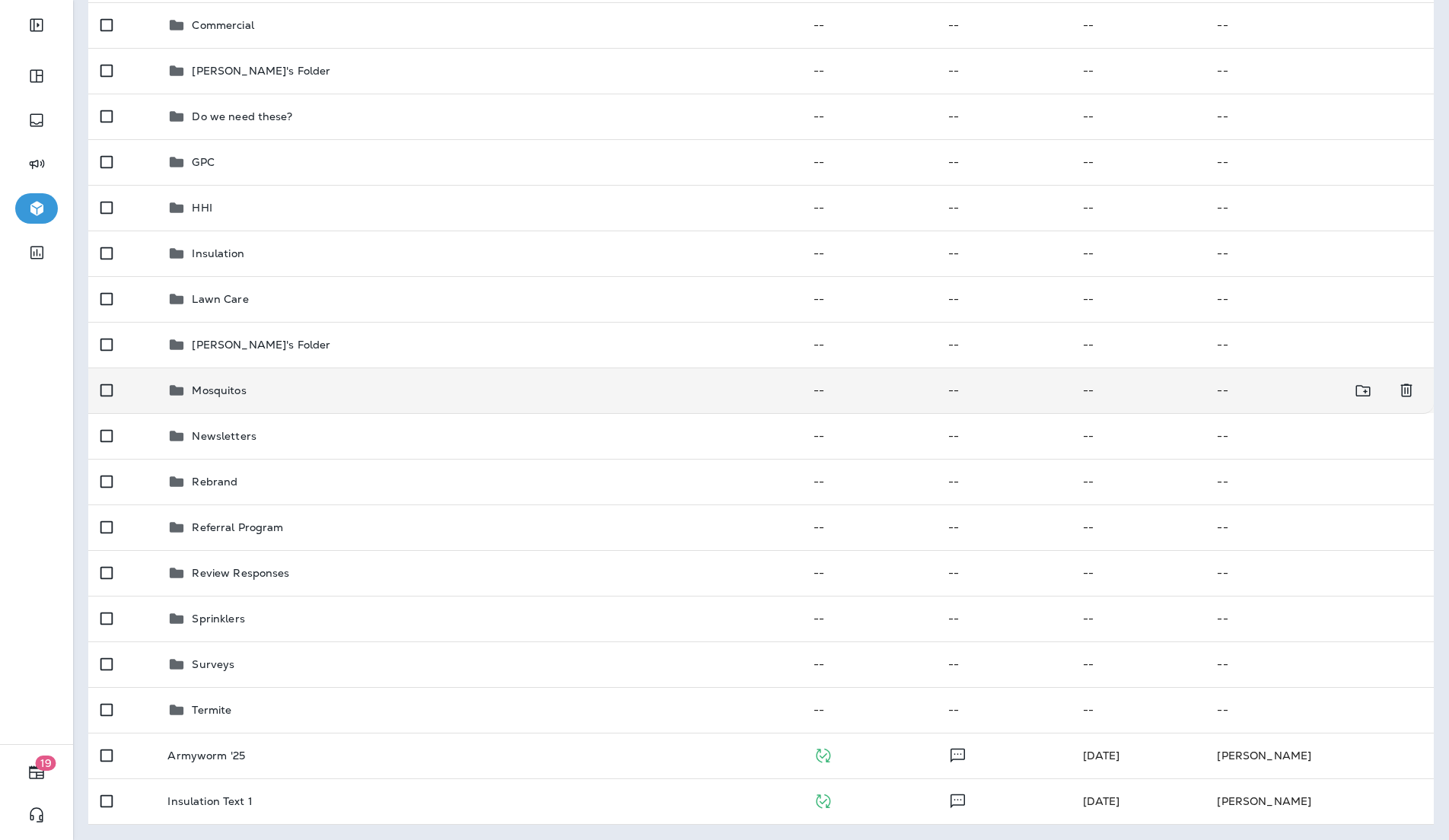
click at [597, 390] on div "Mosquitos" at bounding box center [478, 390] width 622 height 19
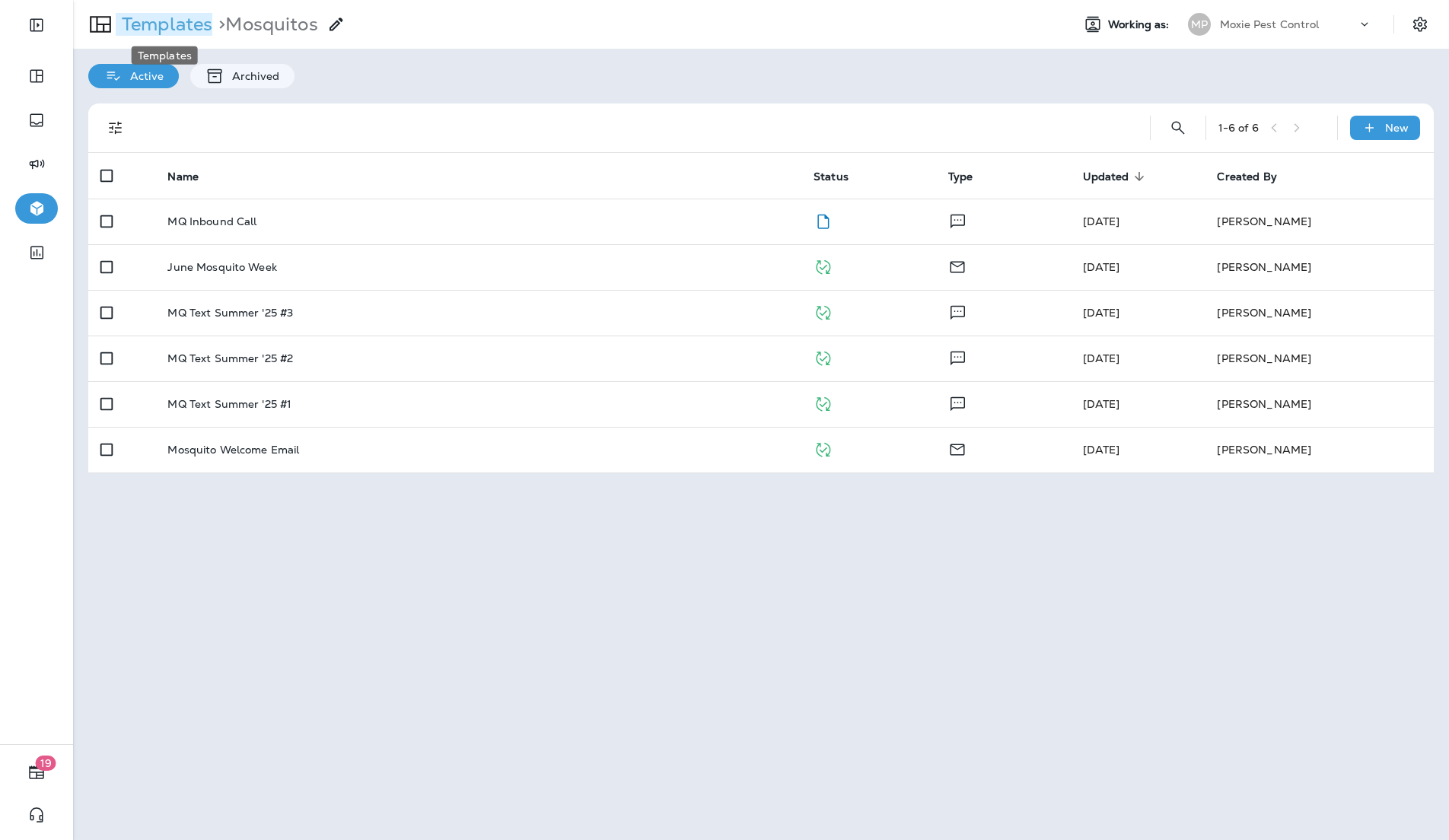
click at [145, 27] on p "Templates" at bounding box center [164, 24] width 97 height 23
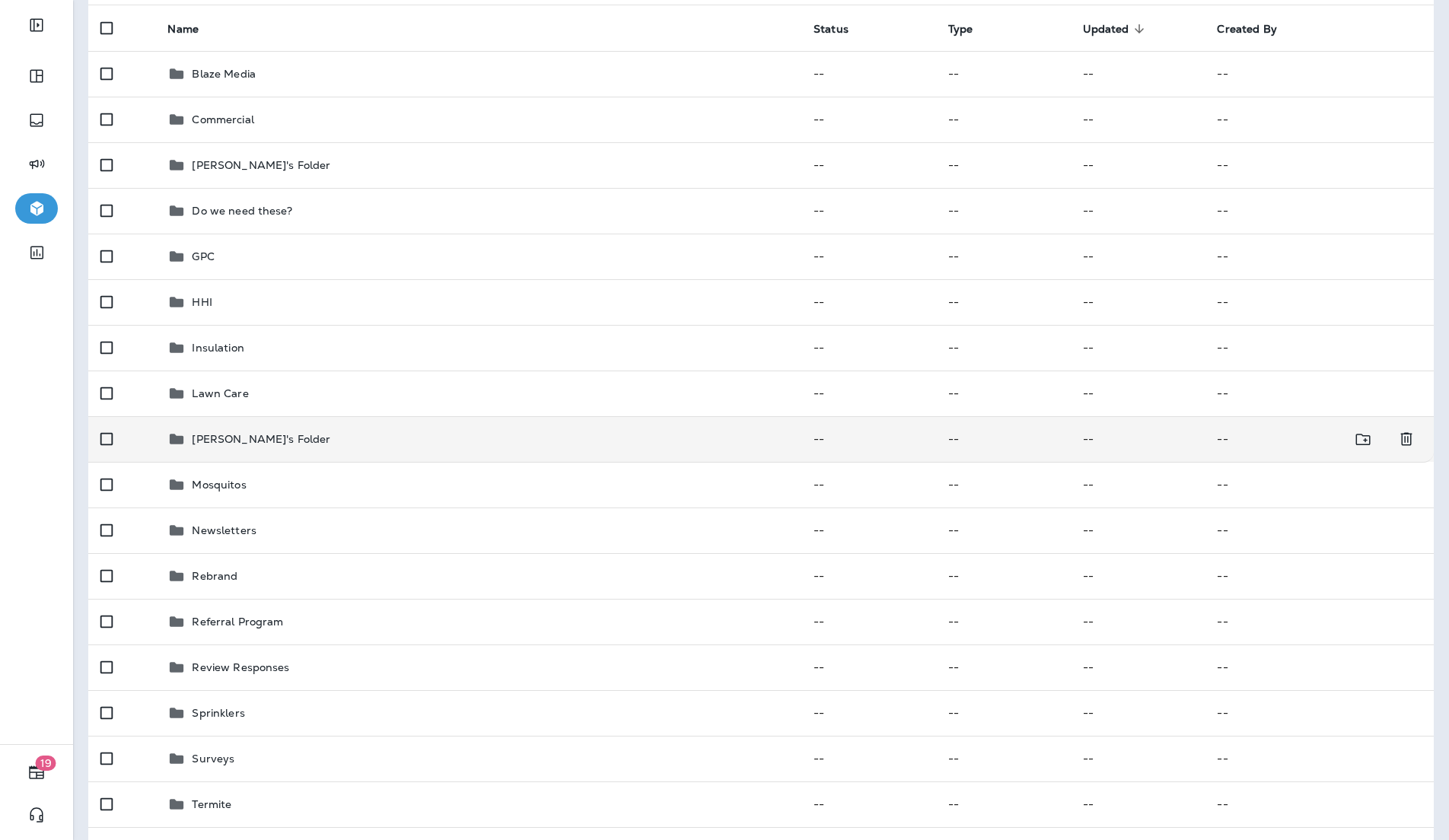
scroll to position [152, 0]
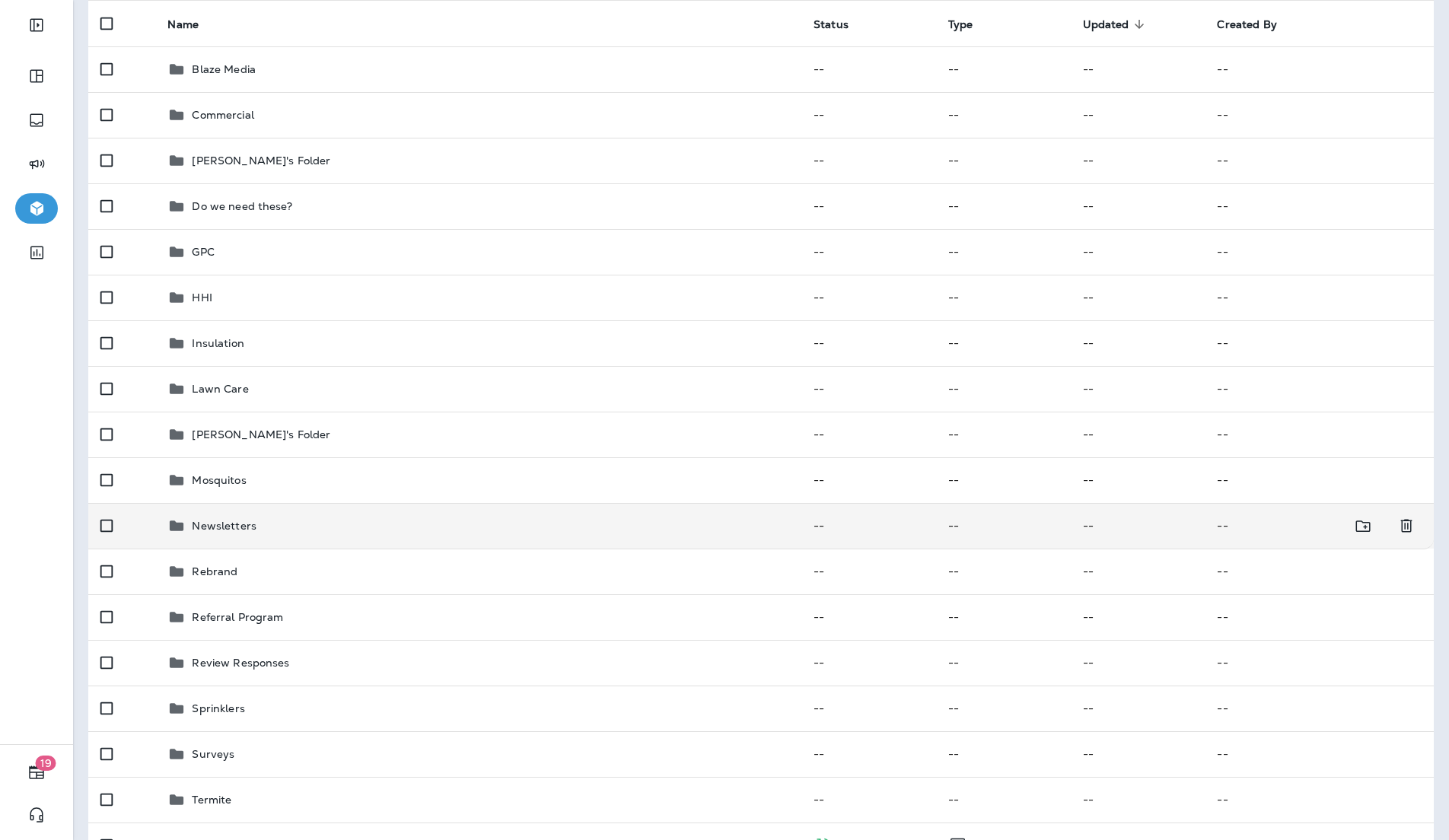
click at [200, 518] on div "Newsletters" at bounding box center [224, 526] width 65 height 19
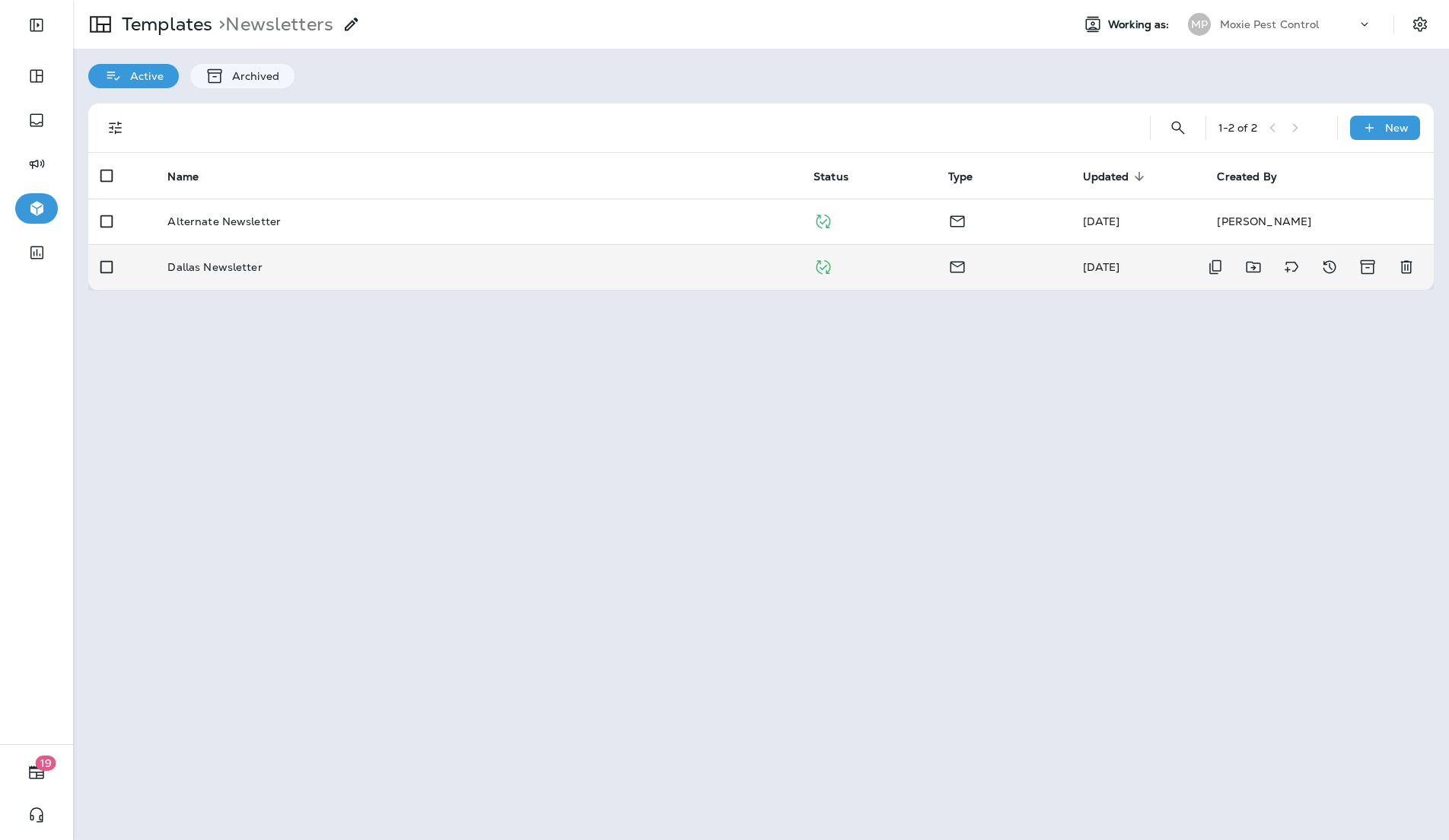
click at [214, 270] on p "Dallas Newsletter" at bounding box center [214, 267] width 94 height 12
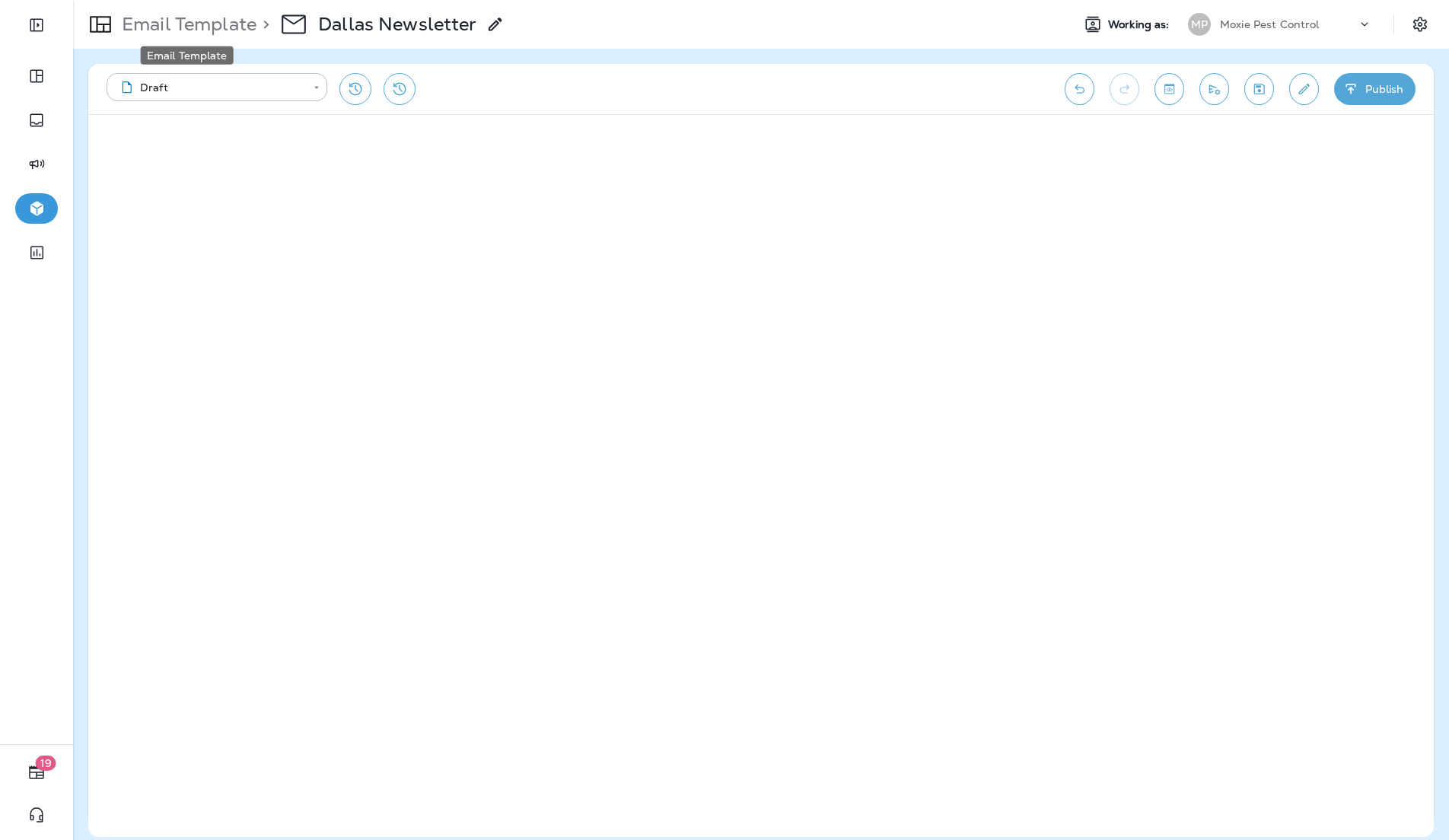
click at [179, 26] on p "Email Template" at bounding box center [186, 24] width 141 height 23
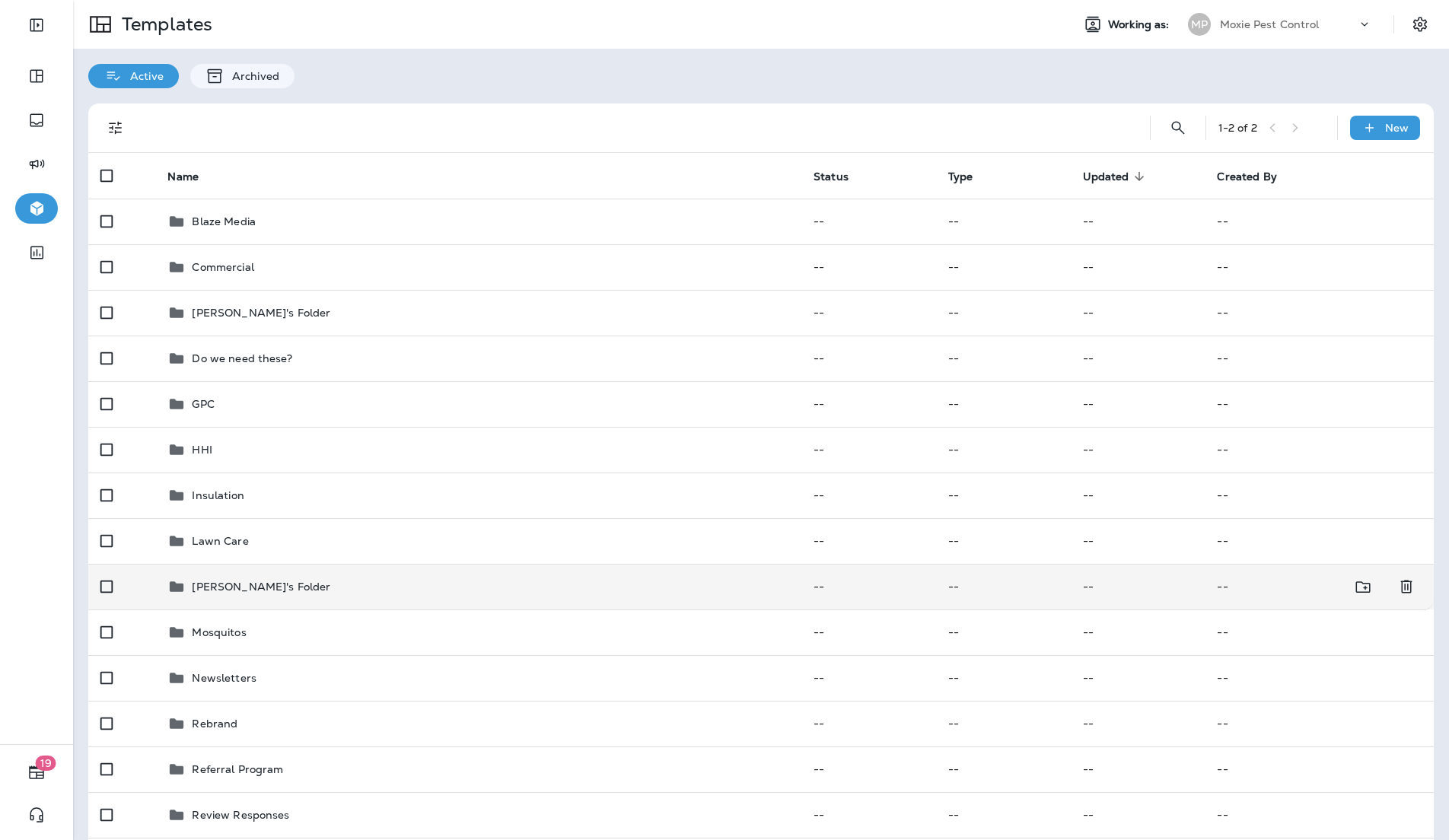
click at [303, 585] on div "[PERSON_NAME]'s Folder" at bounding box center [478, 586] width 622 height 19
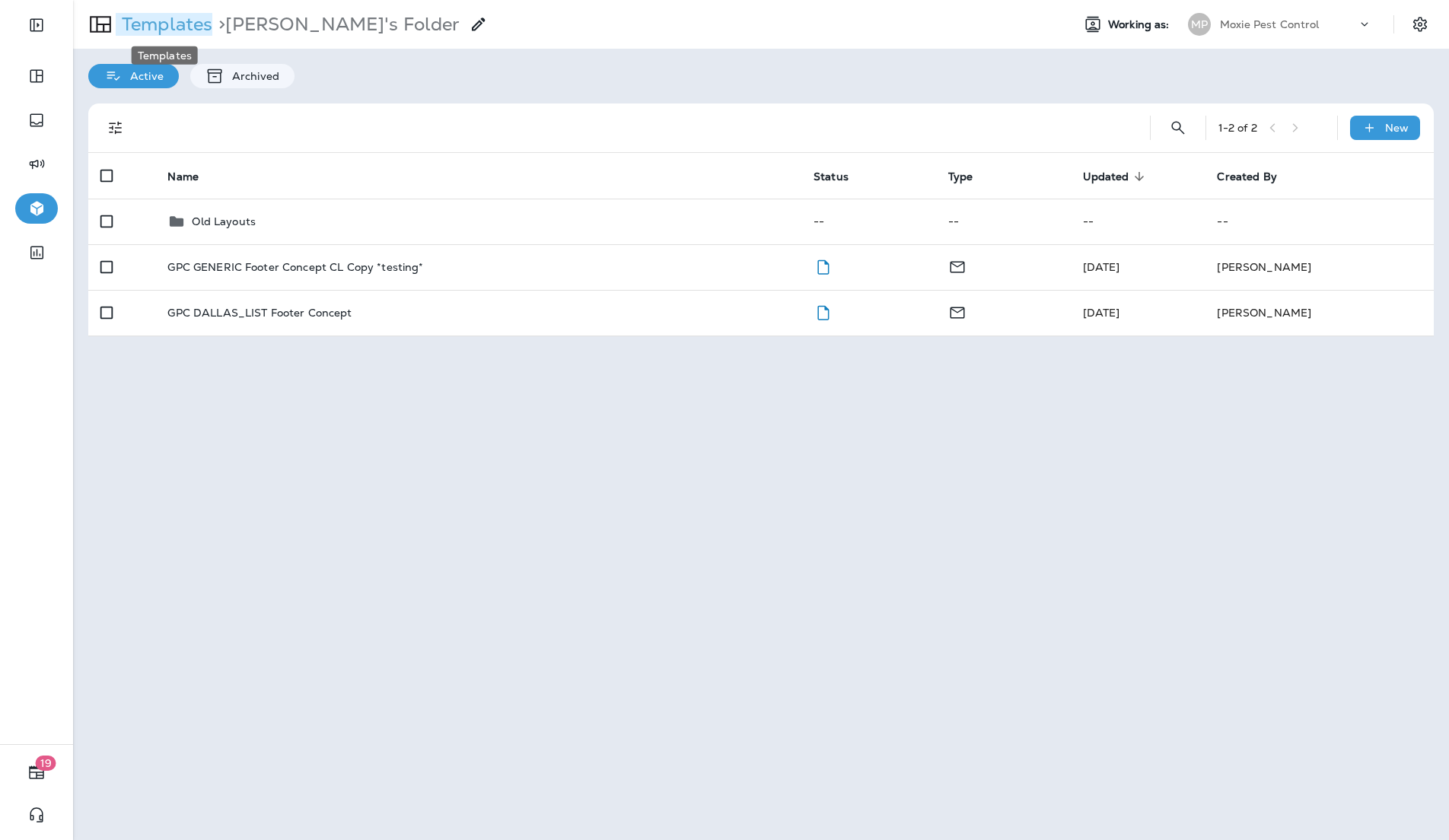
click at [158, 18] on p "Templates" at bounding box center [164, 24] width 97 height 23
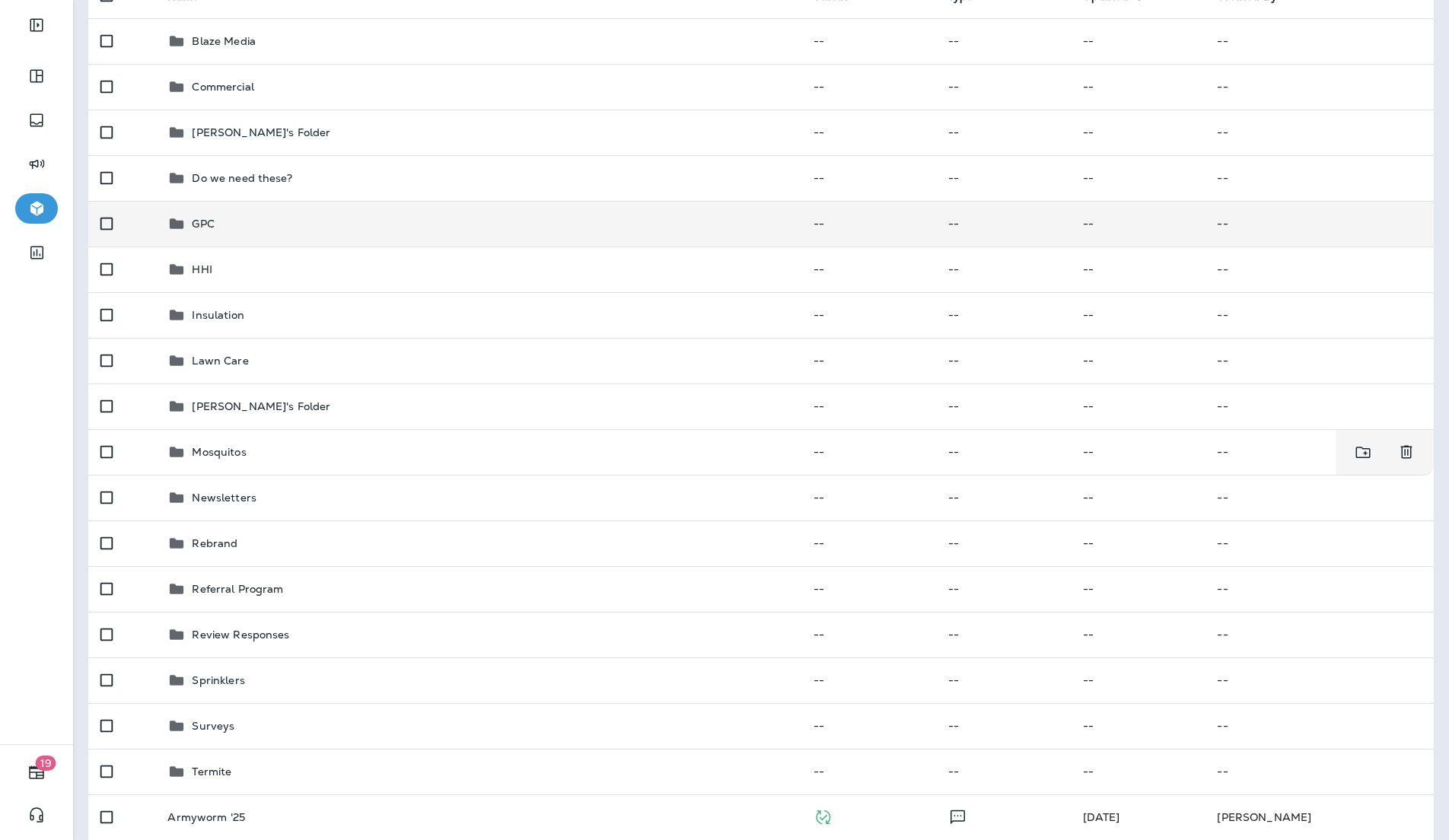
scroll to position [170, 0]
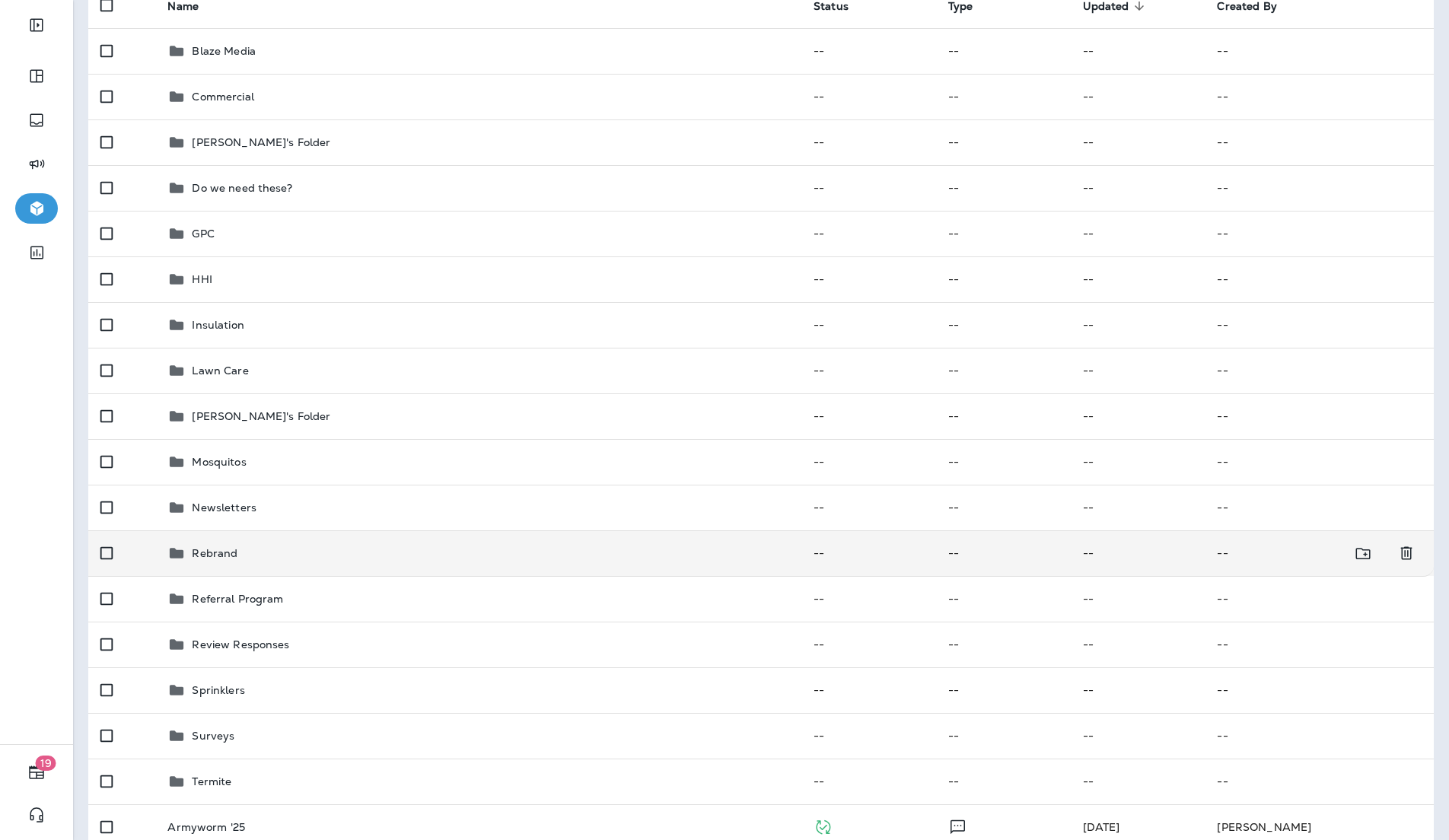
click at [204, 553] on p "Rebrand" at bounding box center [214, 552] width 46 height 12
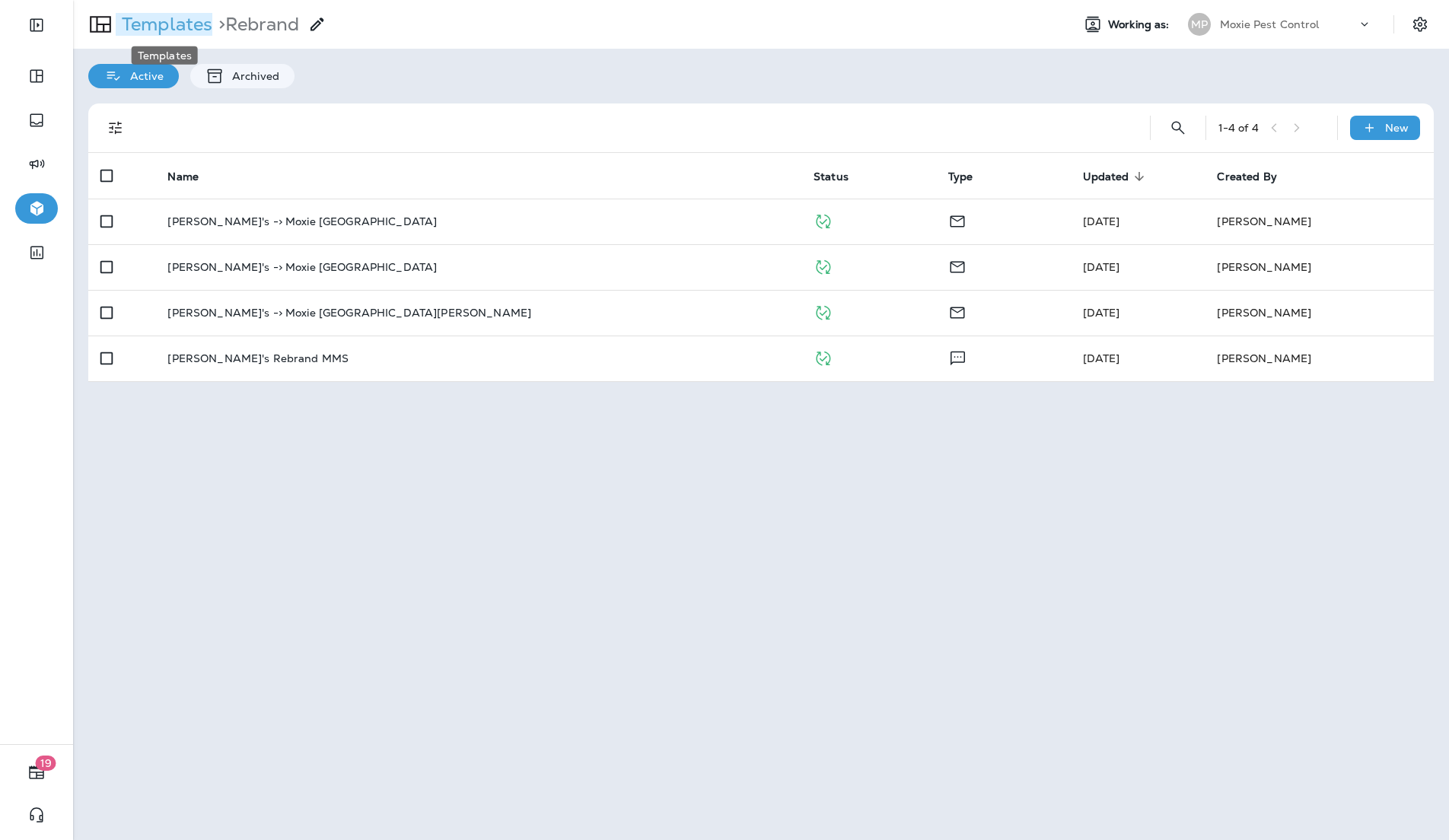
click at [173, 29] on p "Templates" at bounding box center [164, 24] width 97 height 23
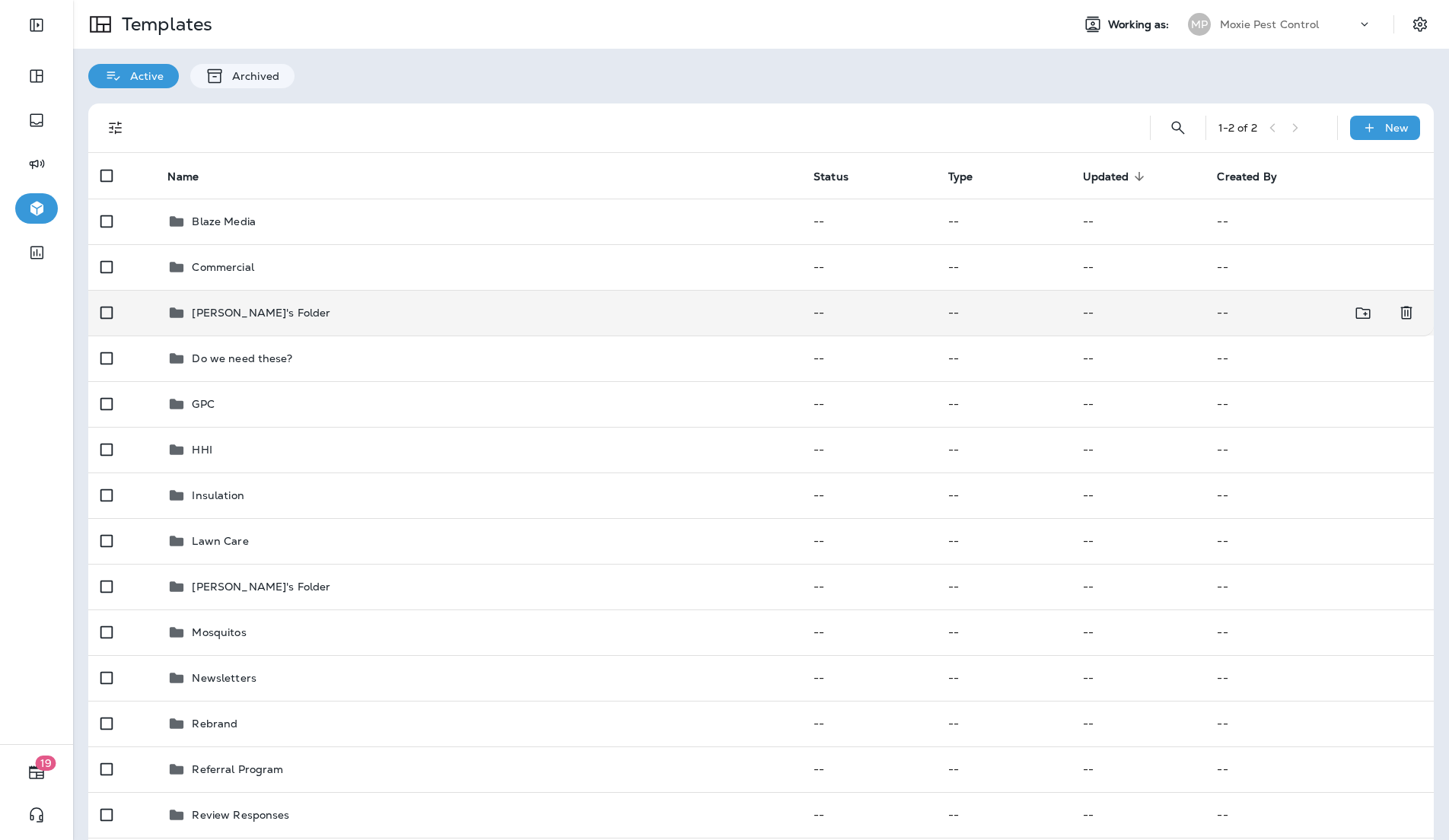
click at [278, 296] on td "[PERSON_NAME]'s Folder" at bounding box center [478, 313] width 646 height 46
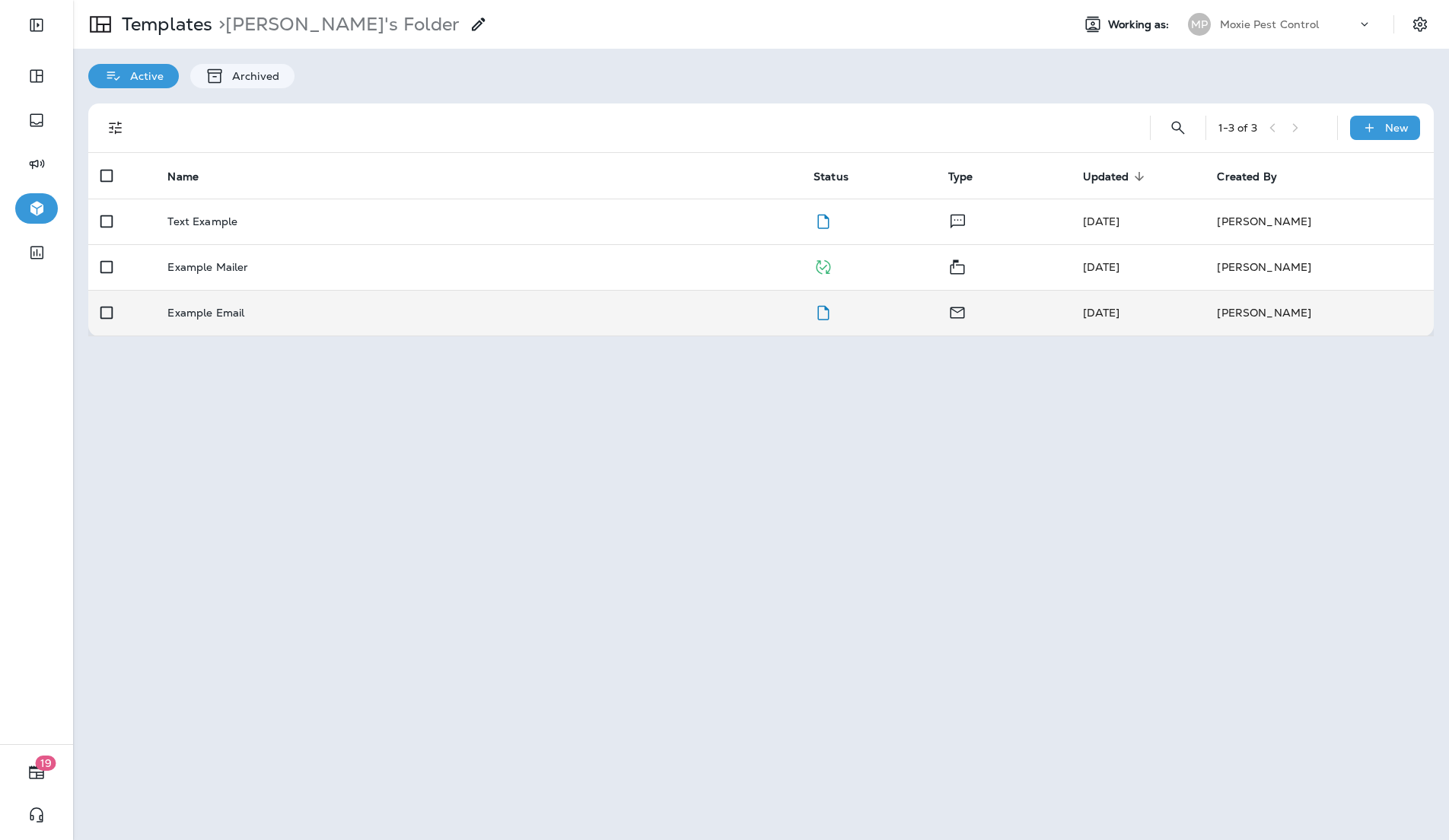
click at [278, 300] on td "Example Email" at bounding box center [478, 313] width 646 height 46
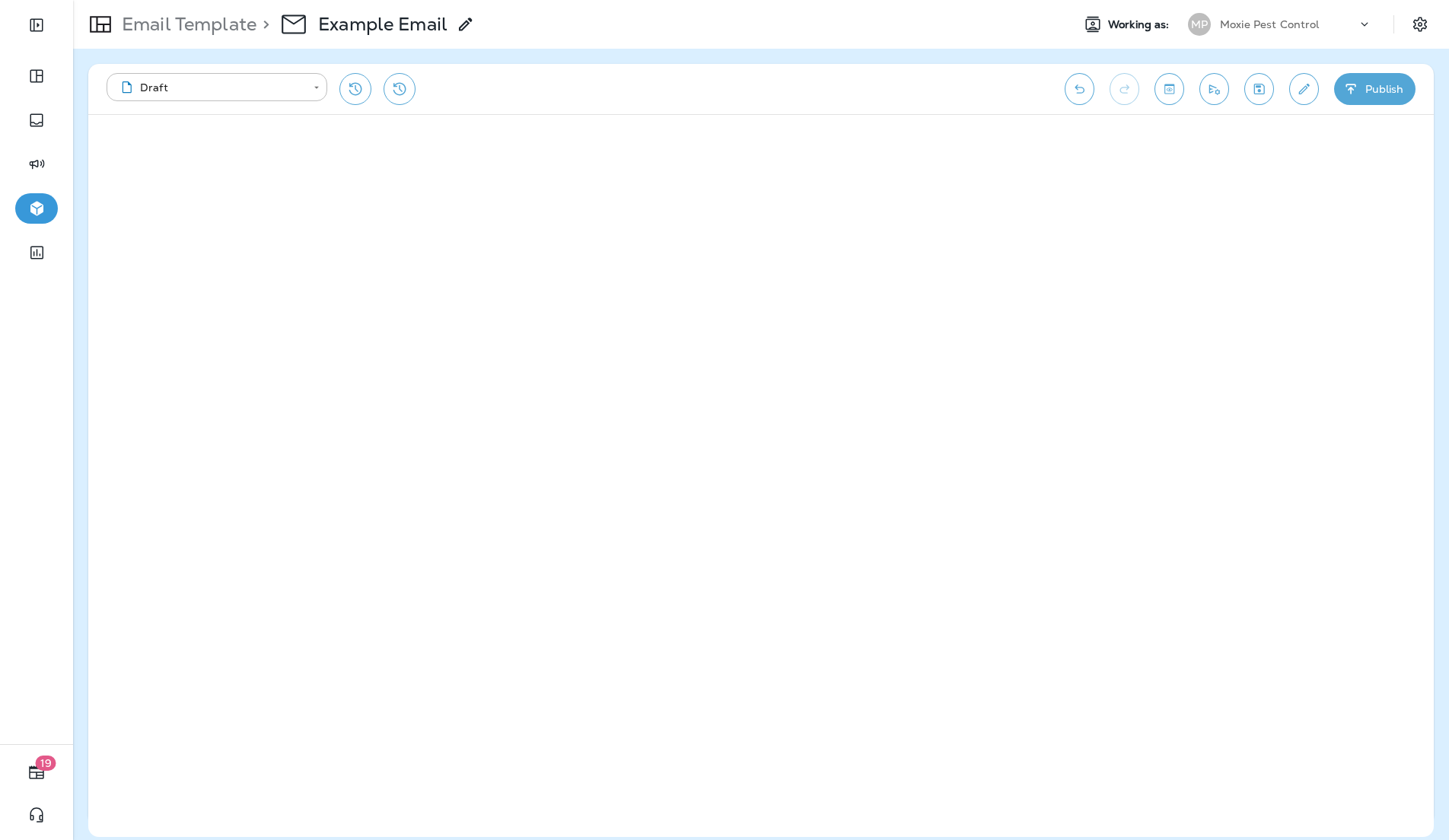
click at [204, 19] on p "Email Template" at bounding box center [186, 24] width 141 height 23
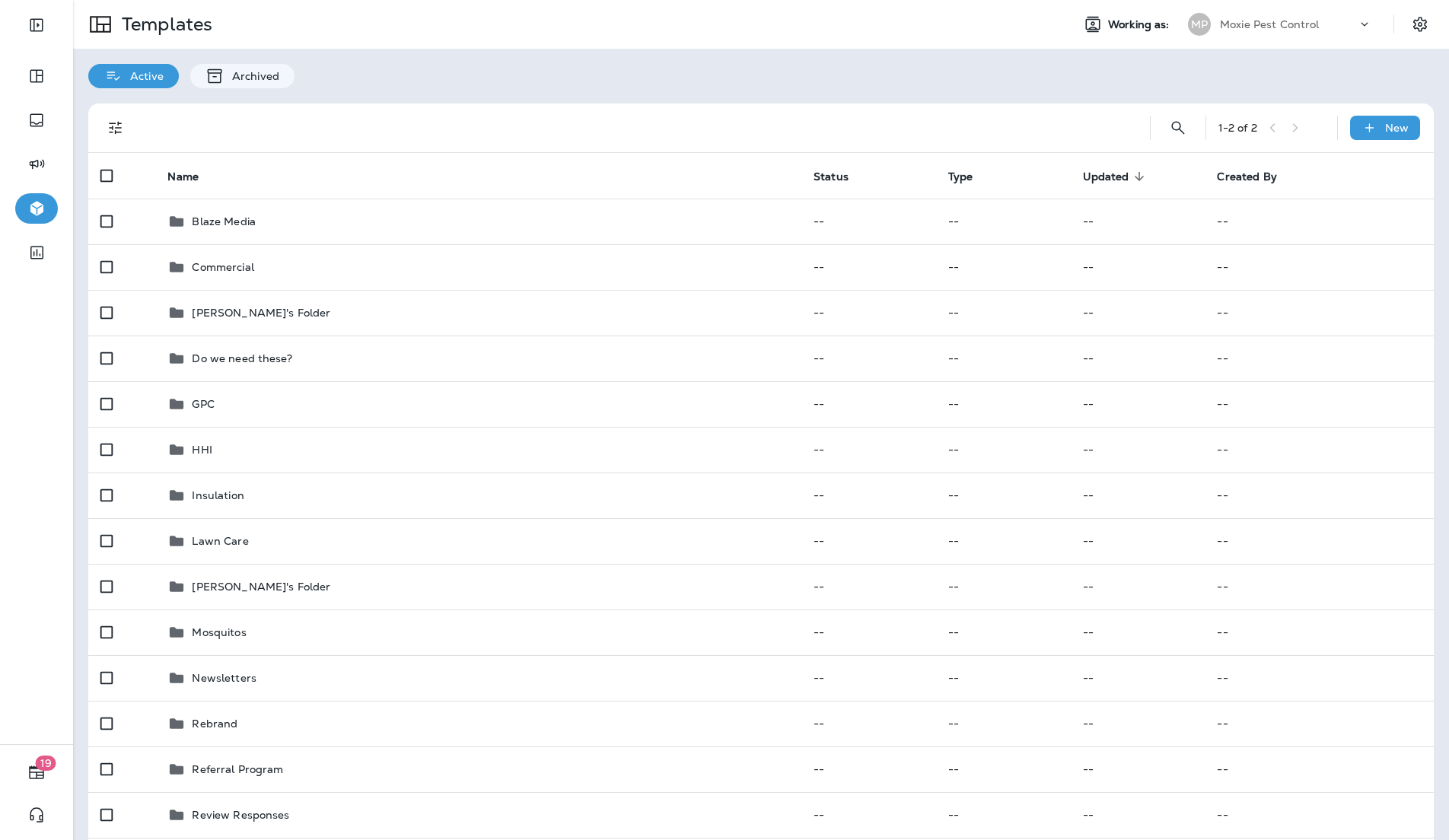
click at [1325, 27] on div "Moxie Pest Control" at bounding box center [1288, 24] width 137 height 23
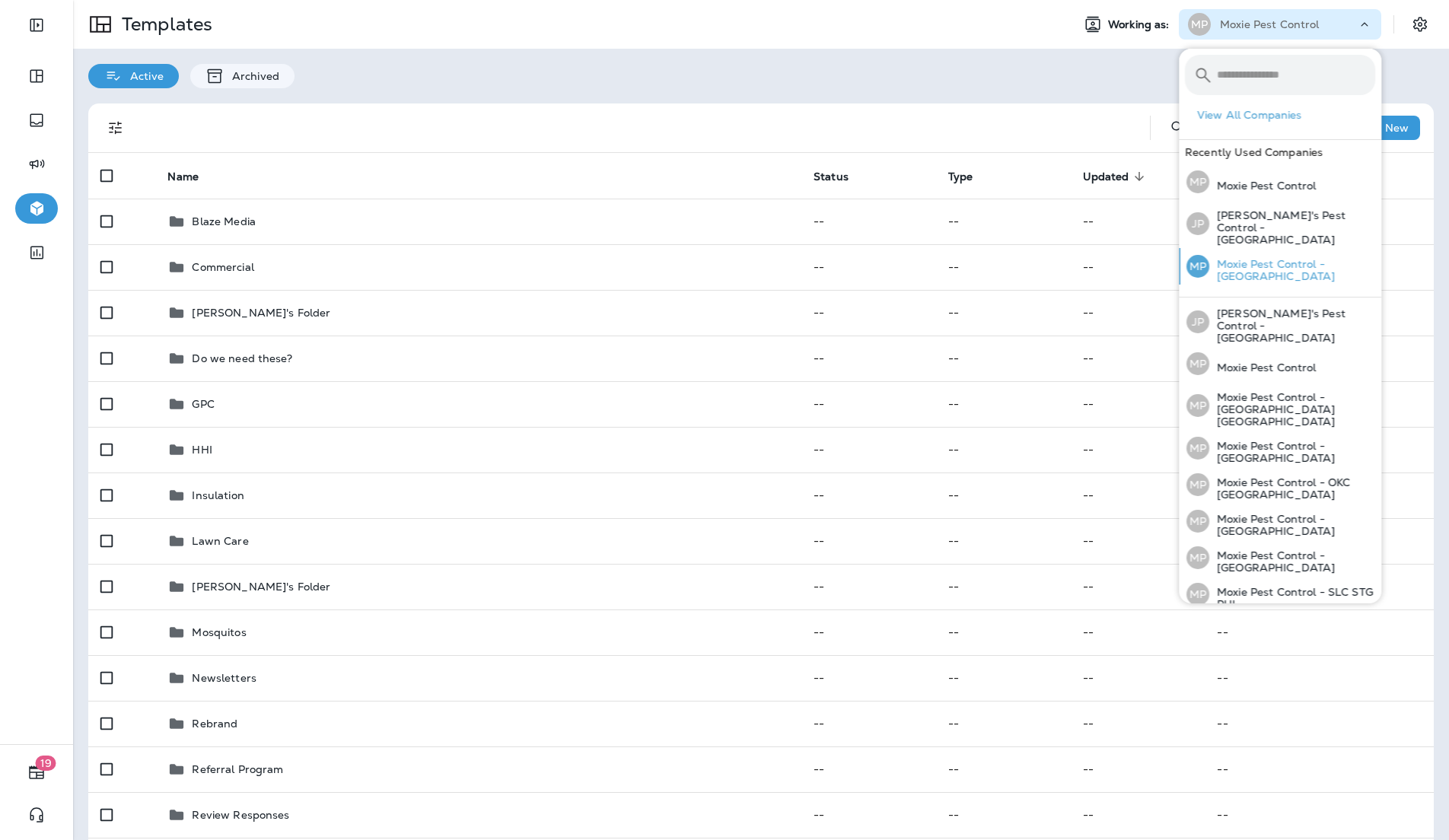
click at [1307, 249] on div "MP Moxie Pest Control - [GEOGRAPHIC_DATA]" at bounding box center [1280, 266] width 201 height 36
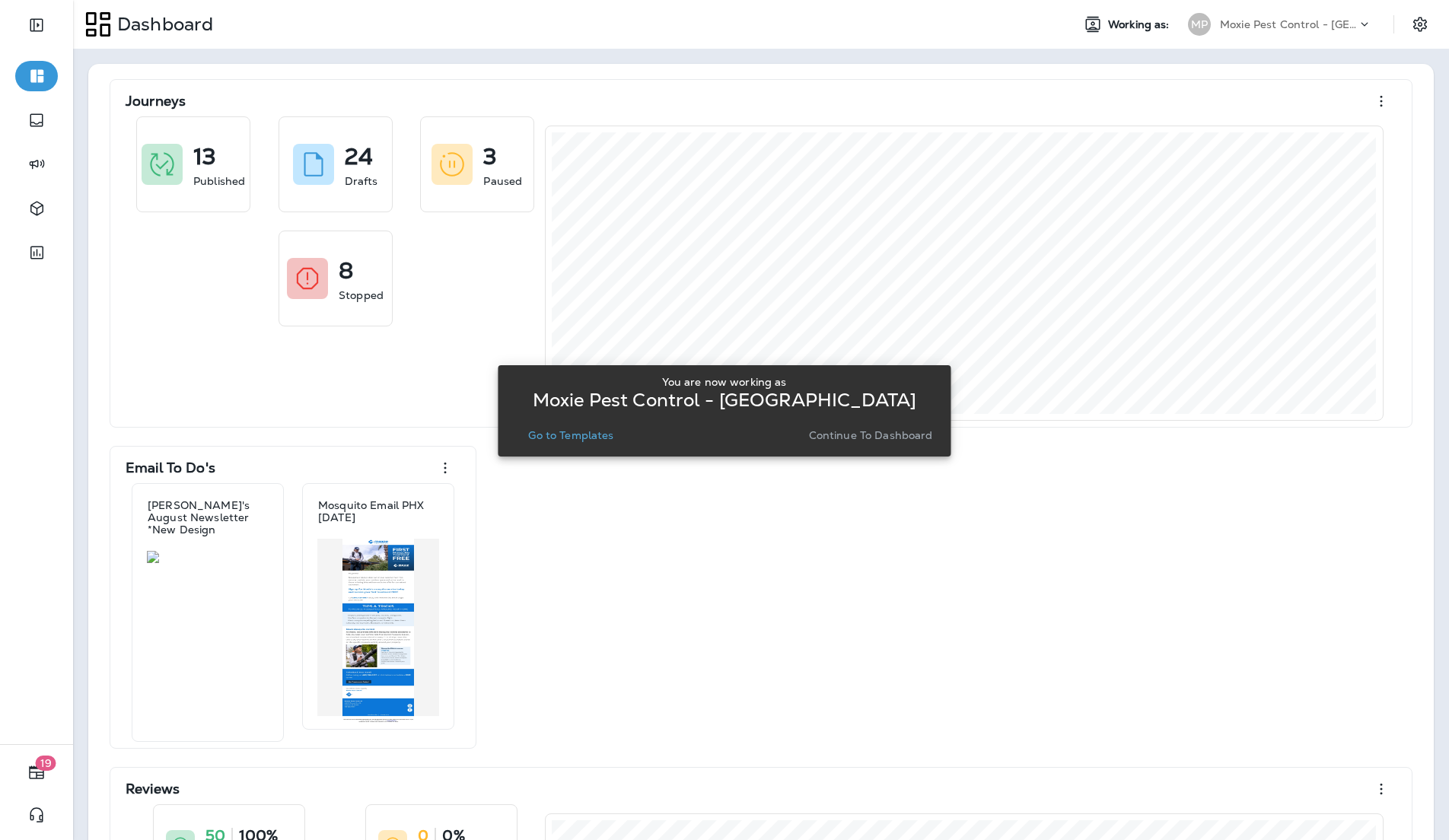
click at [539, 431] on p "Go to Templates" at bounding box center [571, 435] width 86 height 12
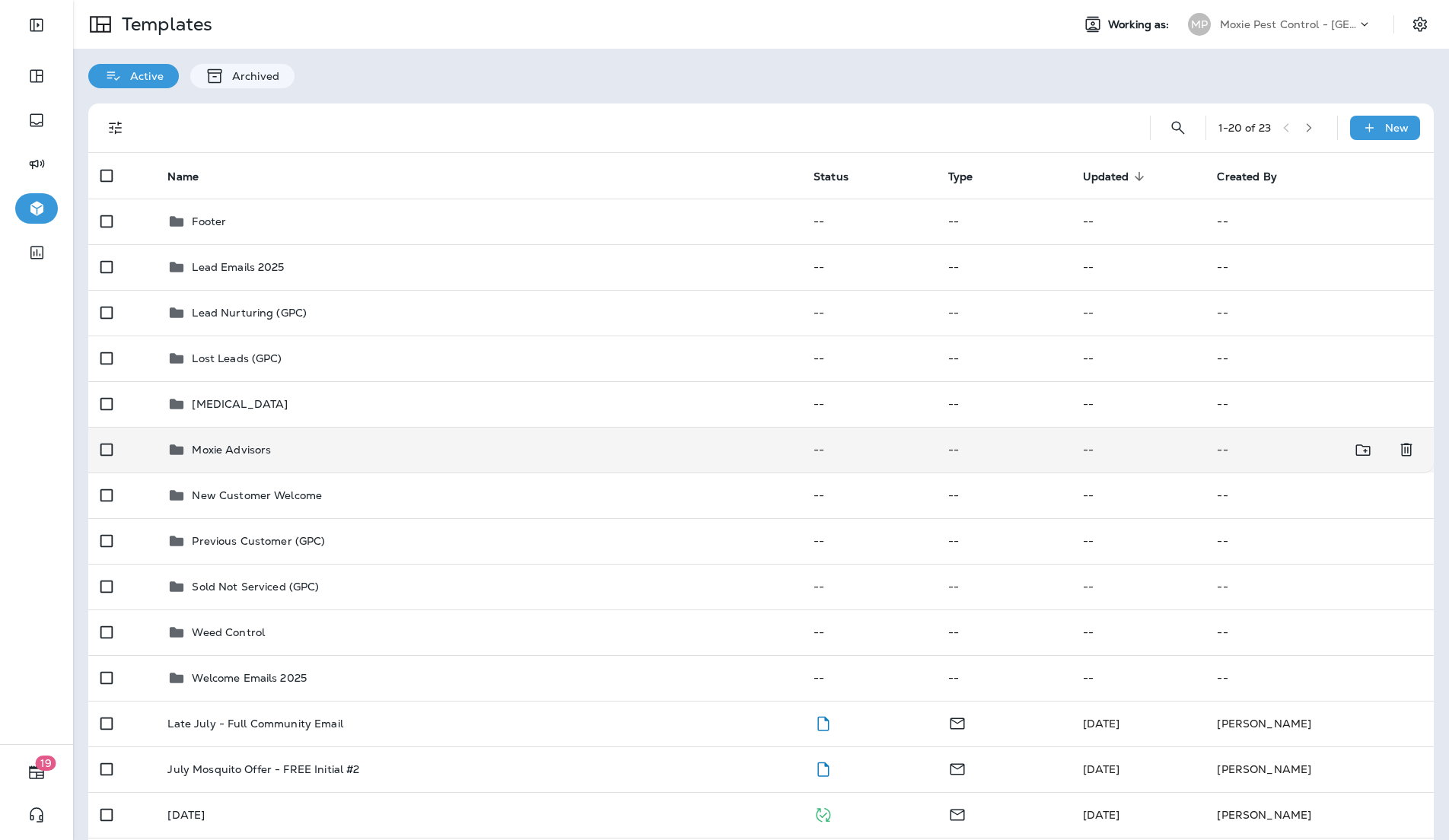
click at [210, 457] on div "Moxie Advisors" at bounding box center [231, 449] width 79 height 19
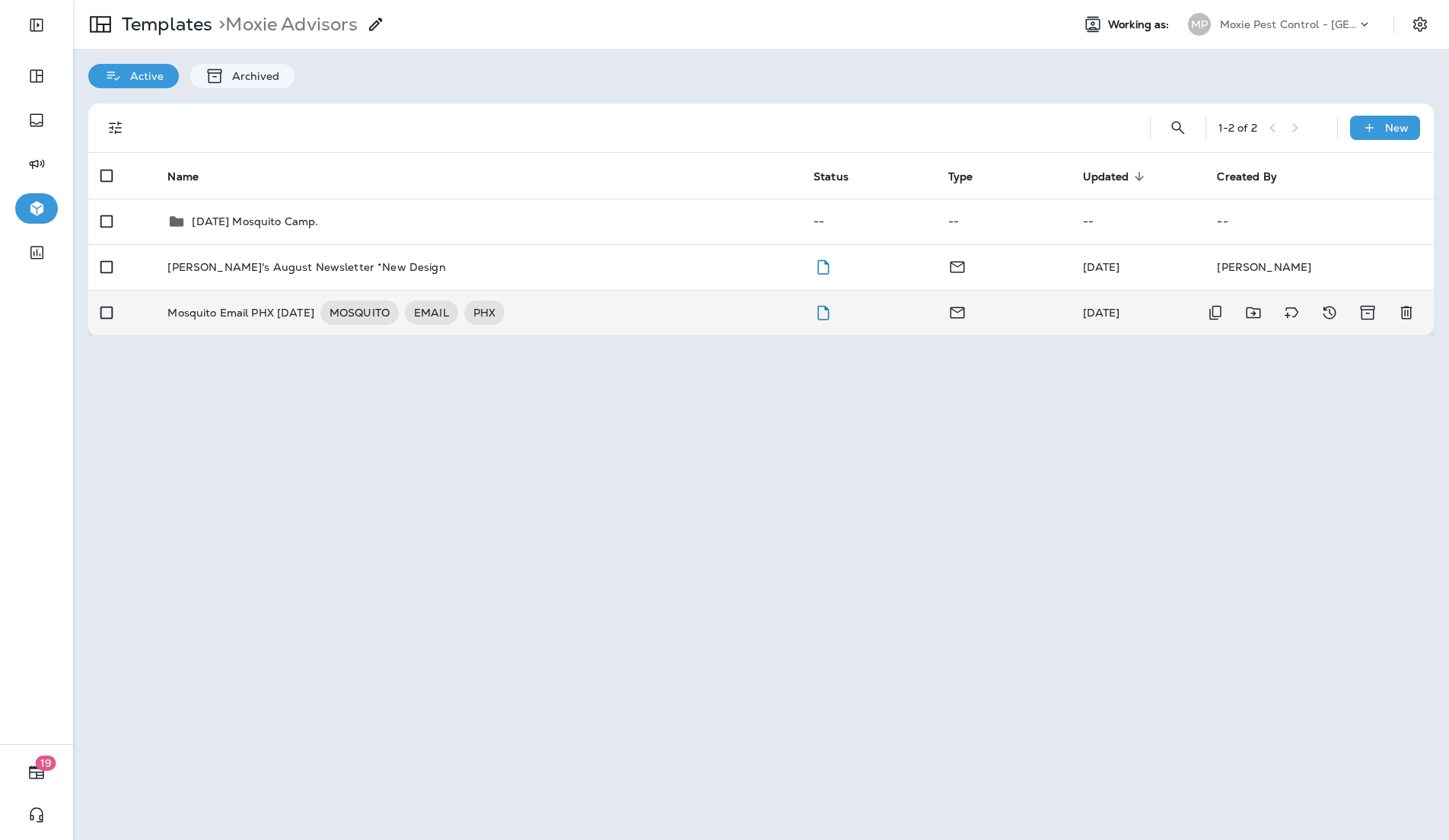
click at [243, 313] on p "Mosquito Email PHX [DATE]" at bounding box center [241, 313] width 147 height 24
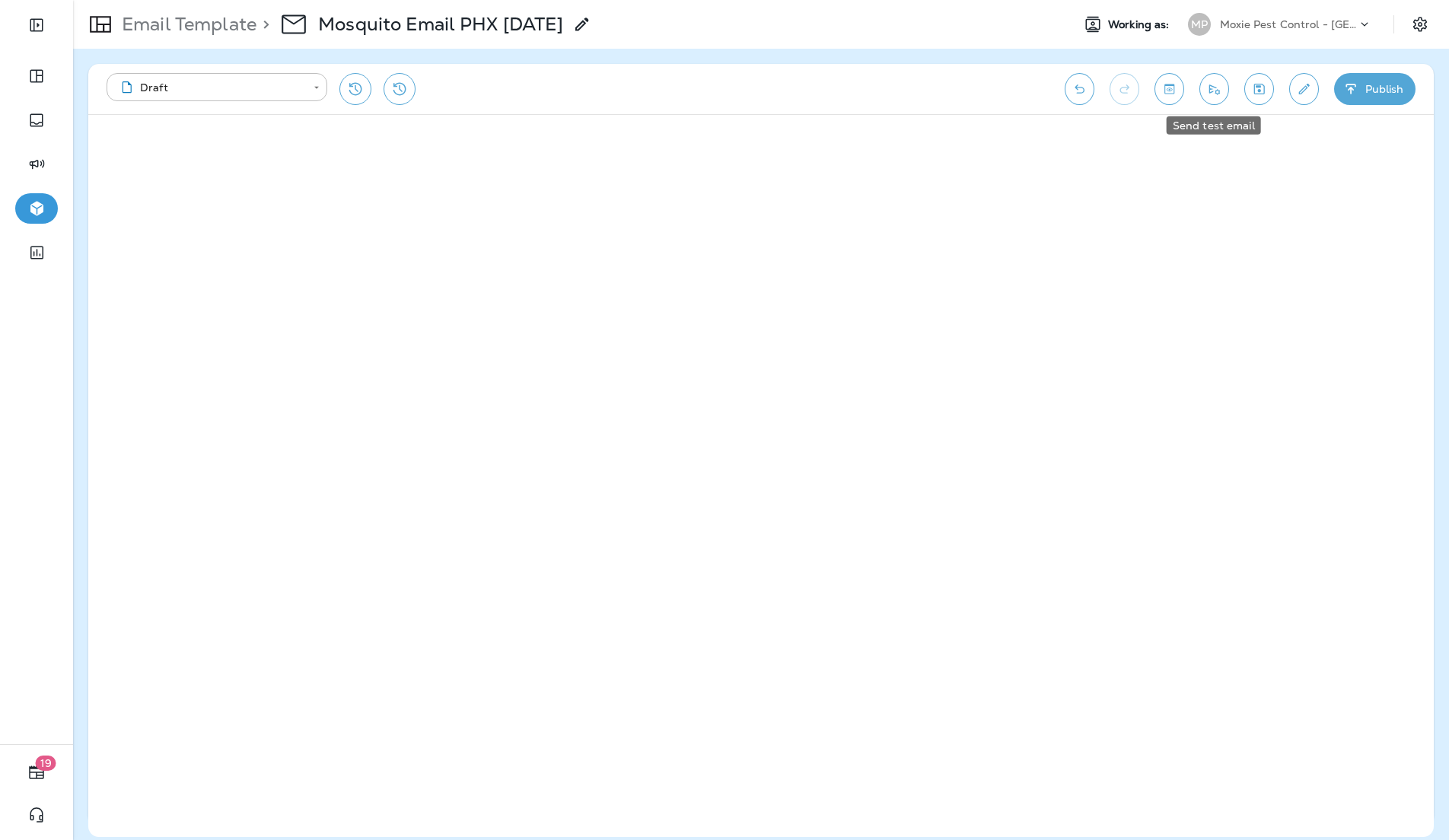
click at [1202, 98] on button "Send test email" at bounding box center [1214, 89] width 30 height 32
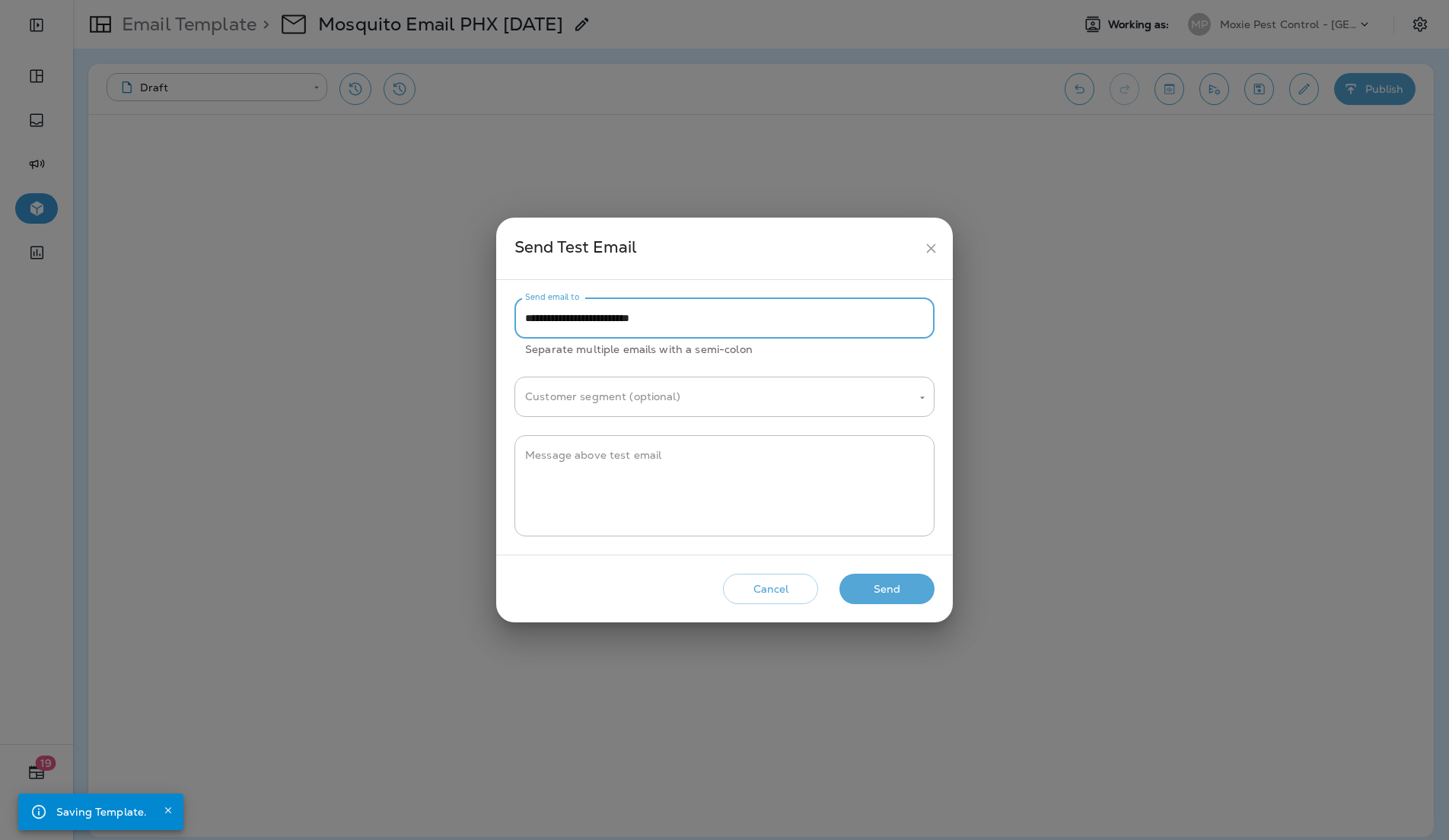
drag, startPoint x: 557, startPoint y: 320, endPoint x: 501, endPoint y: 319, distance: 56.0
click at [501, 319] on div "**********" at bounding box center [724, 418] width 456 height 275
type input "**********"
click at [939, 242] on button "close" at bounding box center [930, 248] width 28 height 28
